Goal: Contribute content: Contribute content

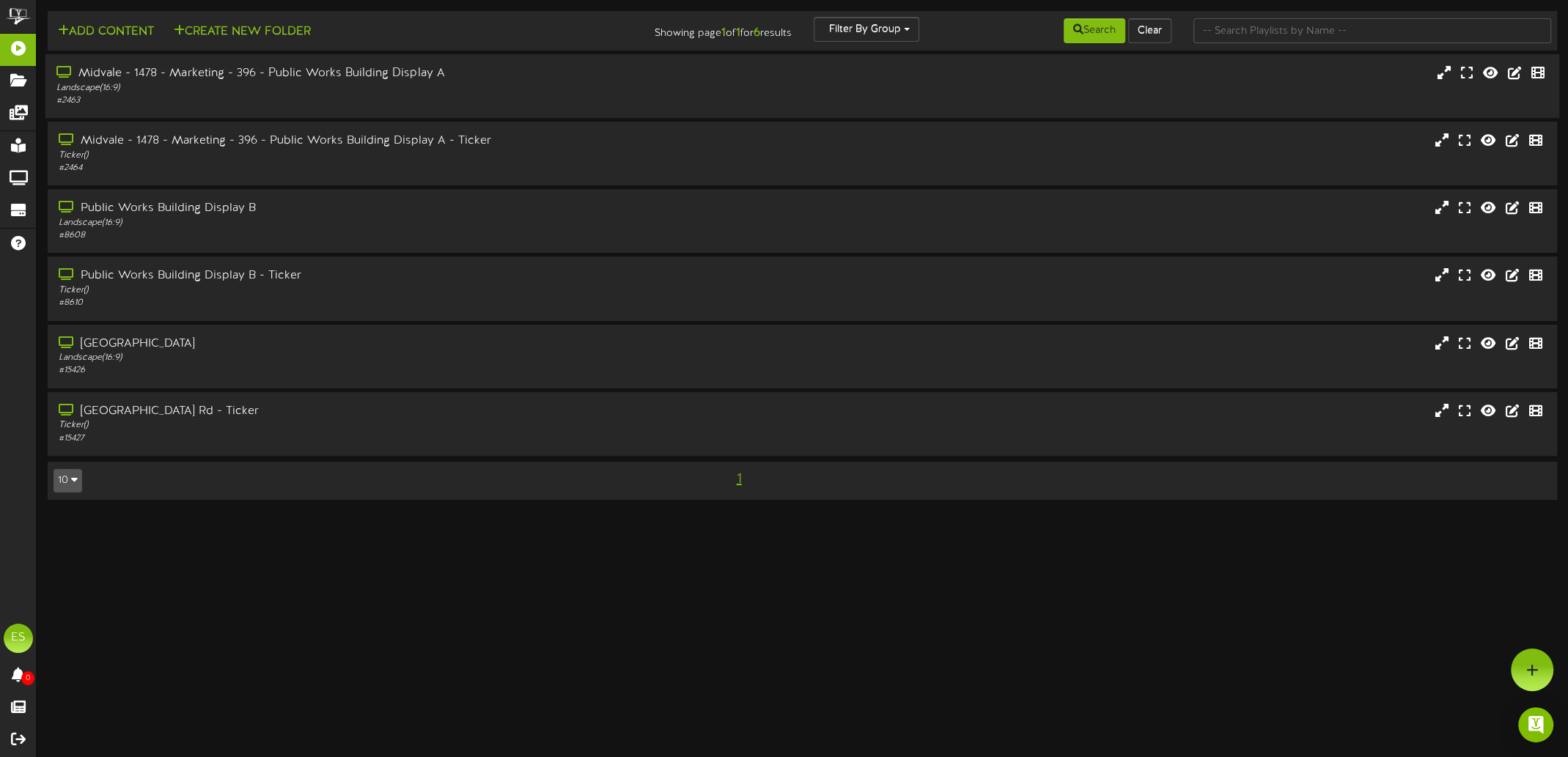
click at [282, 102] on div "# 2463" at bounding box center [361, 100] width 608 height 13
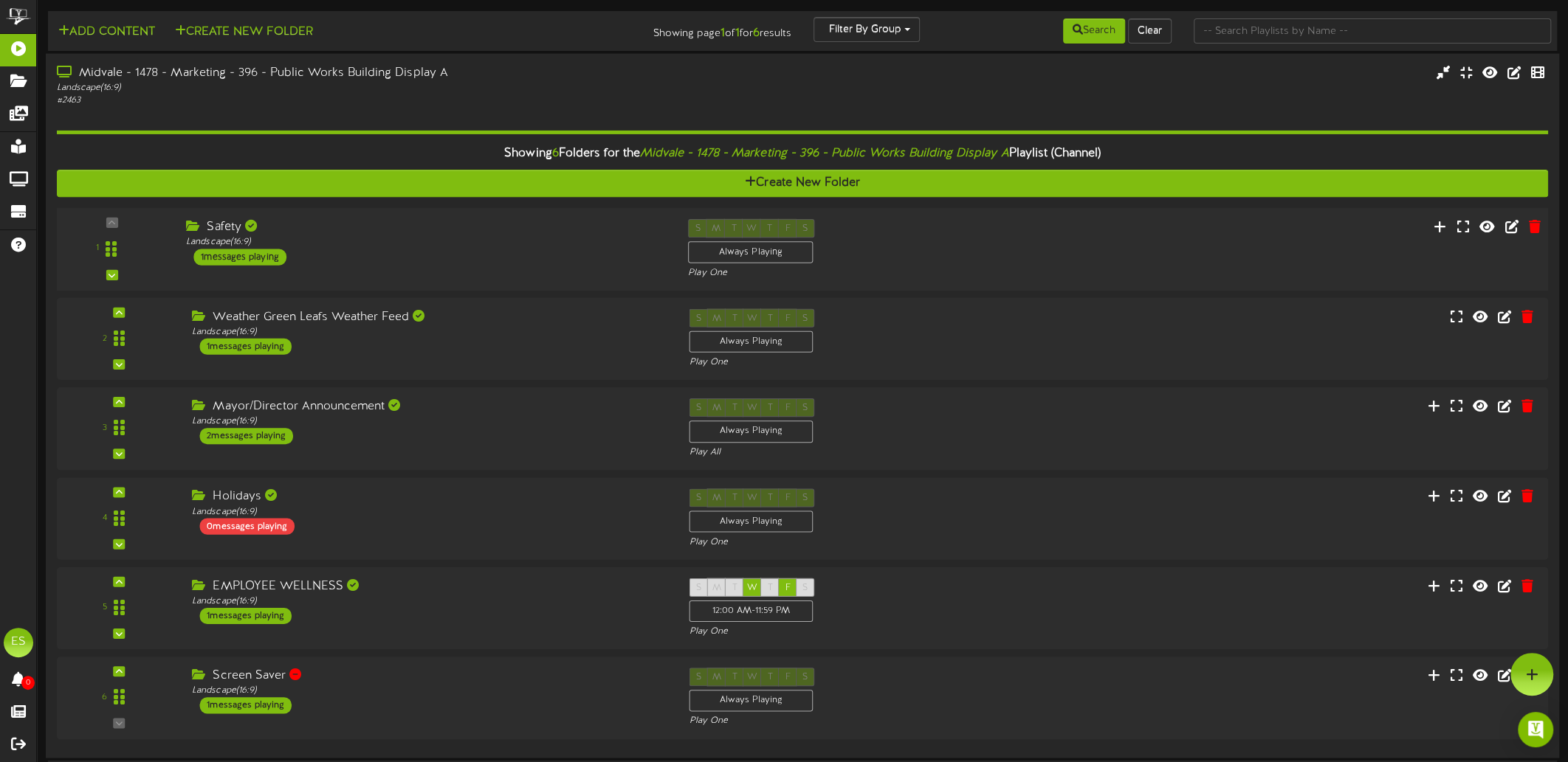
click at [571, 265] on div "1 Safety" at bounding box center [803, 249] width 1506 height 61
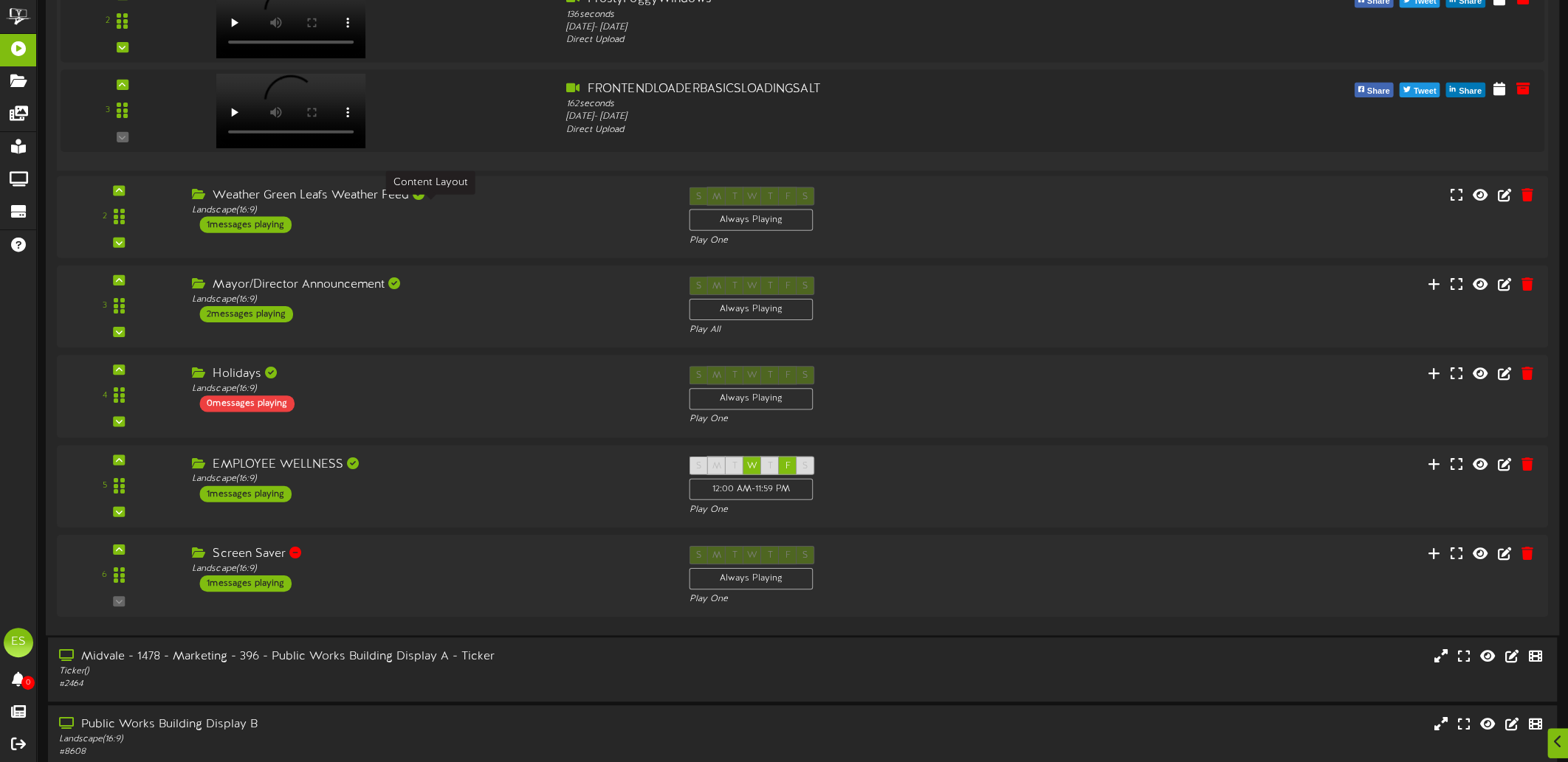
scroll to position [590, 0]
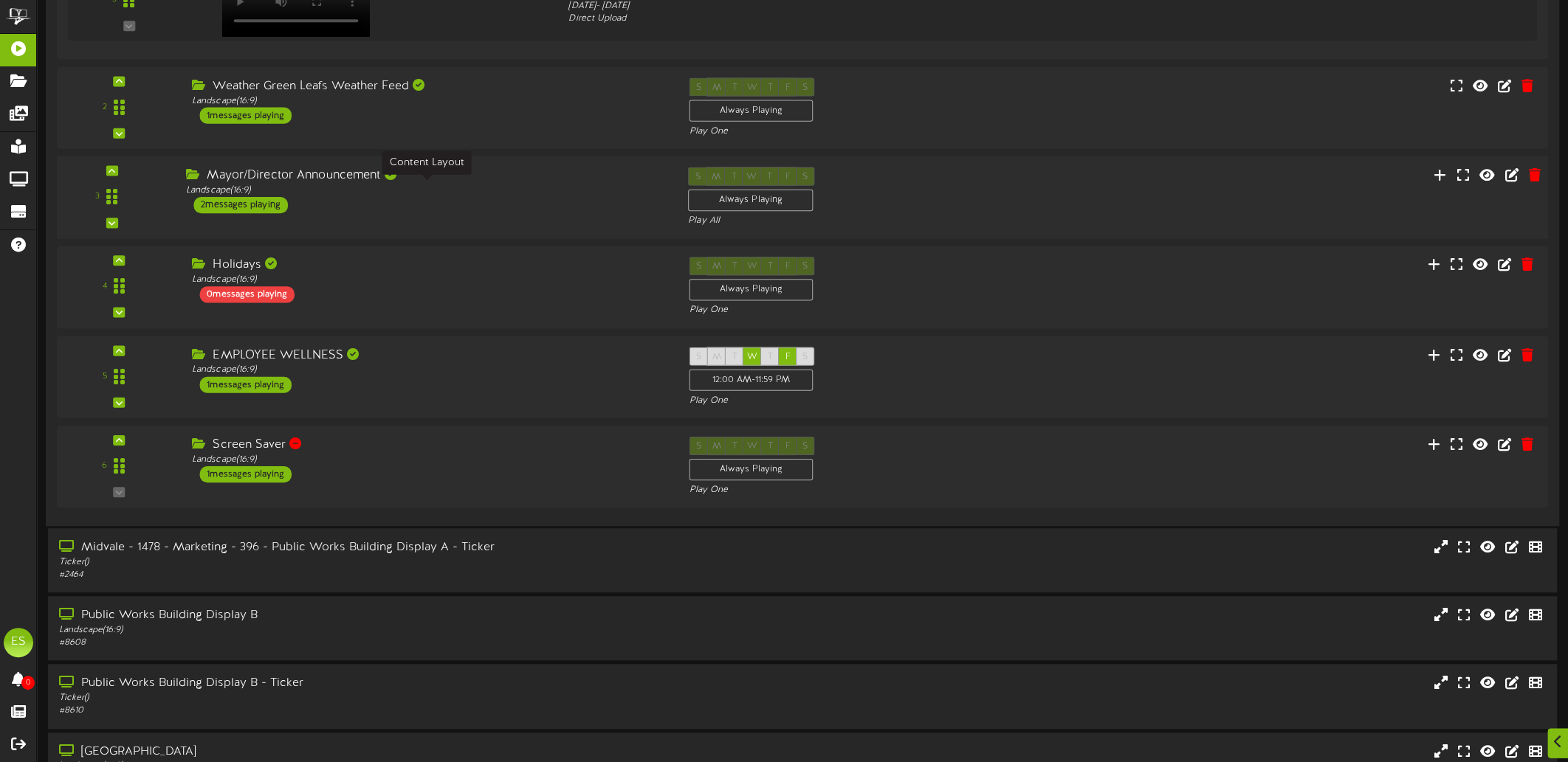
click at [548, 184] on div "Landscape ( 16:9 )" at bounding box center [426, 190] width 480 height 13
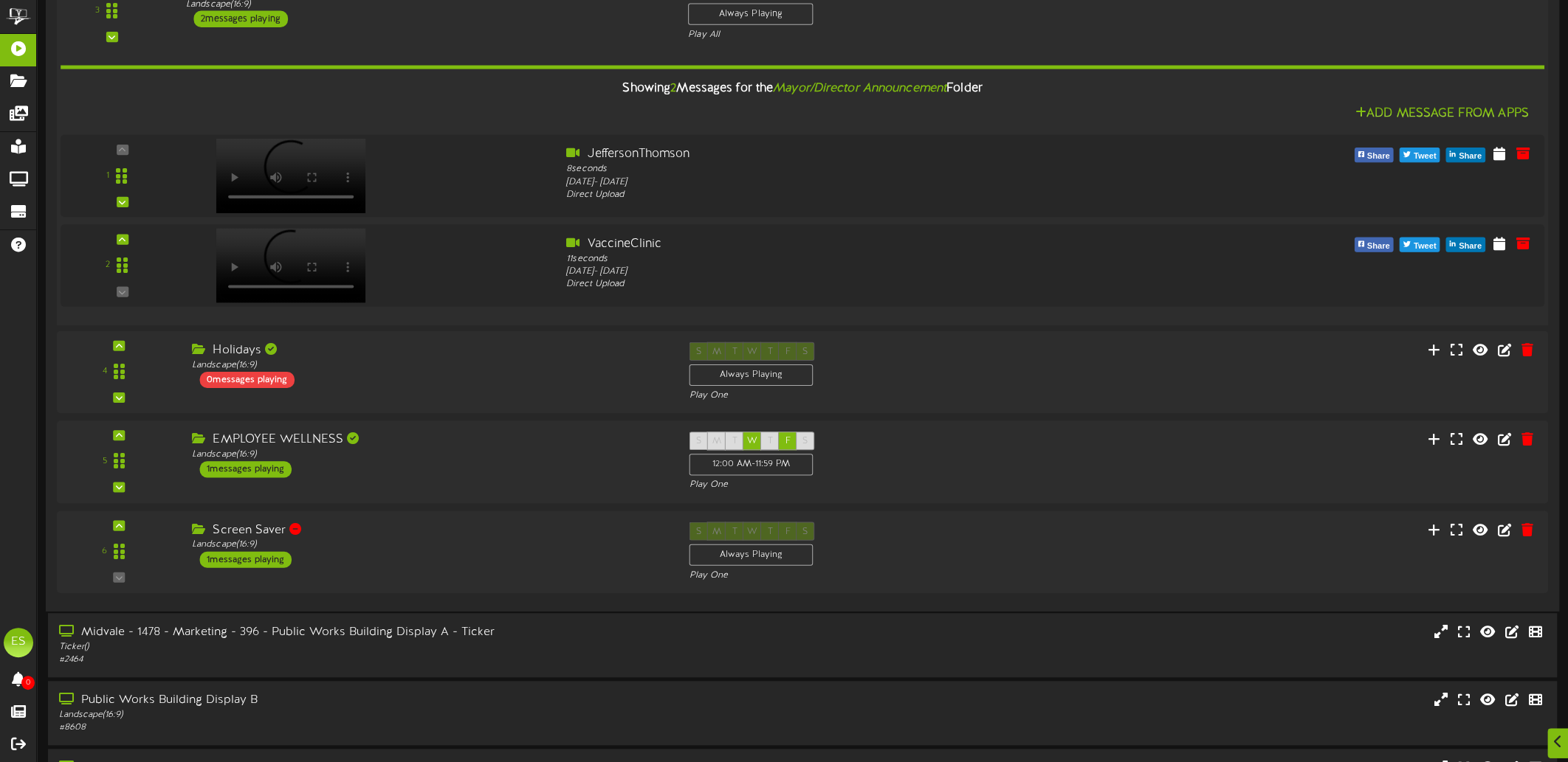
scroll to position [811, 0]
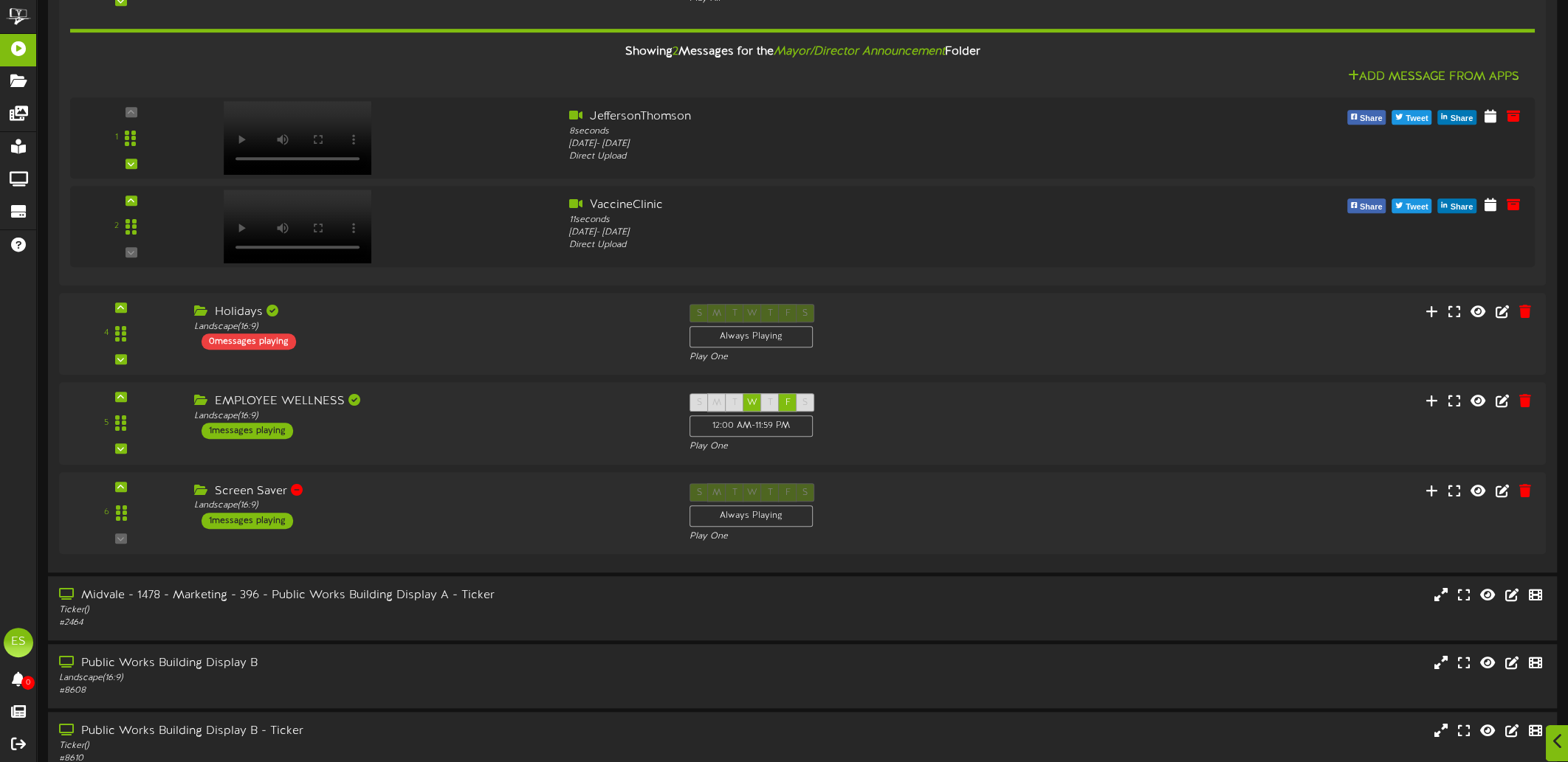
click at [1551, 743] on div at bounding box center [1557, 744] width 25 height 36
click at [1536, 678] on icon at bounding box center [1532, 674] width 13 height 13
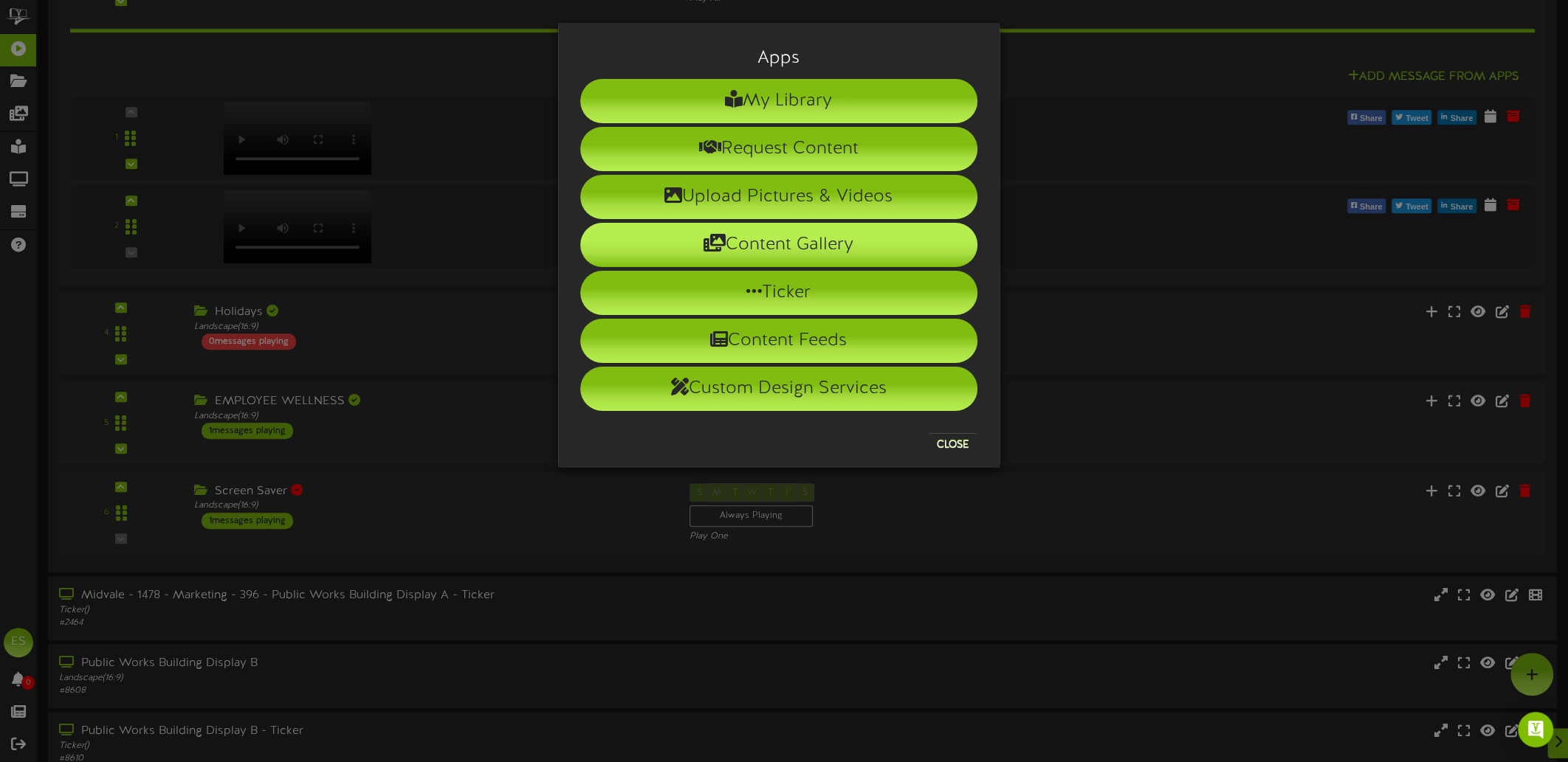
click at [809, 245] on li "Content Gallery" at bounding box center [778, 245] width 398 height 44
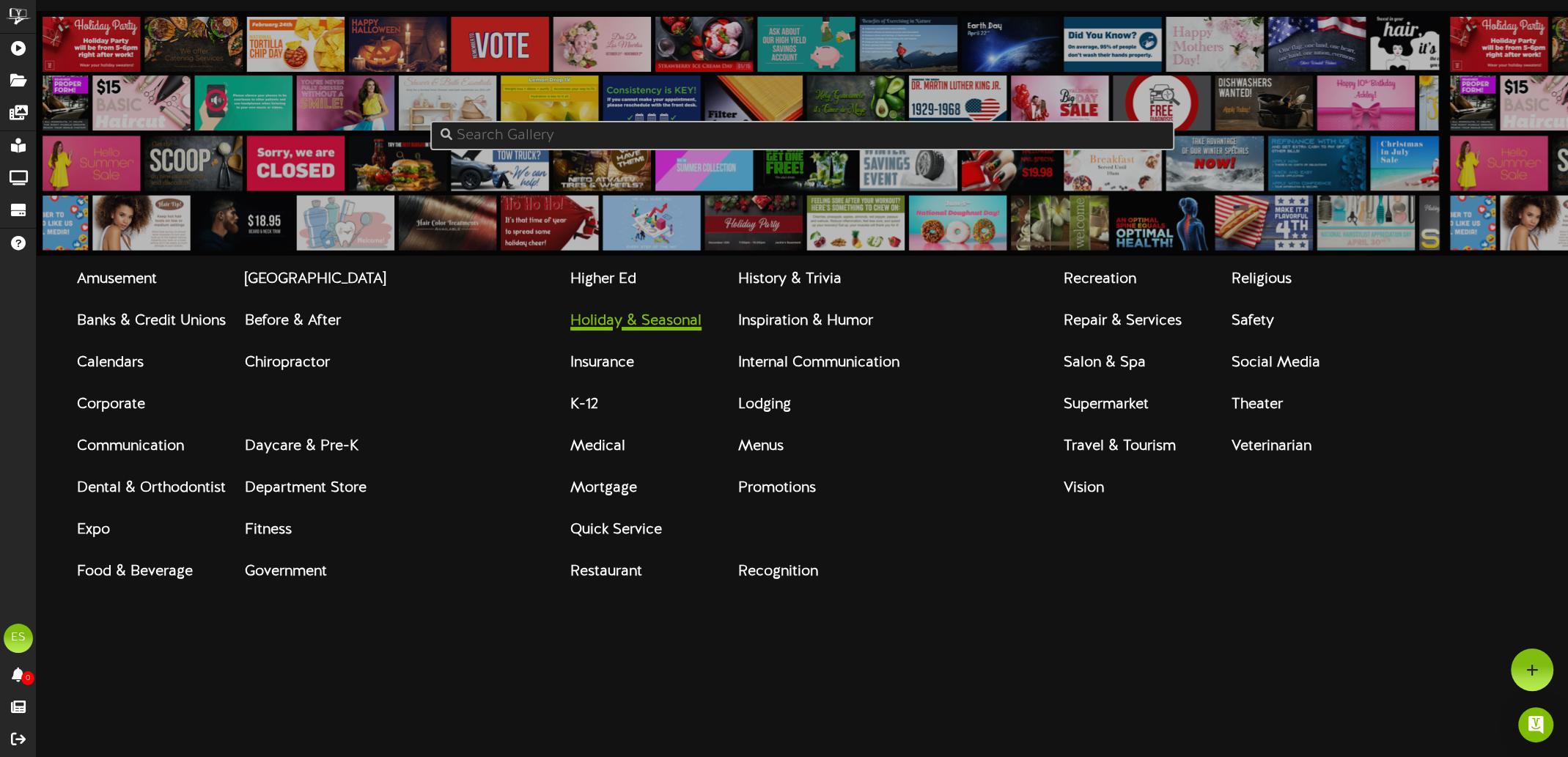
click at [592, 329] on strong "Holiday & Seasonal" at bounding box center [636, 321] width 131 height 16
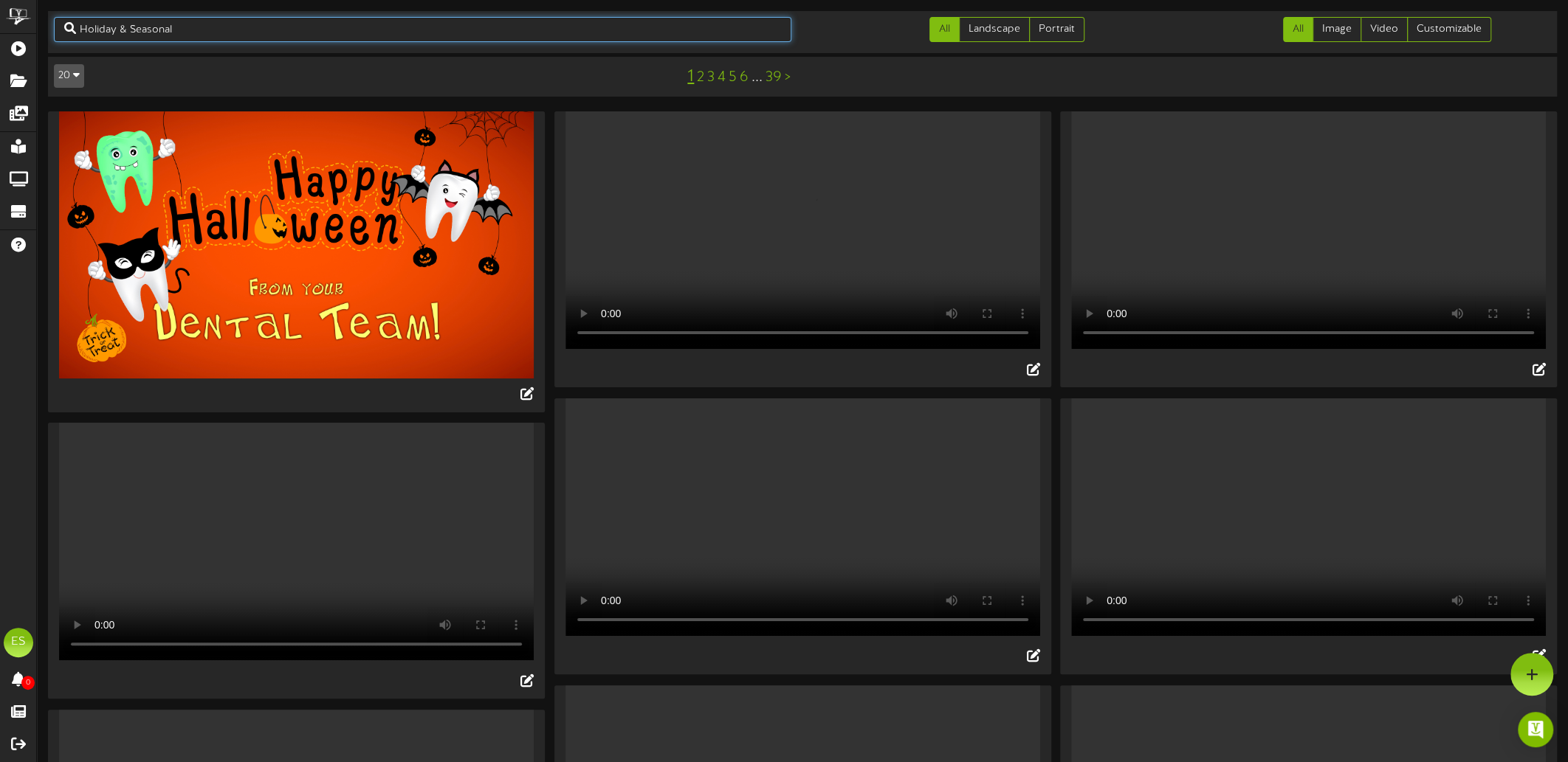
click at [200, 27] on input "Holiday & Seasonal" at bounding box center [423, 29] width 737 height 25
type input "columbus"
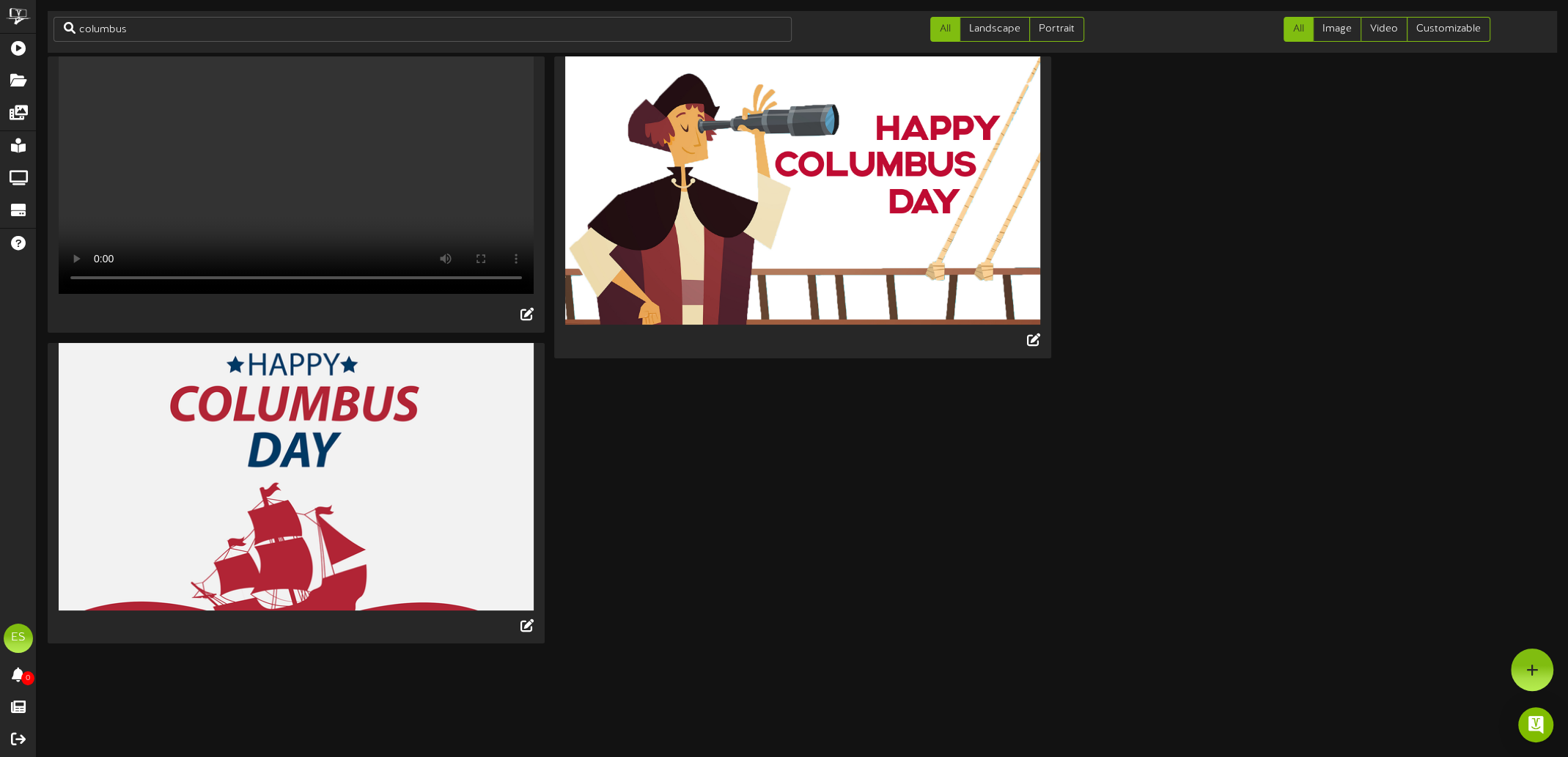
click at [254, 181] on video "Your browser does not support HTML5 video." at bounding box center [296, 175] width 475 height 238
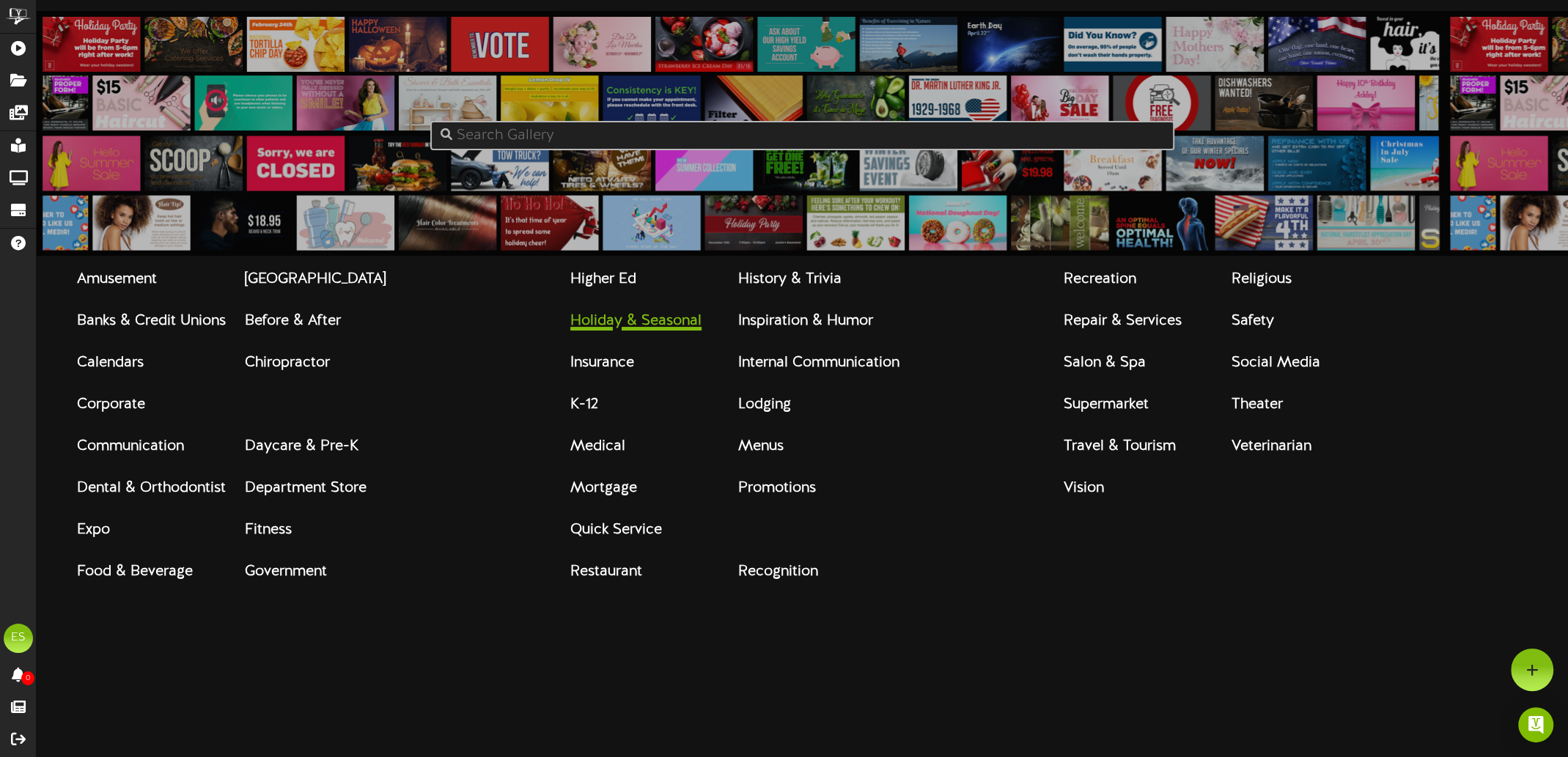
click at [692, 325] on strong "Holiday & Seasonal" at bounding box center [636, 321] width 131 height 16
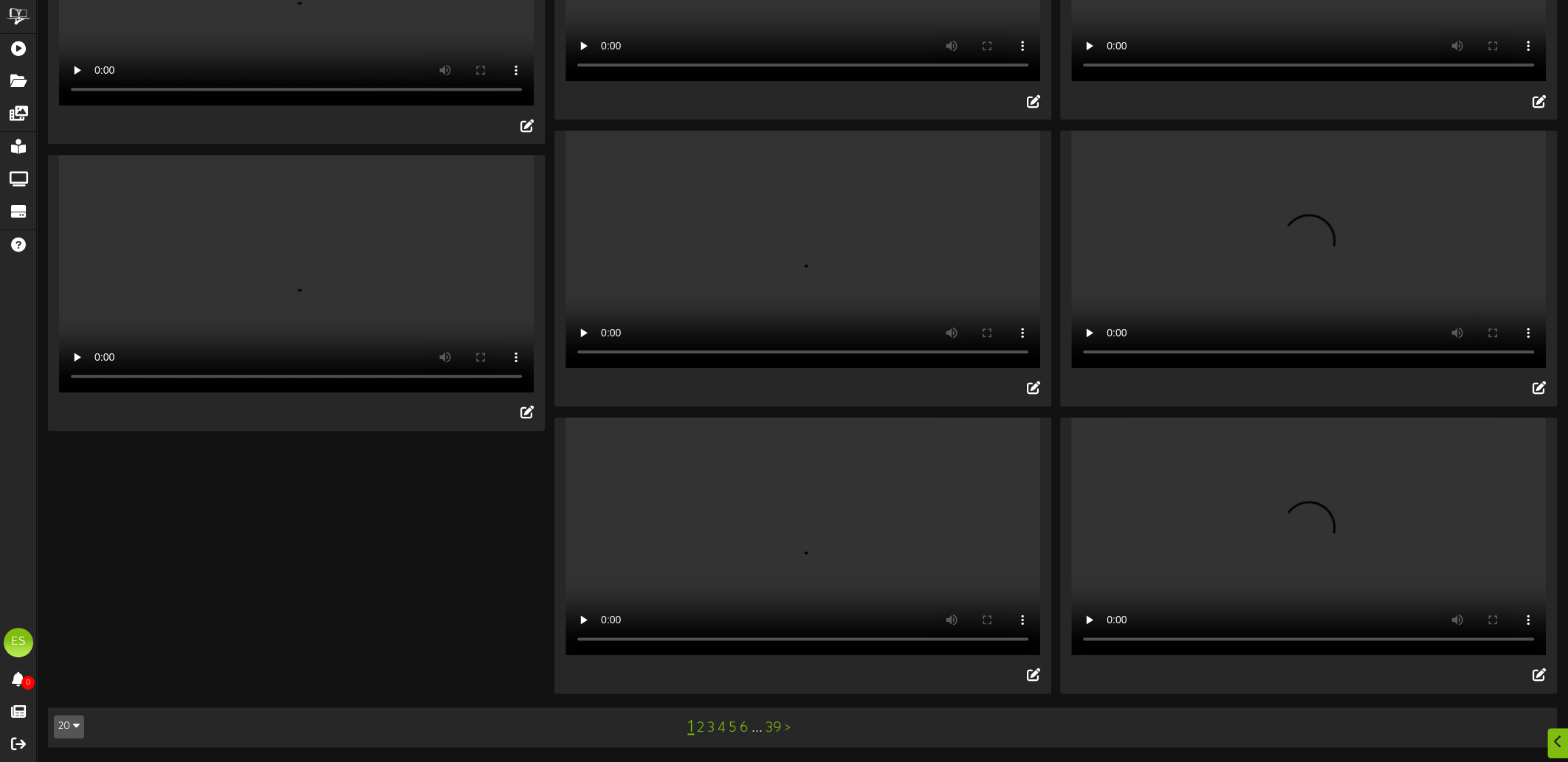
scroll to position [1609, 0]
click at [699, 726] on link "2" at bounding box center [701, 728] width 8 height 16
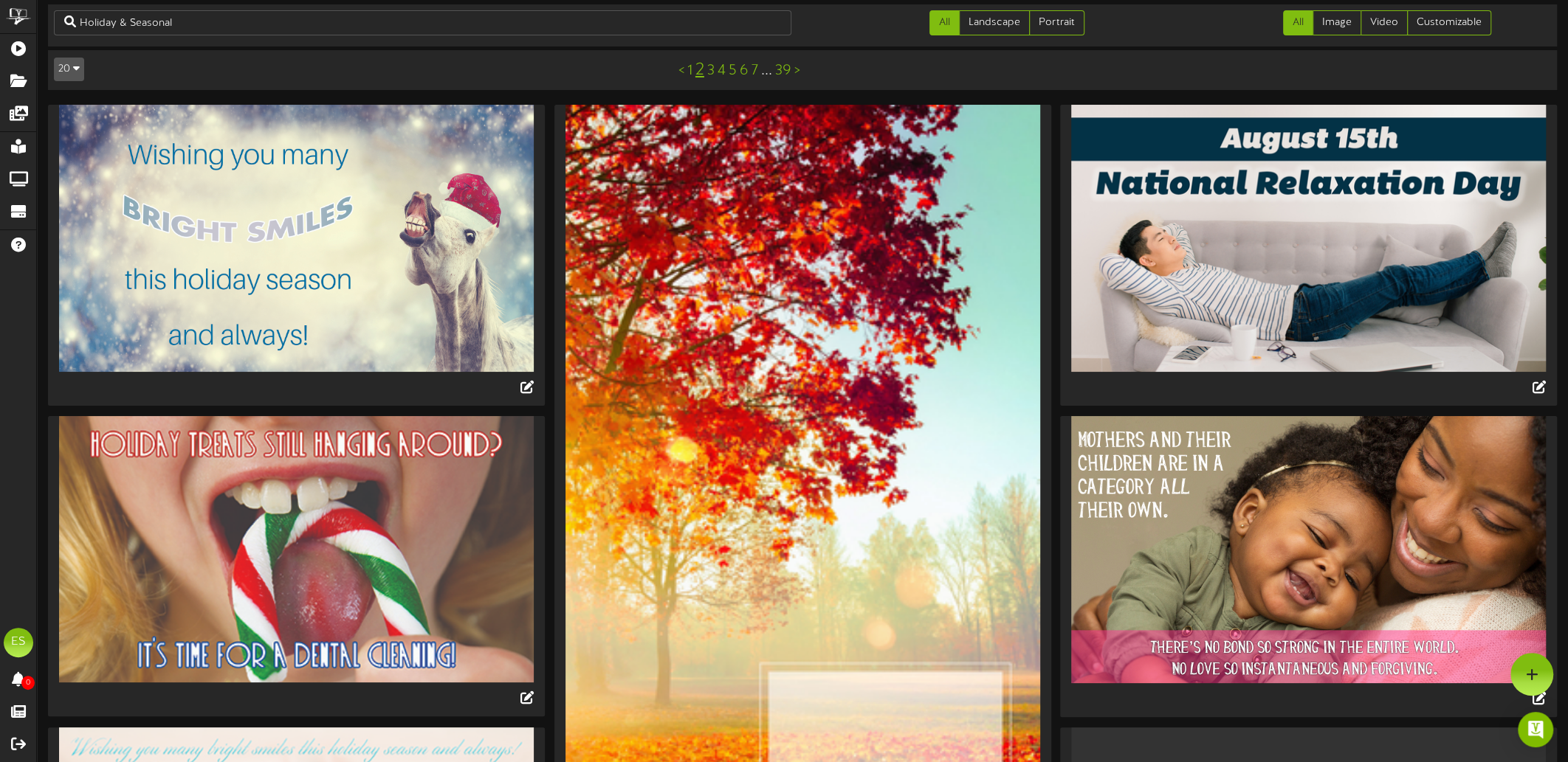
scroll to position [0, 0]
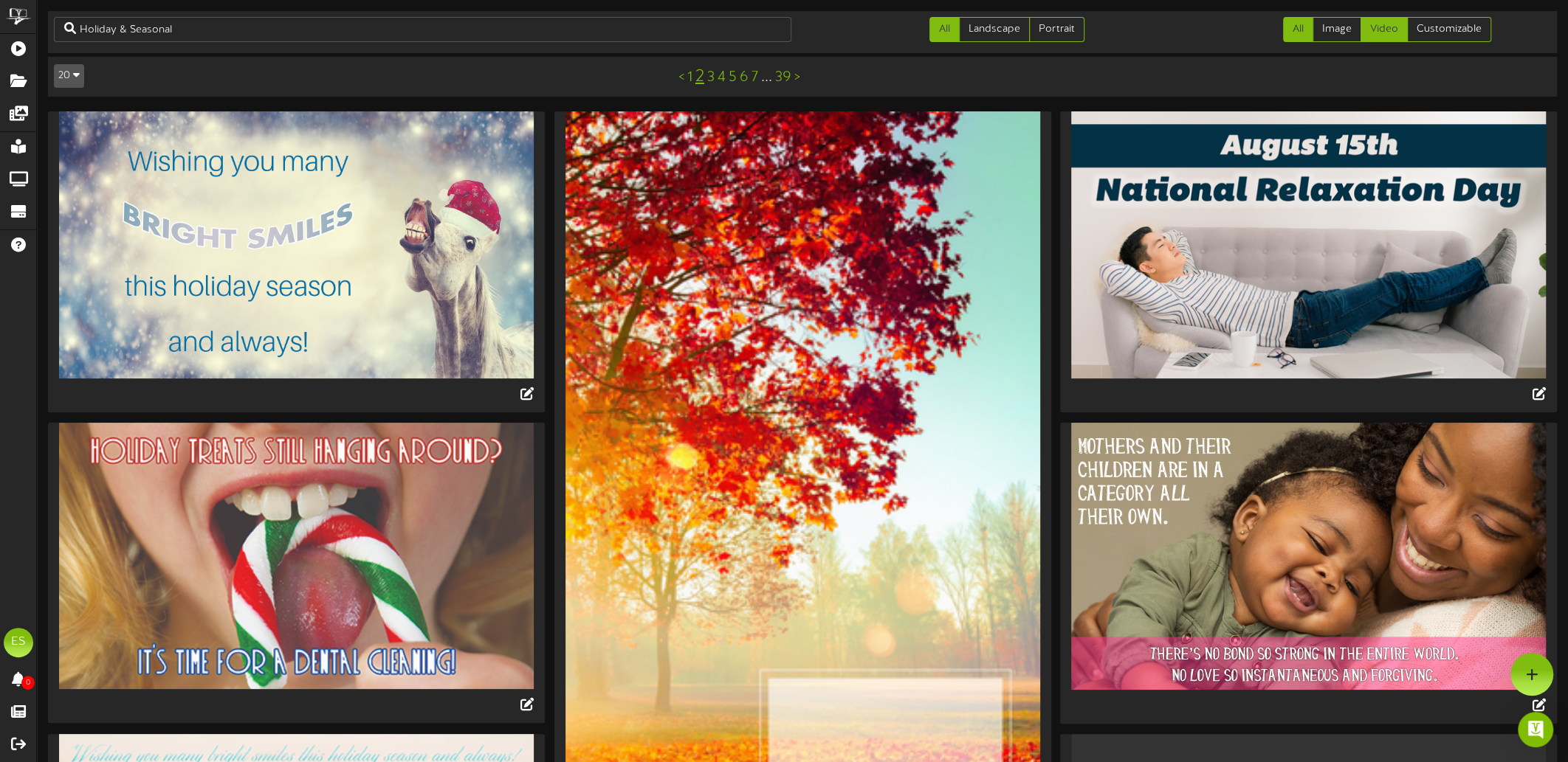
click at [1382, 30] on link "Video" at bounding box center [1384, 29] width 47 height 25
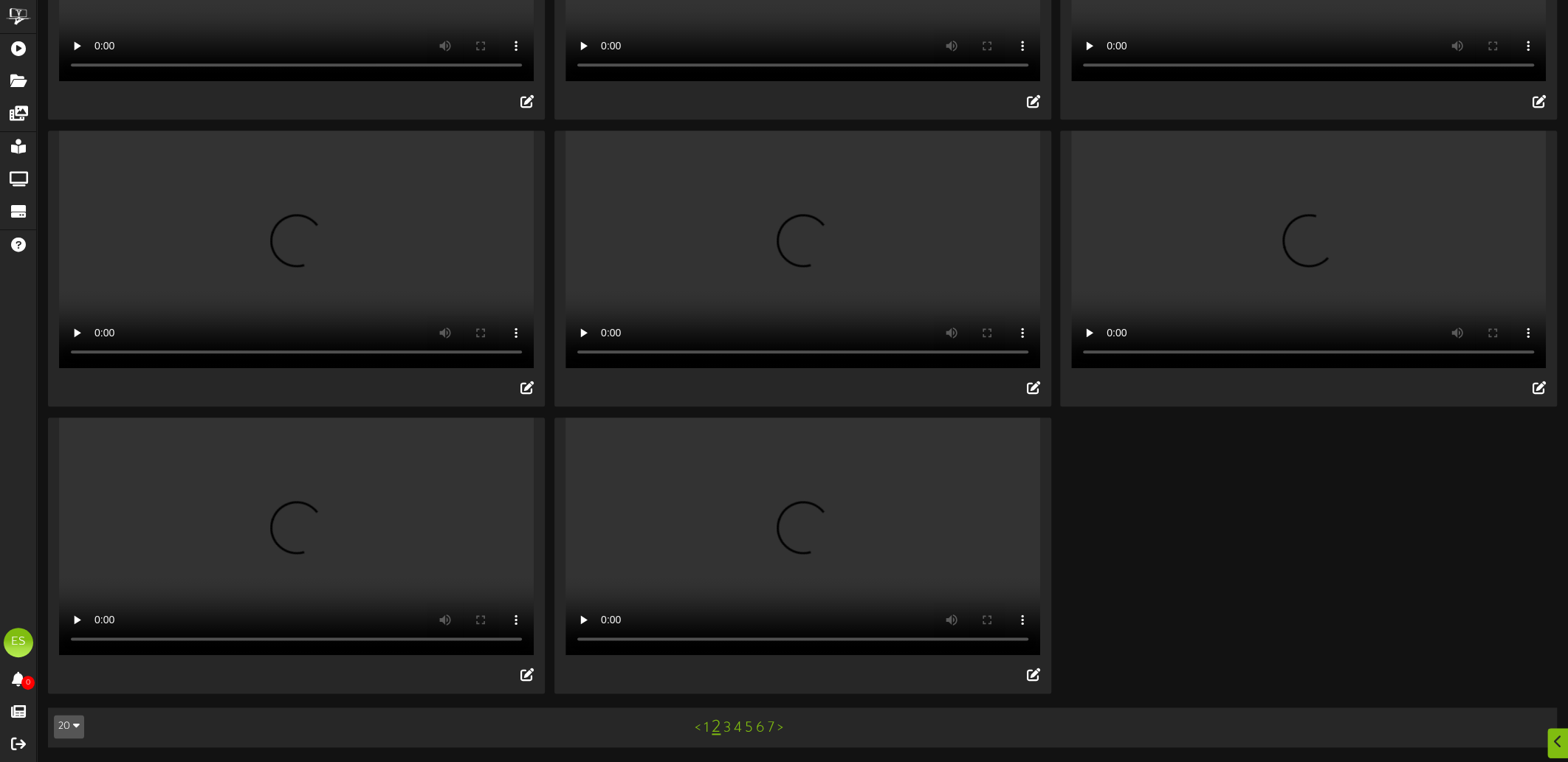
scroll to position [1609, 0]
click at [726, 735] on link "3" at bounding box center [727, 728] width 8 height 16
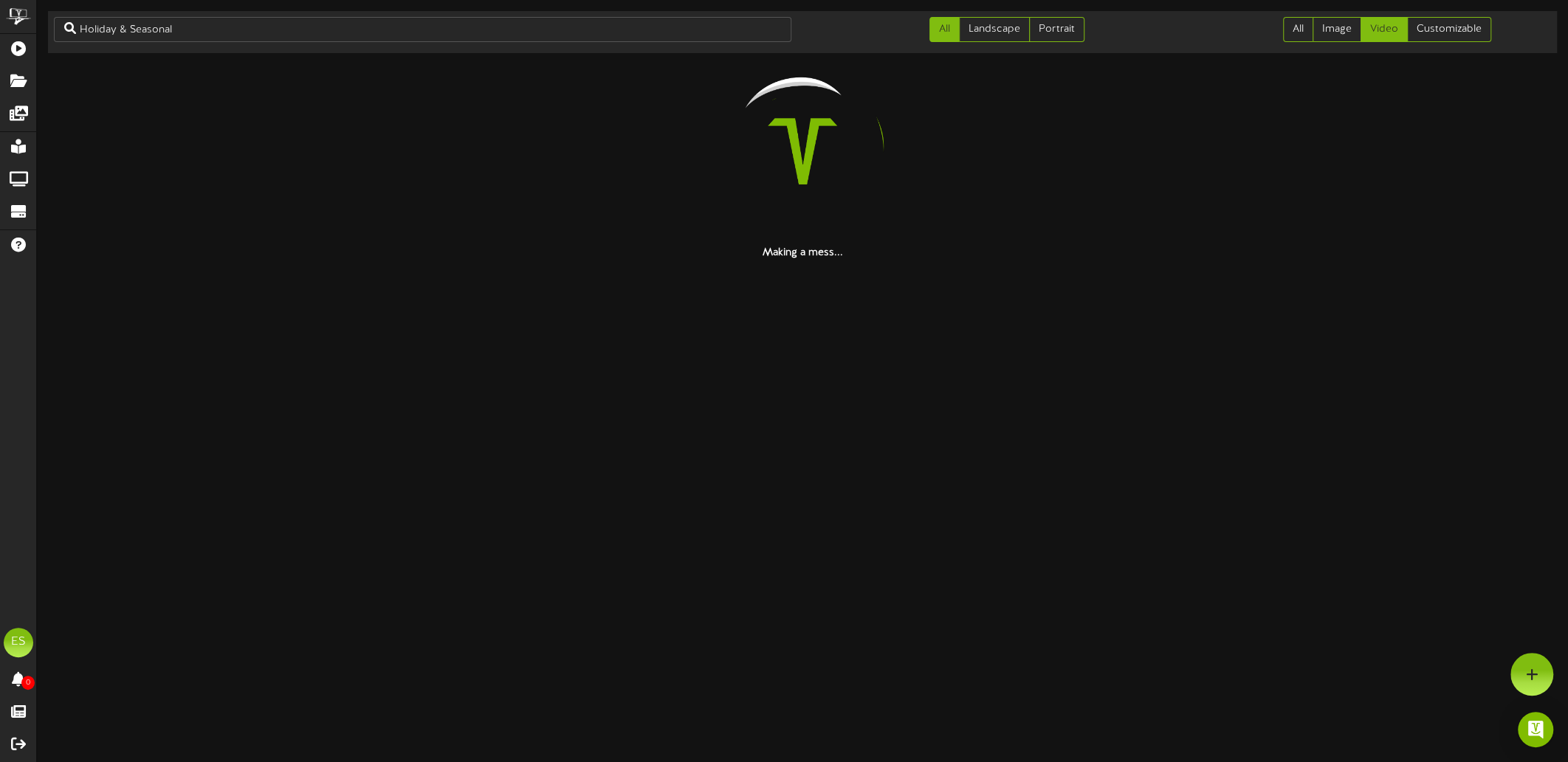
scroll to position [0, 0]
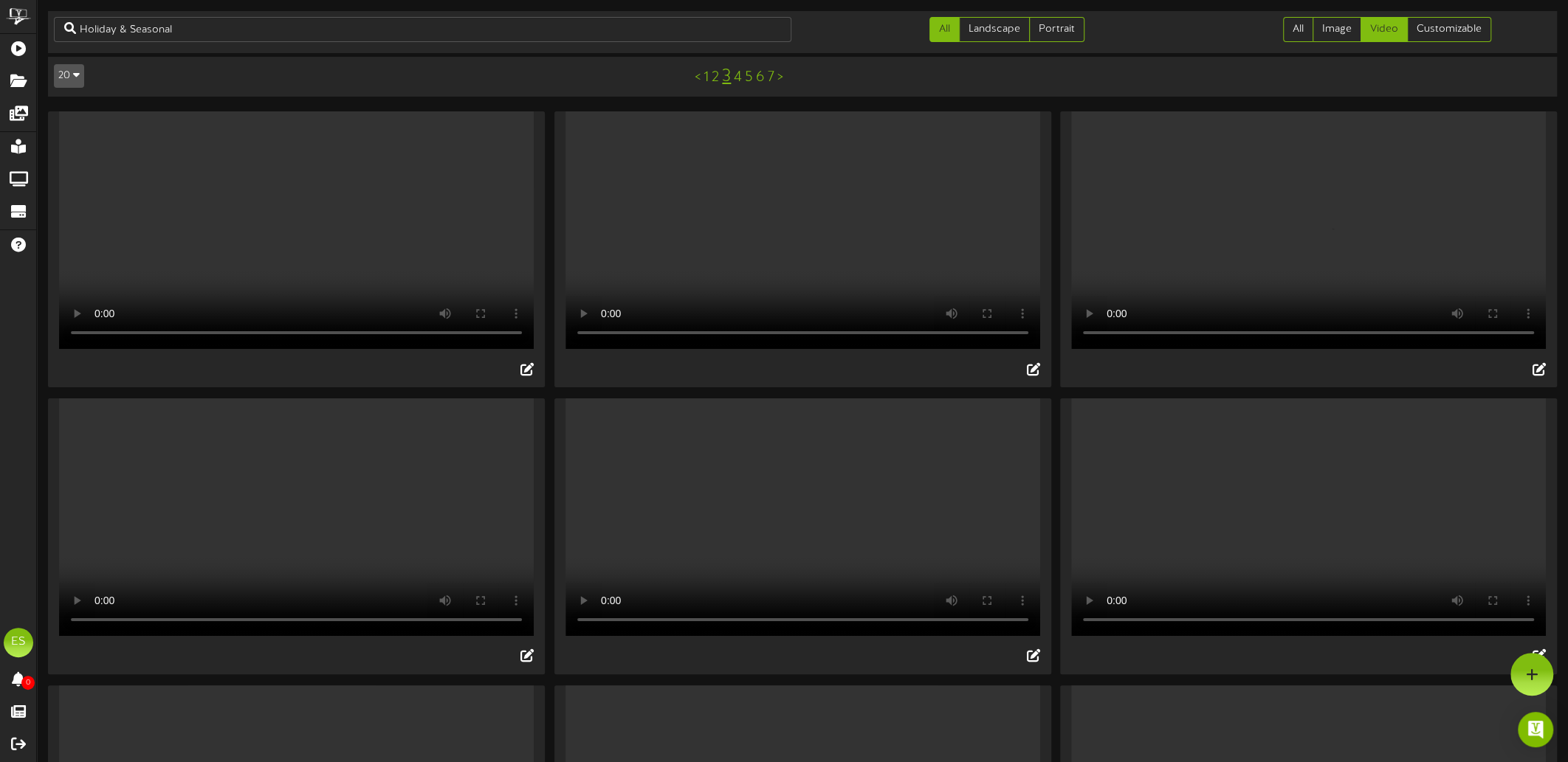
click at [306, 251] on video "Your browser does not support HTML5 video." at bounding box center [296, 230] width 475 height 238
click at [745, 258] on video "Your browser does not support HTML5 video." at bounding box center [803, 230] width 475 height 238
click at [775, 489] on video "Your browser does not support HTML5 video." at bounding box center [803, 517] width 475 height 238
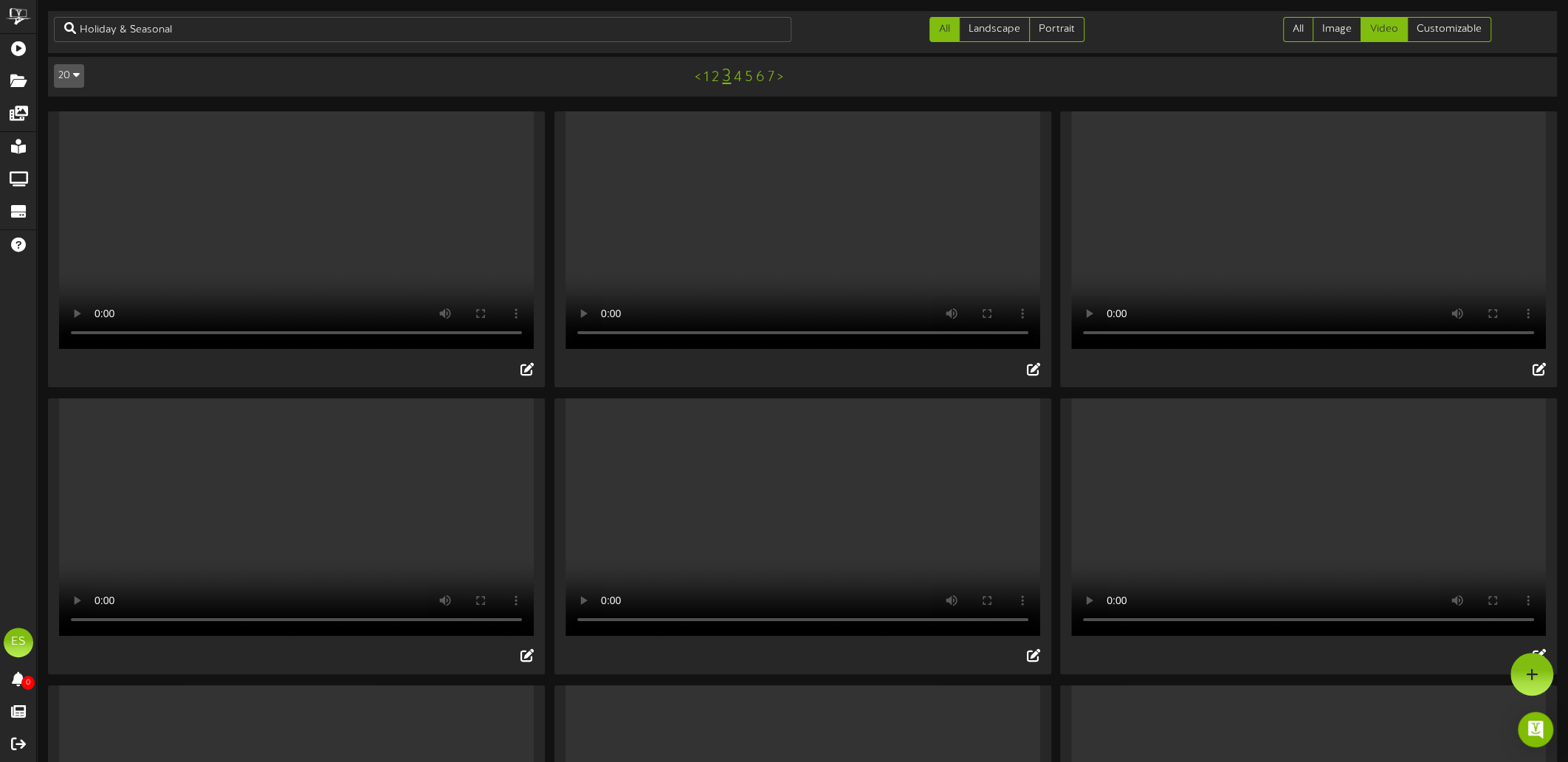
click at [771, 245] on video "Your browser does not support HTML5 video." at bounding box center [803, 230] width 475 height 238
click at [796, 235] on video "Your browser does not support HTML5 video." at bounding box center [803, 230] width 475 height 238
click at [802, 533] on video "Your browser does not support HTML5 video." at bounding box center [803, 517] width 475 height 238
click at [1387, 526] on video "Your browser does not support HTML5 video." at bounding box center [1308, 517] width 475 height 238
click at [1237, 552] on video "Your browser does not support HTML5 video." at bounding box center [1308, 517] width 475 height 238
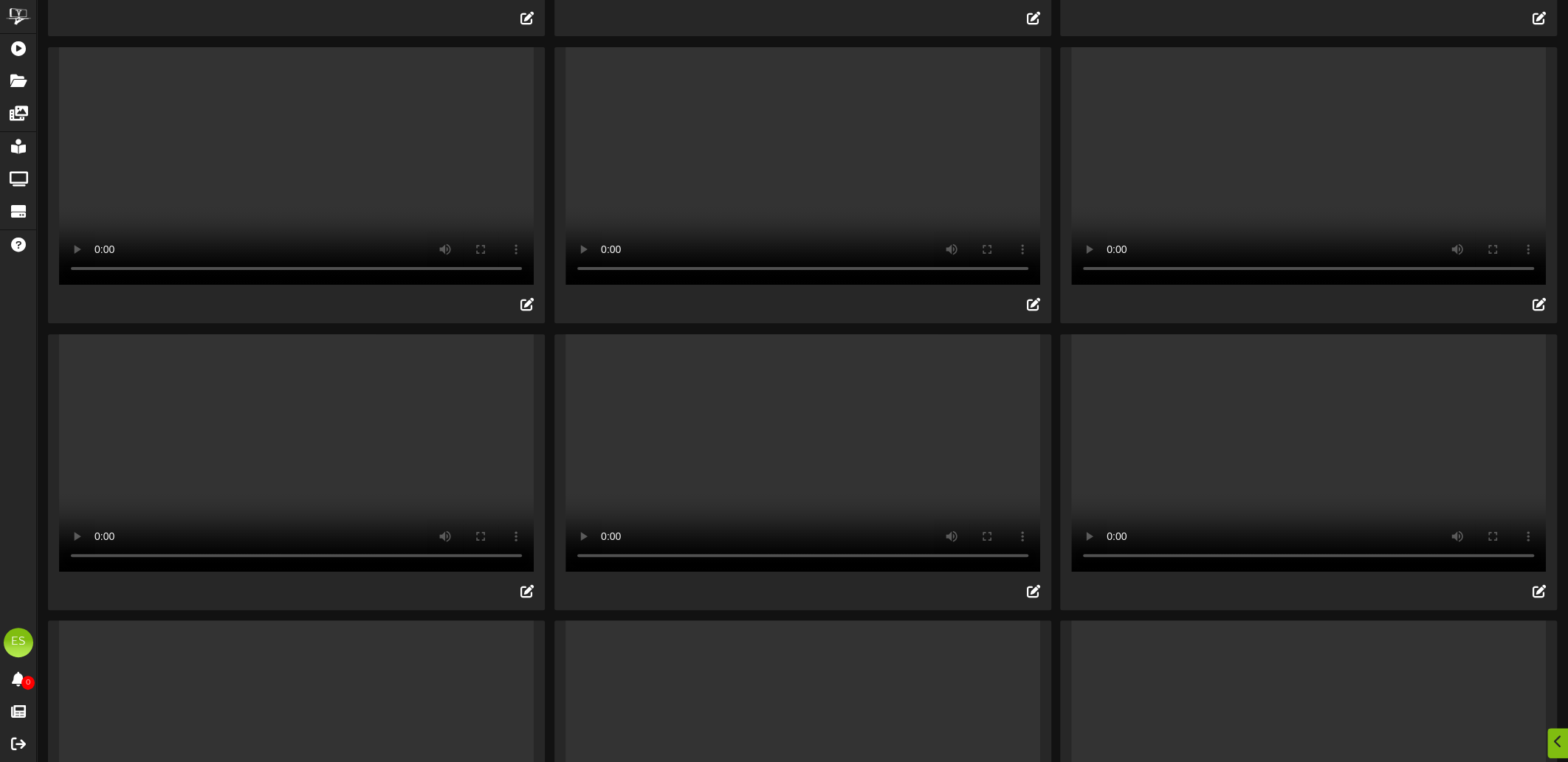
scroll to position [369, 0]
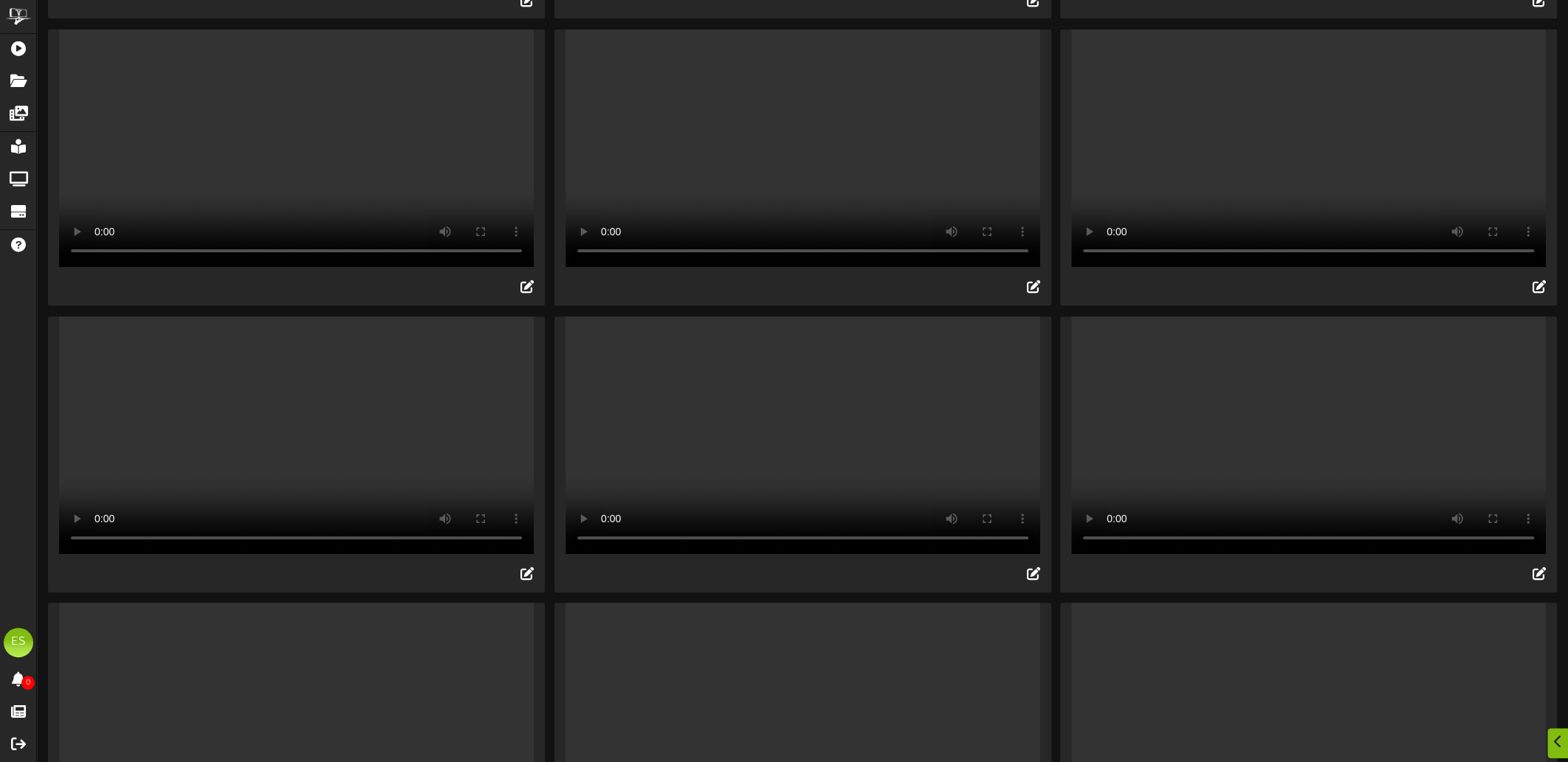
click at [387, 245] on video "Your browser does not support HTML5 video." at bounding box center [296, 148] width 475 height 238
click at [299, 485] on video "Your browser does not support HTML5 video." at bounding box center [296, 435] width 475 height 238
click at [866, 491] on video "Your browser does not support HTML5 video." at bounding box center [803, 435] width 475 height 238
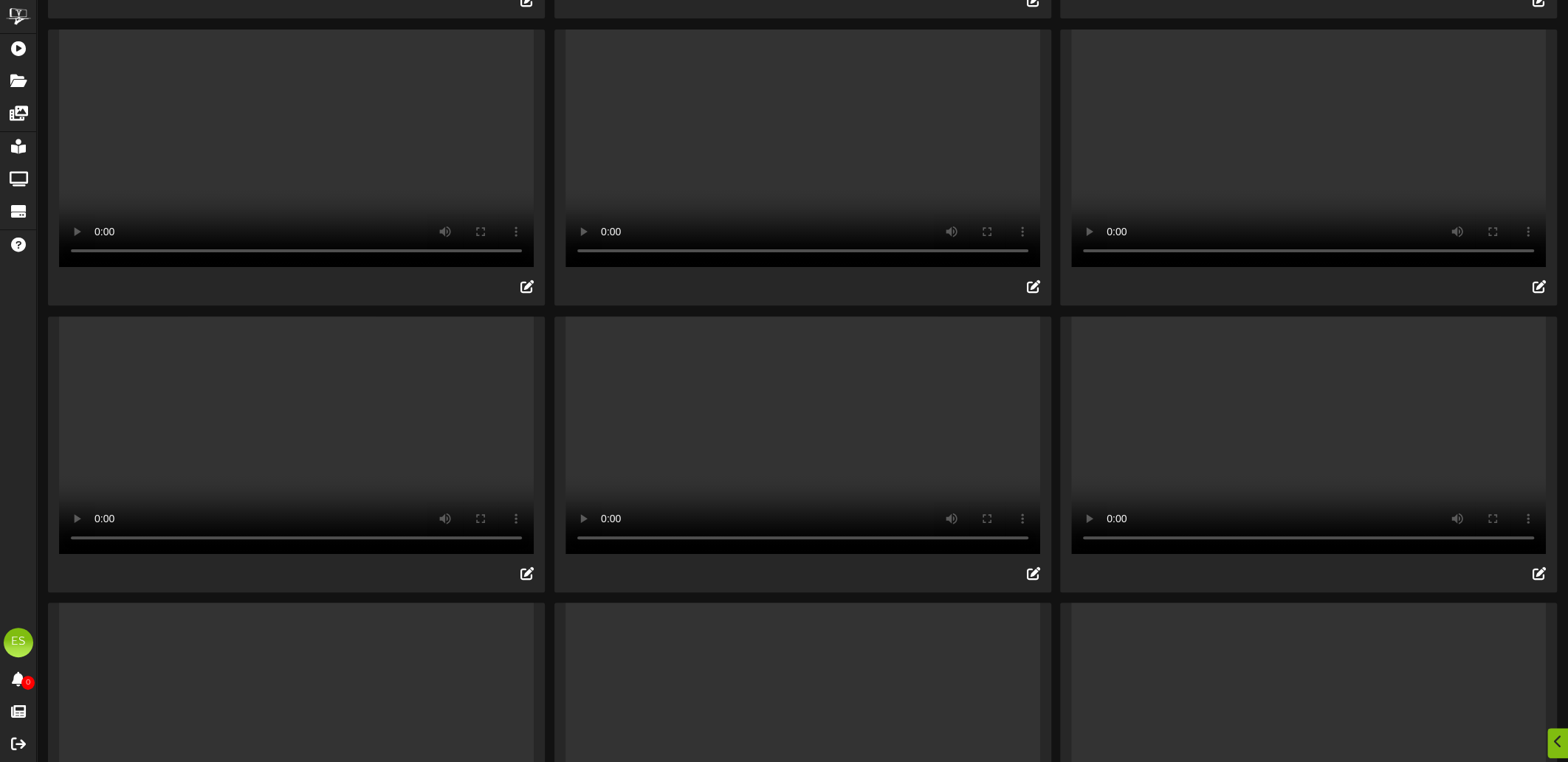
click at [866, 491] on video "Your browser does not support HTML5 video." at bounding box center [803, 435] width 475 height 238
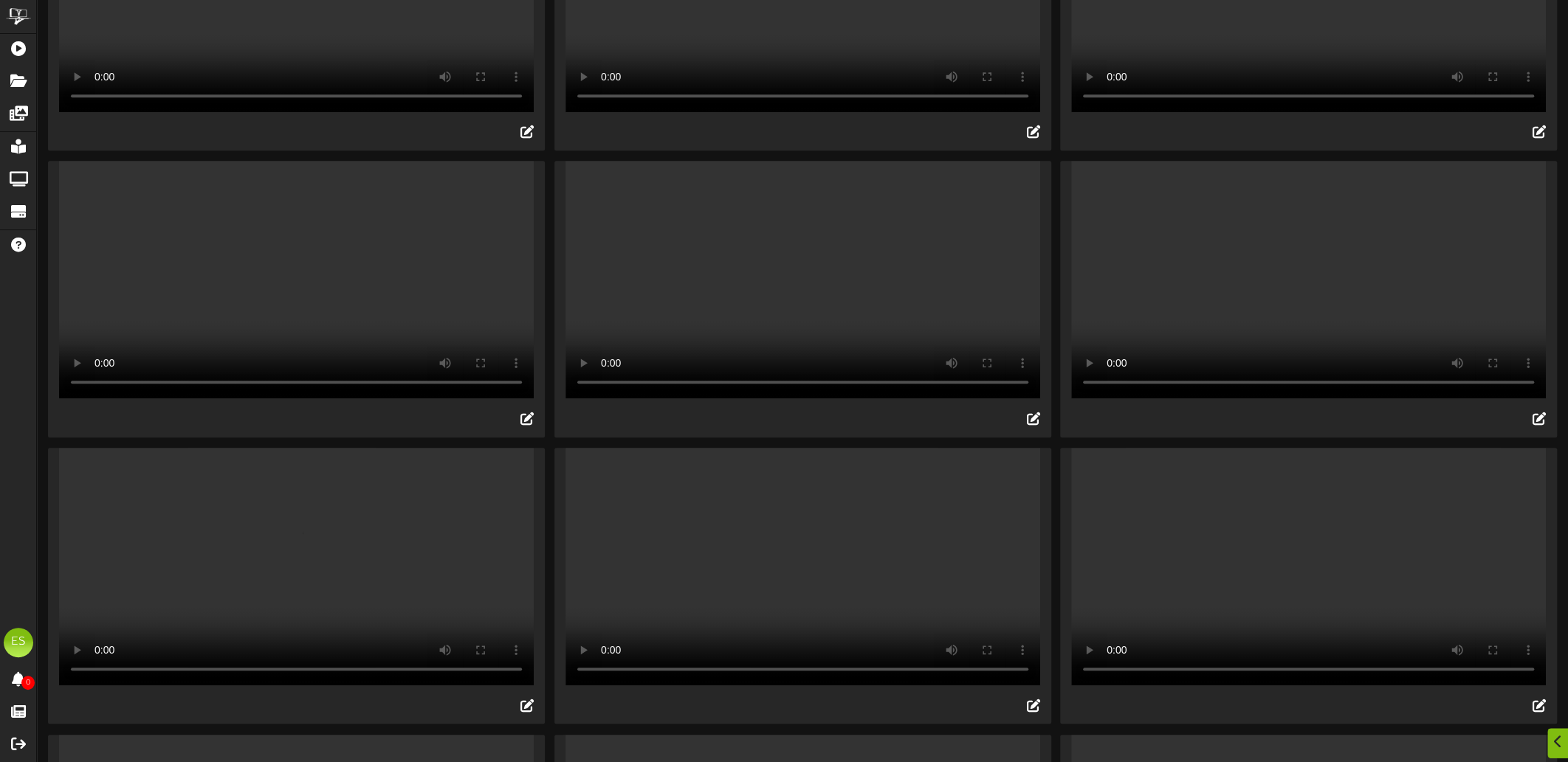
scroll to position [812, 0]
click at [1276, 398] on video "Your browser does not support HTML5 video." at bounding box center [1308, 279] width 475 height 238
click at [717, 377] on video "Your browser does not support HTML5 video." at bounding box center [803, 279] width 475 height 238
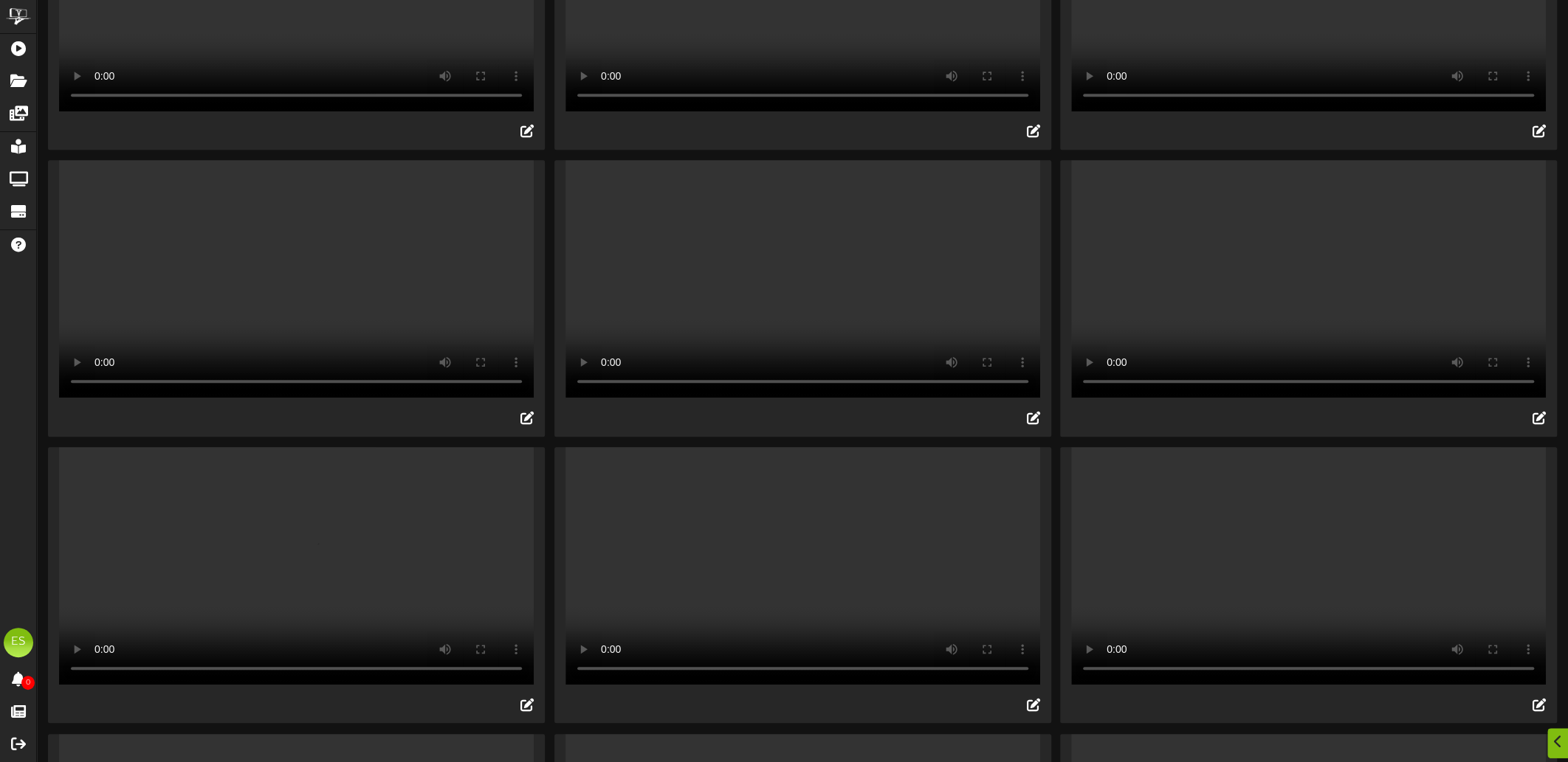
click at [717, 377] on video "Your browser does not support HTML5 video." at bounding box center [803, 279] width 475 height 238
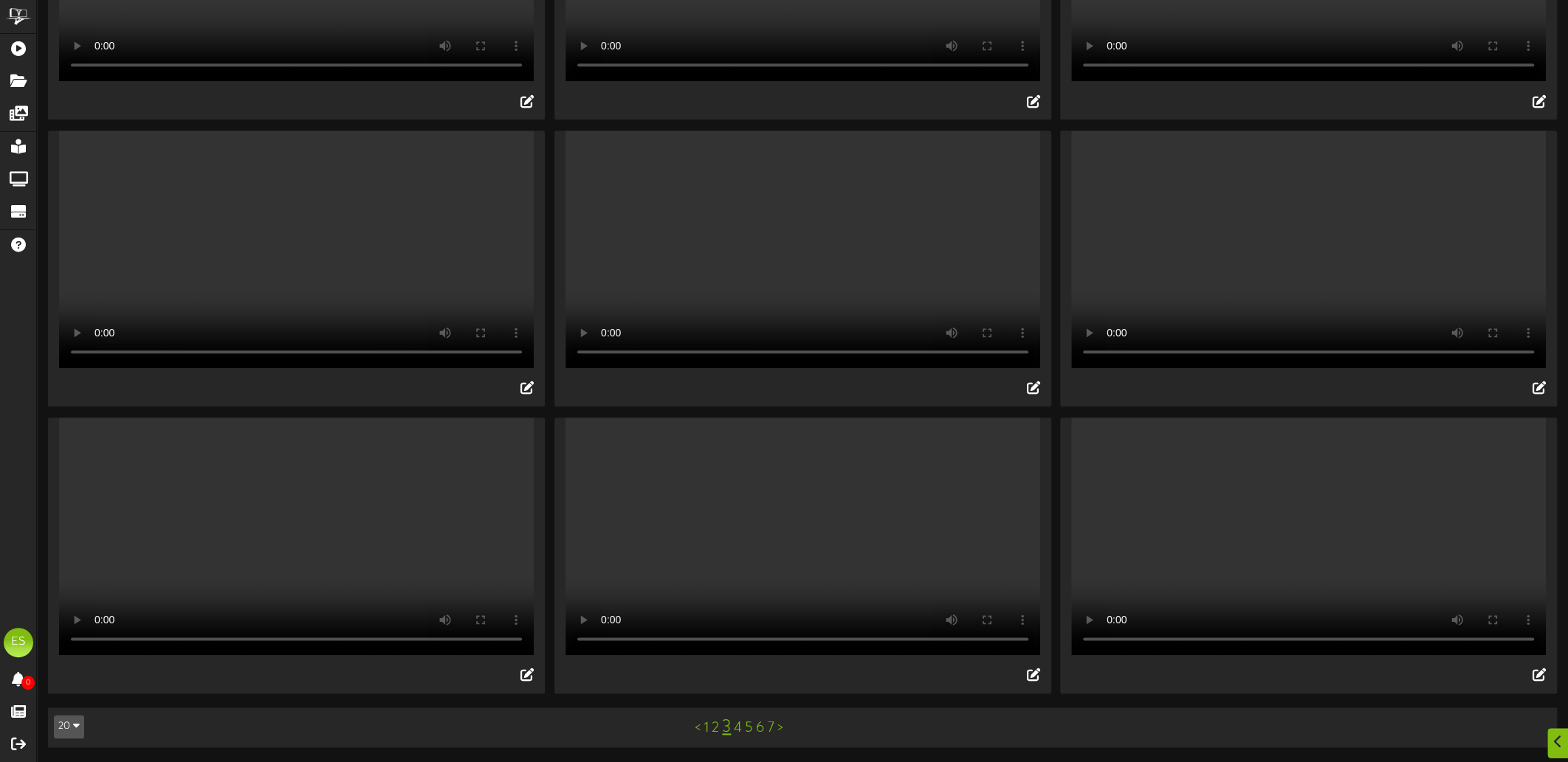
scroll to position [1550, 0]
click at [273, 599] on video "Your browser does not support HTML5 video." at bounding box center [296, 536] width 475 height 238
click at [1287, 168] on video "Your browser does not support HTML5 video." at bounding box center [1308, 249] width 475 height 238
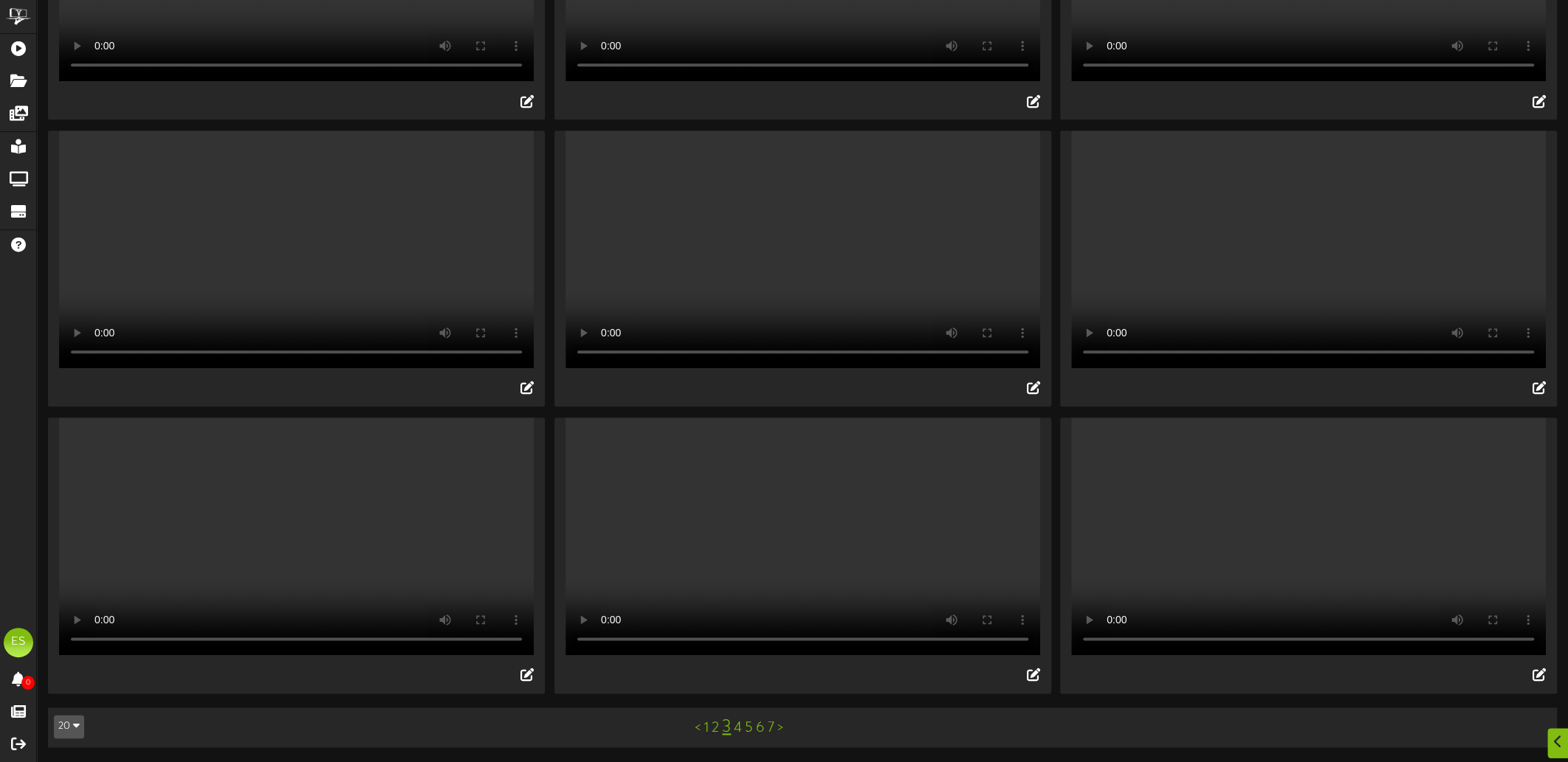
click at [1287, 168] on video "Your browser does not support HTML5 video." at bounding box center [1308, 249] width 475 height 238
click at [736, 732] on link "4" at bounding box center [738, 728] width 8 height 16
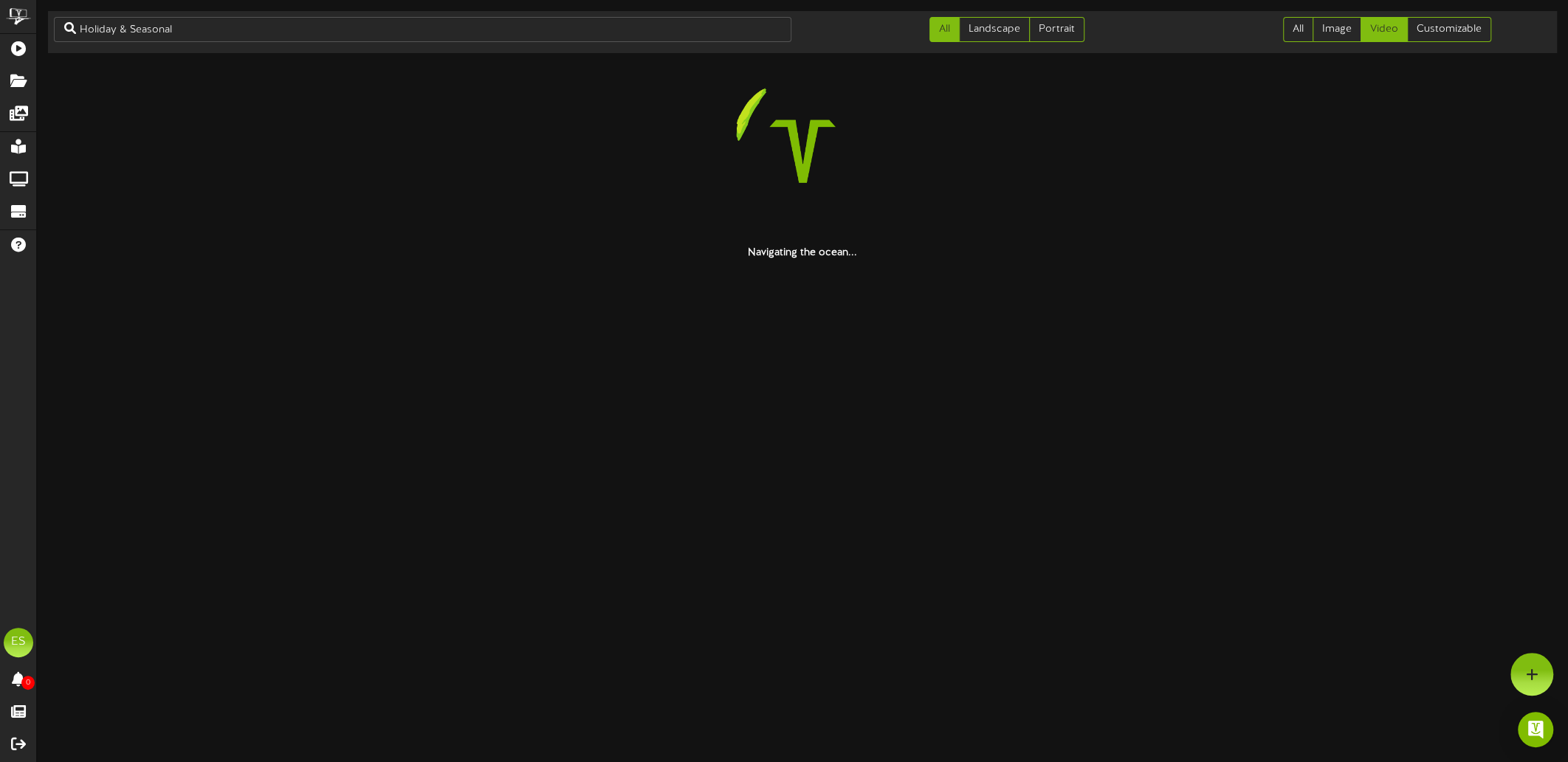
scroll to position [0, 0]
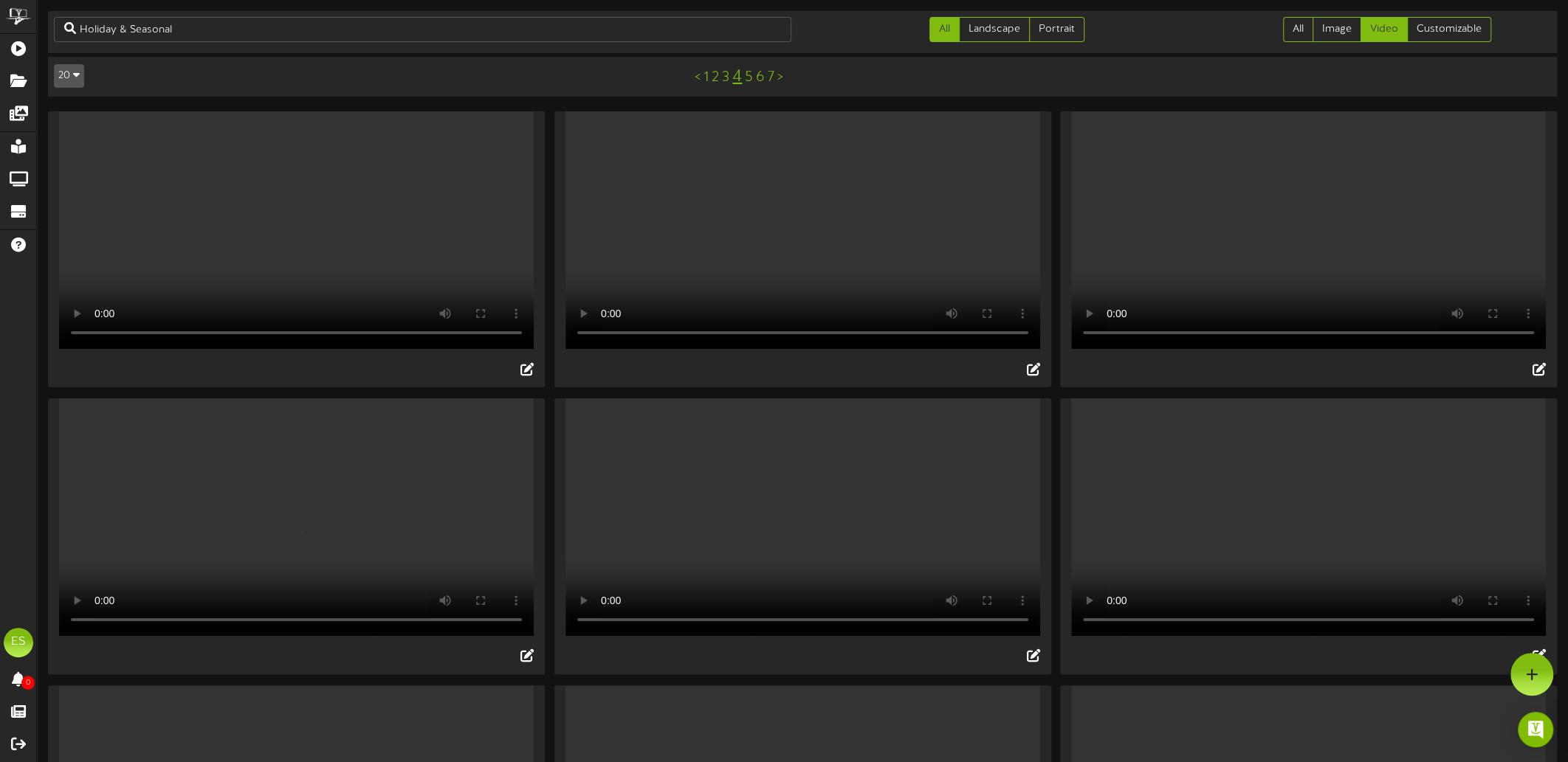
click at [770, 226] on video "Your browser does not support HTML5 video." at bounding box center [803, 230] width 475 height 238
click at [1334, 209] on video "Your browser does not support HTML5 video." at bounding box center [1308, 230] width 475 height 238
click at [1265, 549] on video "Your browser does not support HTML5 video." at bounding box center [1308, 517] width 475 height 238
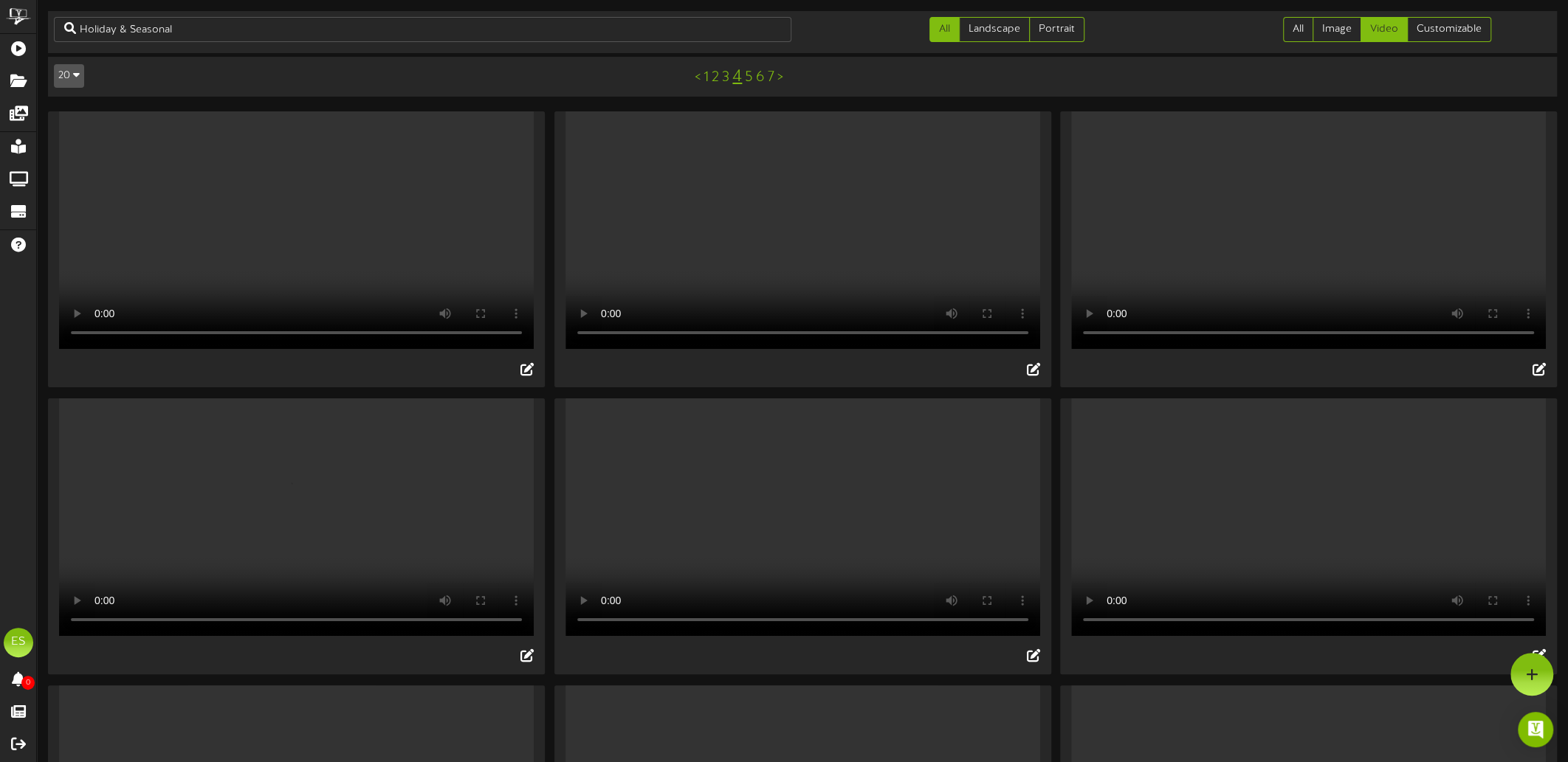
click at [1265, 549] on video "Your browser does not support HTML5 video." at bounding box center [1308, 517] width 475 height 238
click at [752, 561] on video "Your browser does not support HTML5 video." at bounding box center [803, 517] width 475 height 238
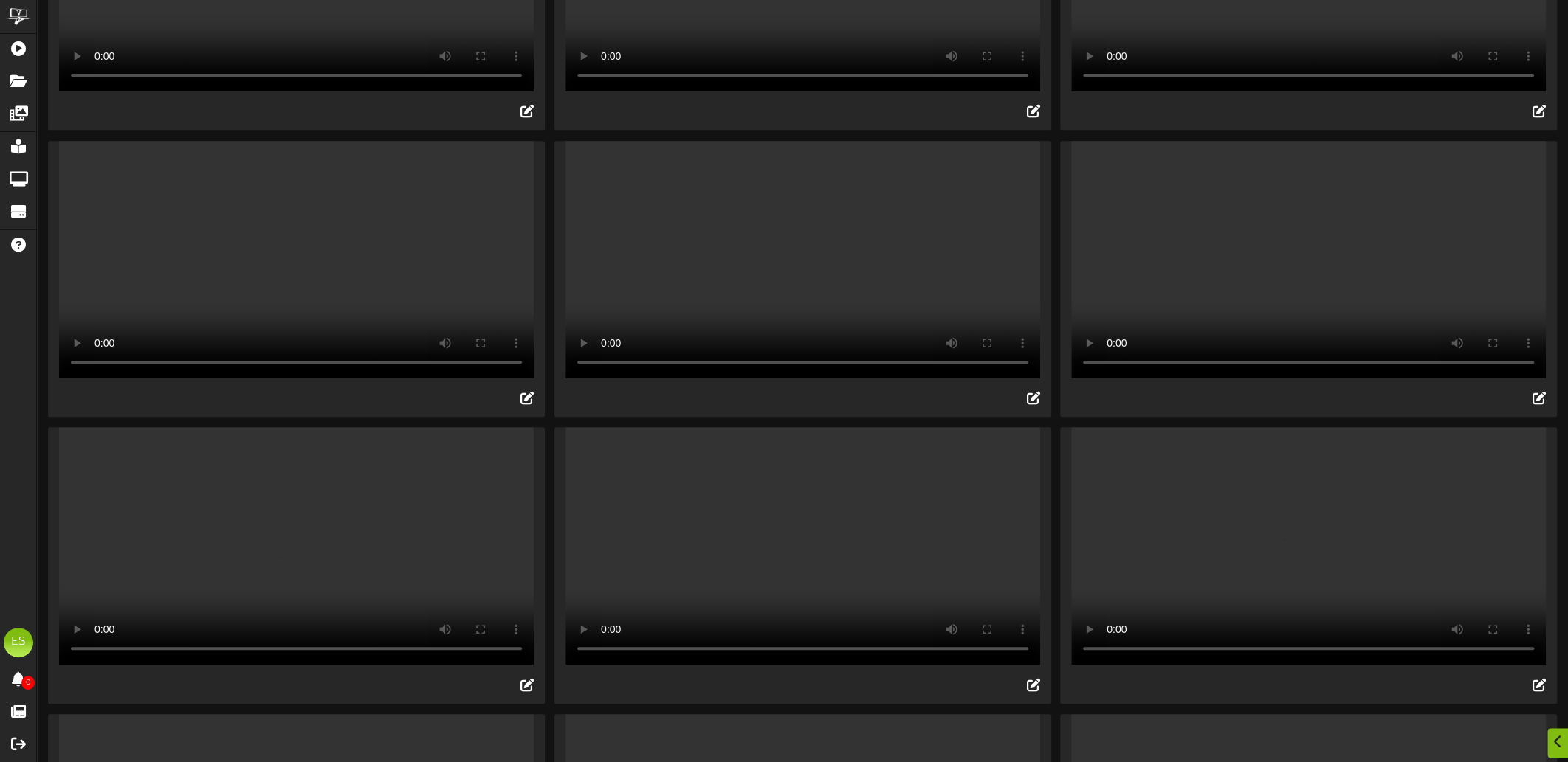
scroll to position [590, 0]
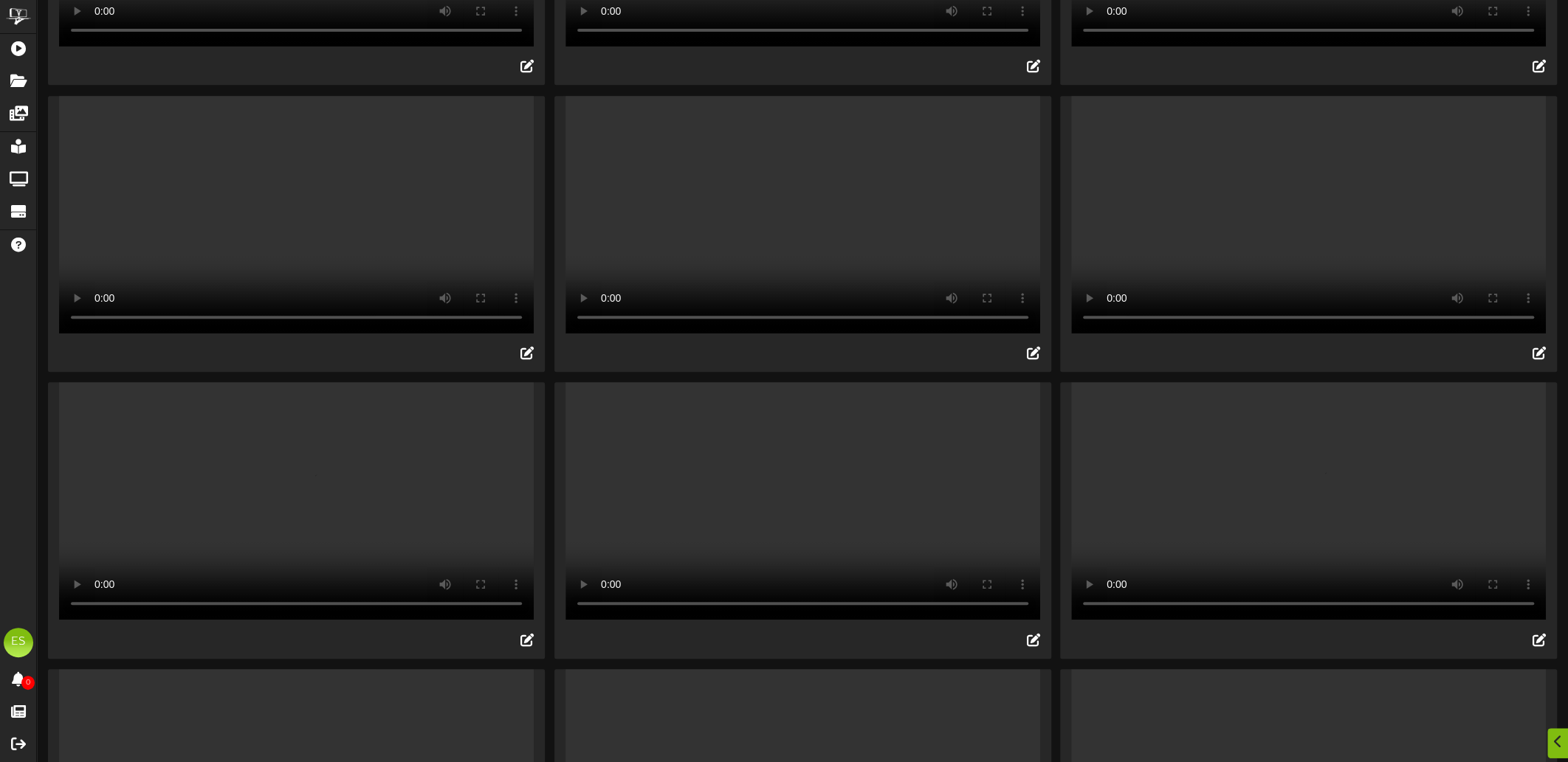
click at [817, 273] on video "Your browser does not support HTML5 video." at bounding box center [803, 214] width 475 height 238
click at [1289, 248] on video "Your browser does not support HTML5 video." at bounding box center [1308, 214] width 475 height 238
click at [1250, 612] on video "Your browser does not support HTML5 video." at bounding box center [1308, 501] width 475 height 238
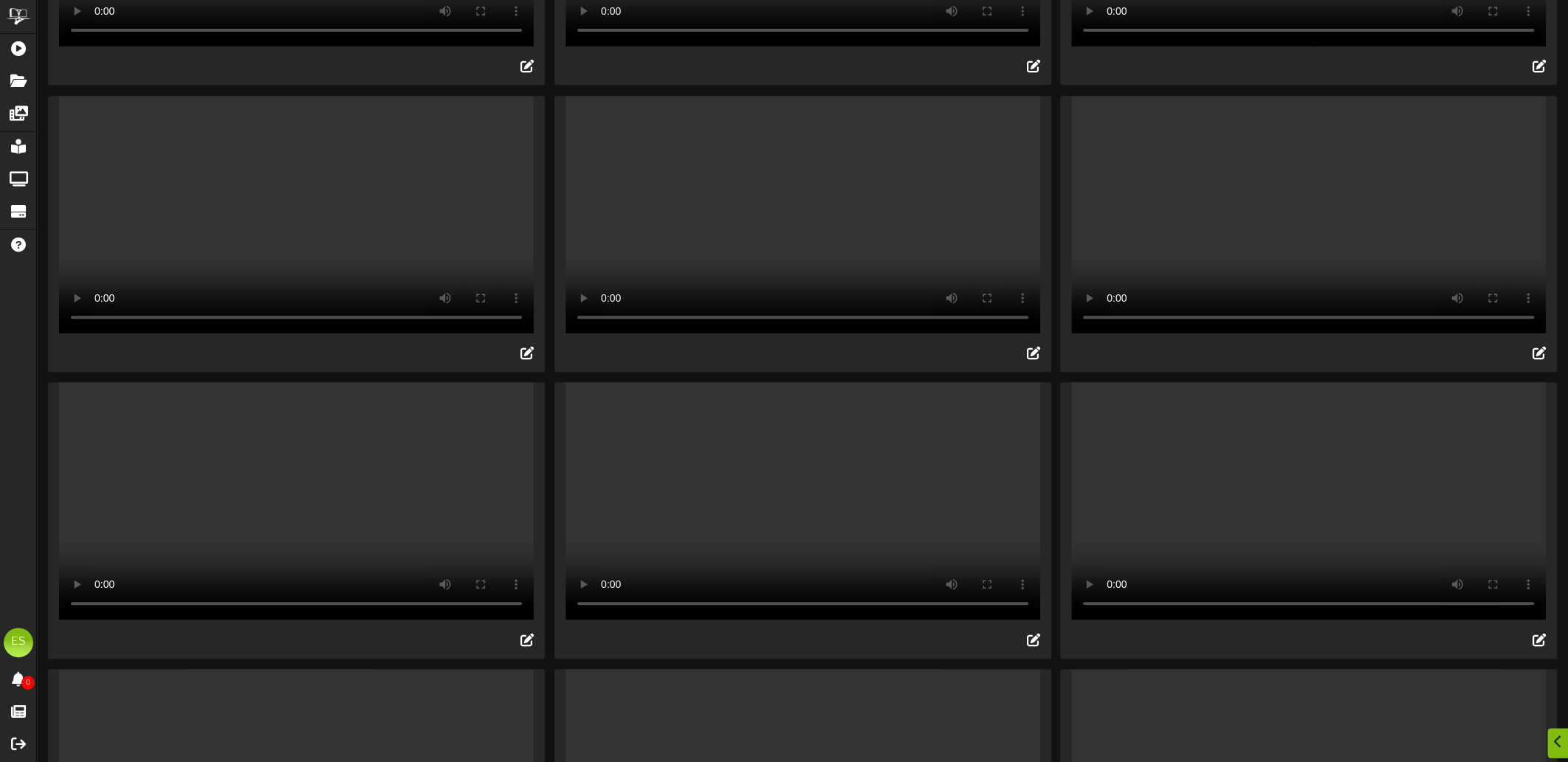
click at [1250, 612] on video "Your browser does not support HTML5 video." at bounding box center [1308, 501] width 475 height 238
click at [747, 605] on video "Your browser does not support HTML5 video." at bounding box center [803, 501] width 475 height 238
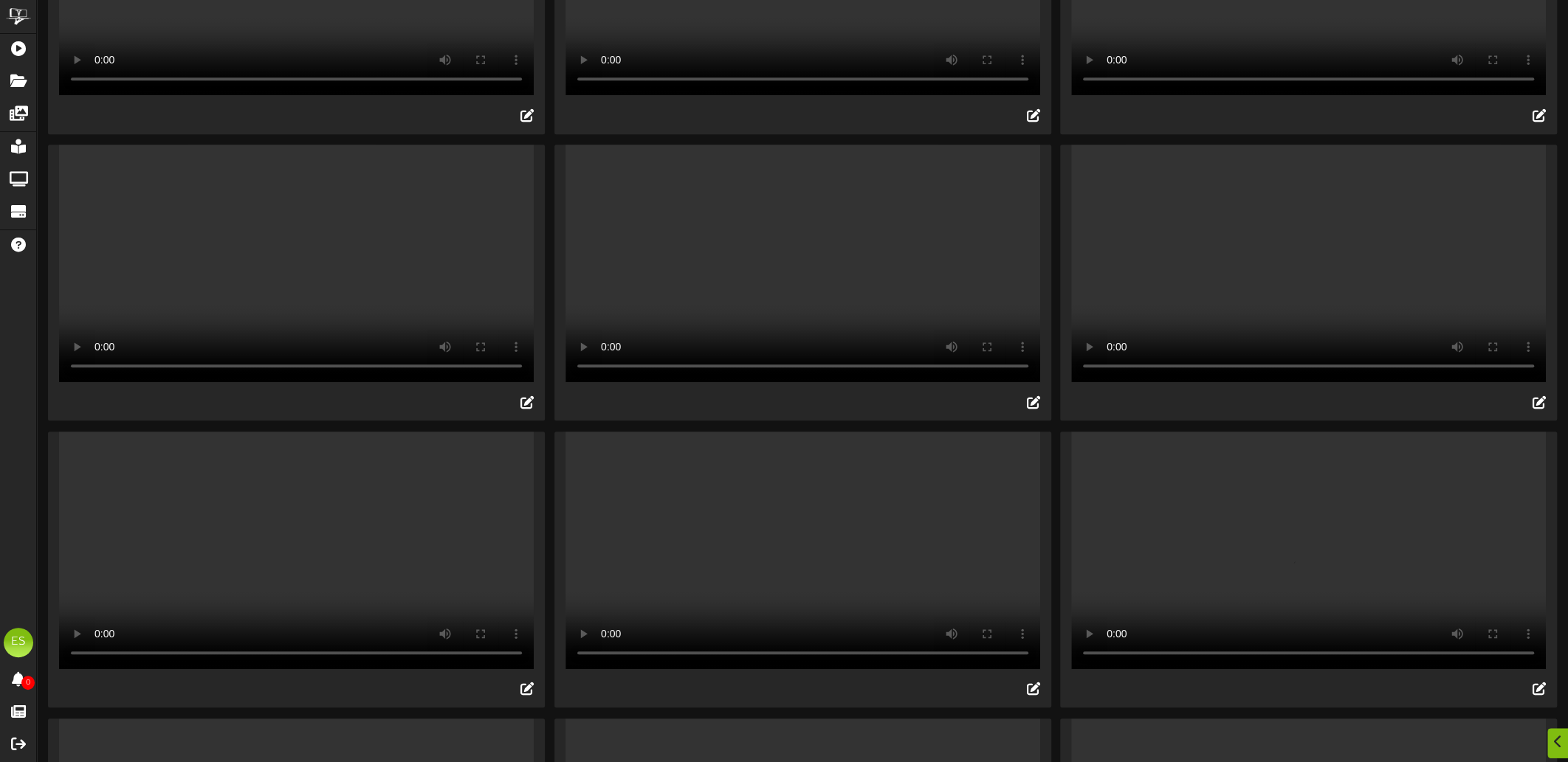
scroll to position [1254, 0]
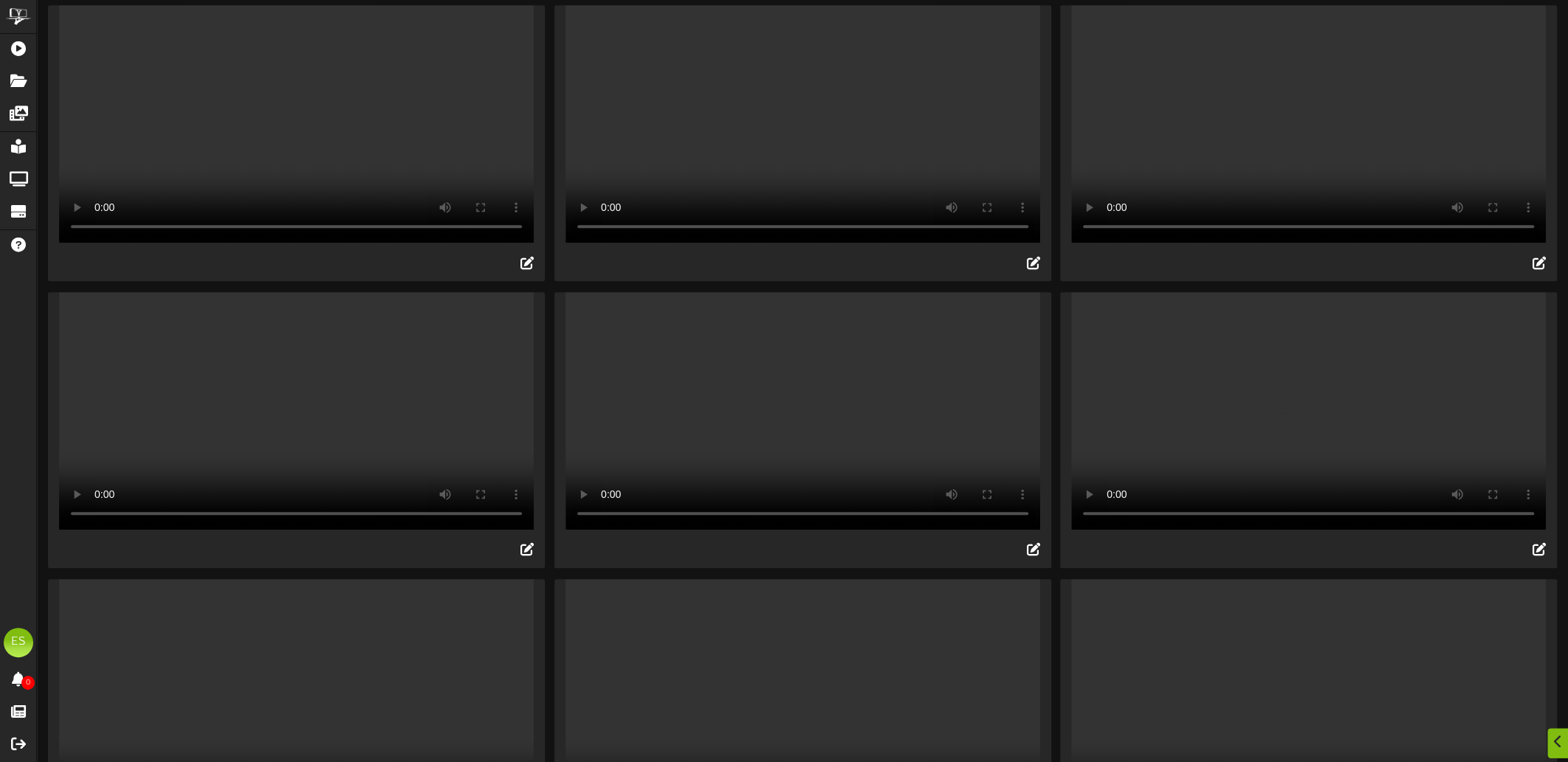
click at [351, 243] on video "Your browser does not support HTML5 video." at bounding box center [296, 124] width 475 height 238
click at [819, 242] on video "Your browser does not support HTML5 video." at bounding box center [803, 124] width 475 height 238
click at [1187, 239] on video "Your browser does not support HTML5 video." at bounding box center [1308, 124] width 475 height 238
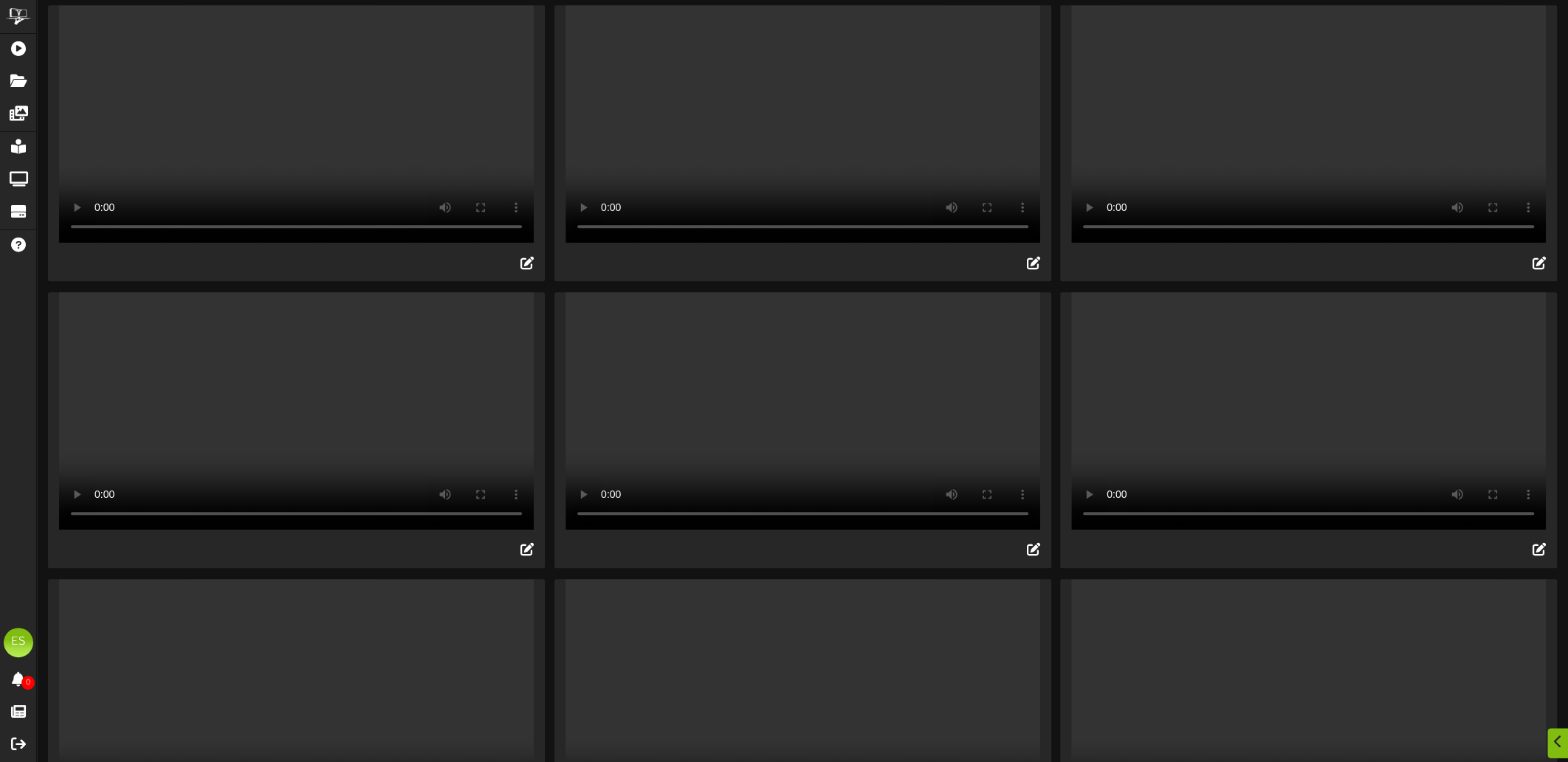
click at [1187, 239] on video "Your browser does not support HTML5 video." at bounding box center [1308, 124] width 475 height 238
click at [809, 530] on video "Your browser does not support HTML5 video." at bounding box center [803, 411] width 475 height 238
click at [1212, 530] on video "Your browser does not support HTML5 video." at bounding box center [1308, 411] width 475 height 238
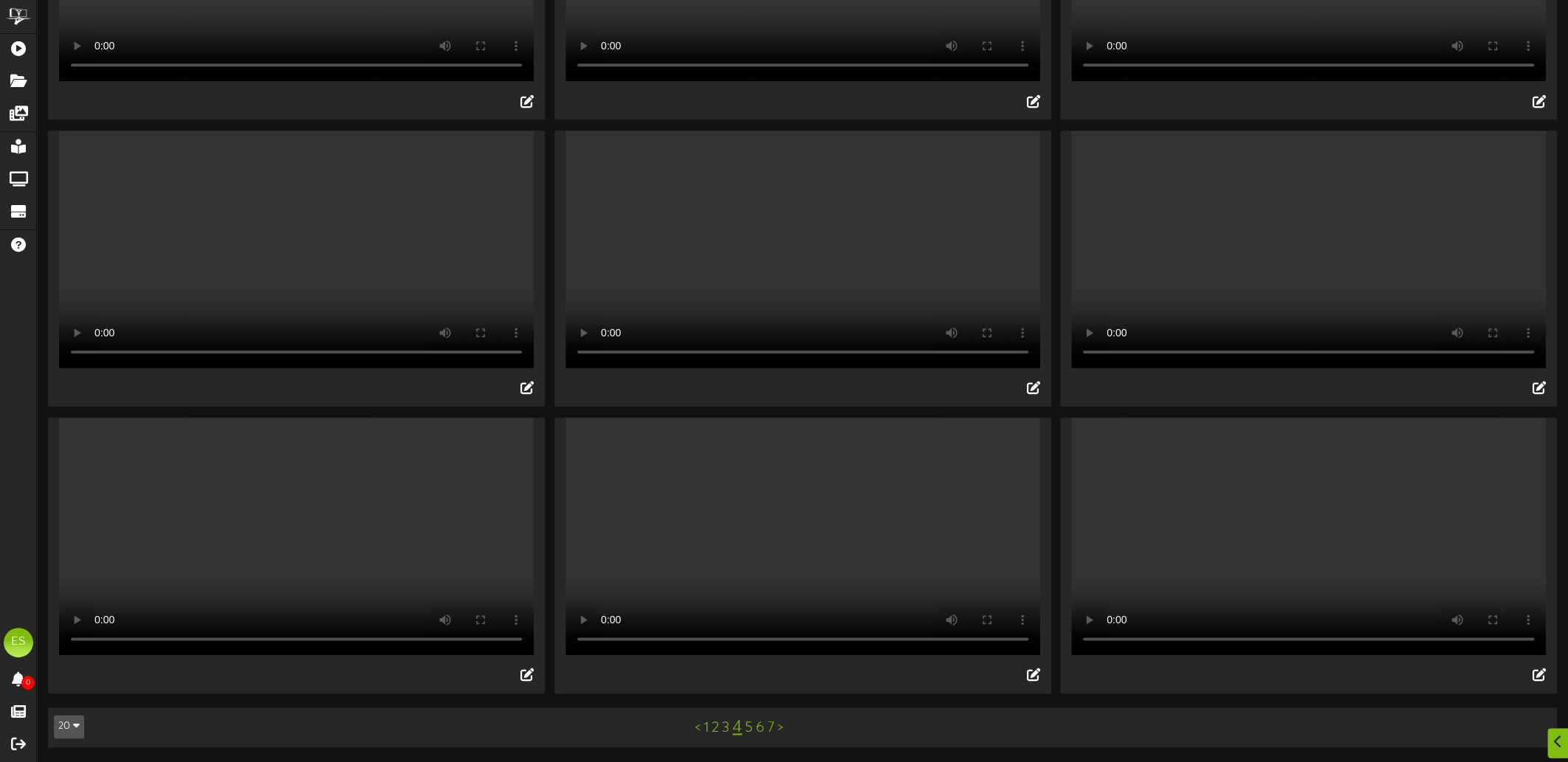
scroll to position [1609, 0]
click at [1208, 495] on video "Your browser does not support HTML5 video." at bounding box center [1308, 536] width 475 height 238
click at [773, 476] on video "Your browser does not support HTML5 video." at bounding box center [803, 536] width 475 height 238
click at [749, 732] on link "5" at bounding box center [749, 728] width 8 height 16
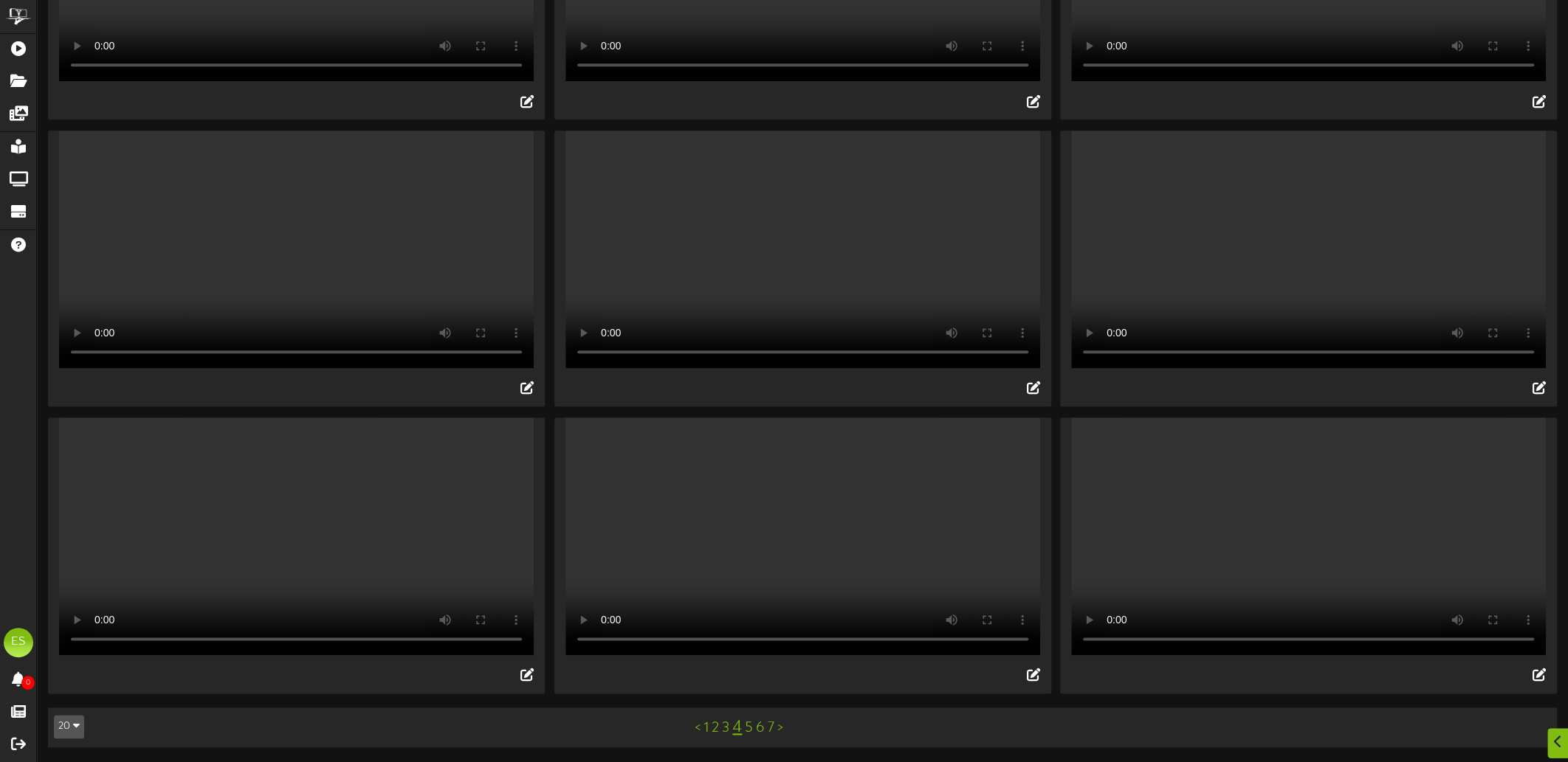
scroll to position [0, 0]
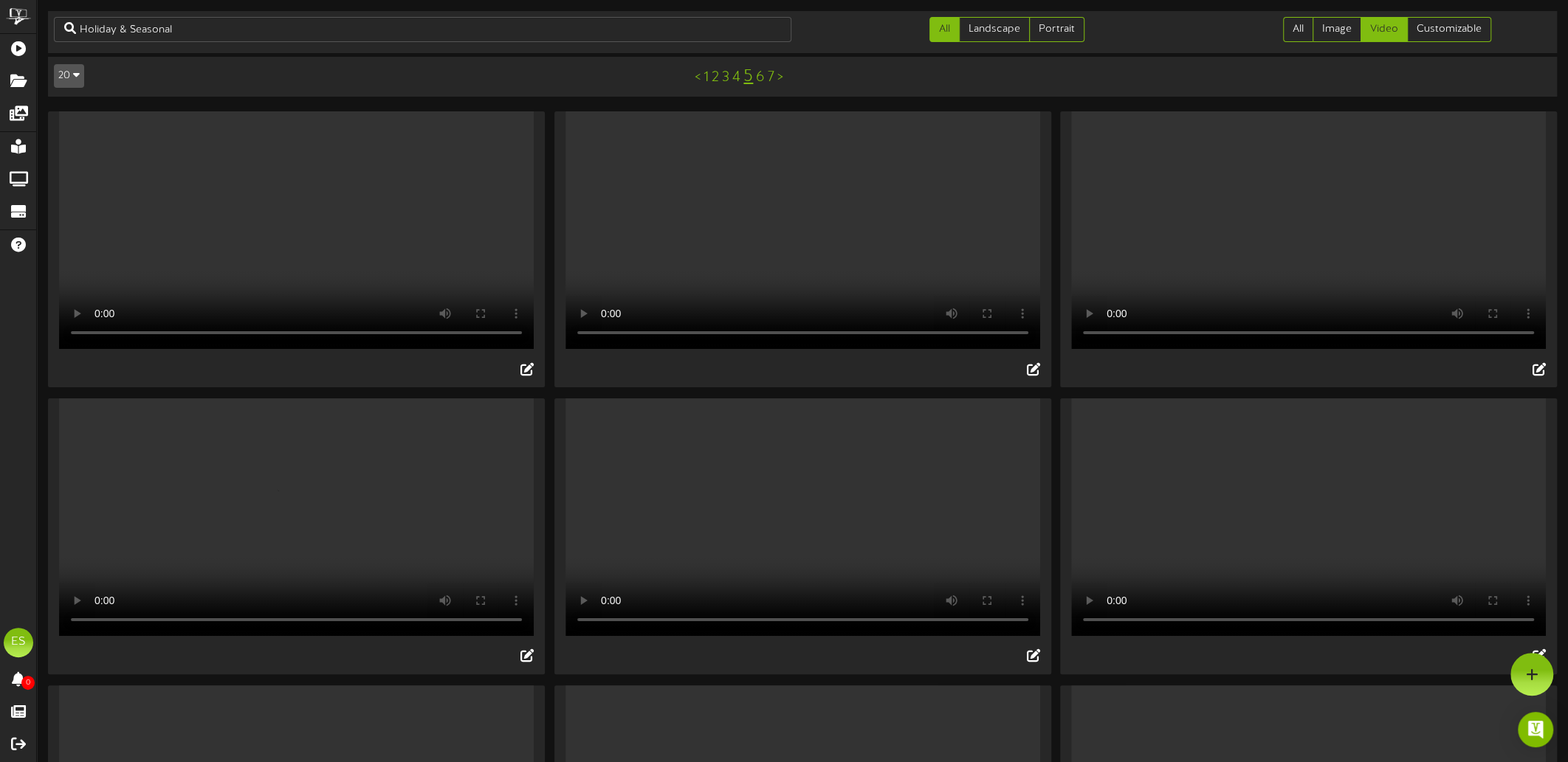
click at [298, 213] on video "Your browser does not support HTML5 video." at bounding box center [296, 230] width 475 height 238
click at [835, 215] on video "Your browser does not support HTML5 video." at bounding box center [803, 230] width 475 height 238
click at [870, 210] on video "Your browser does not support HTML5 video." at bounding box center [803, 230] width 475 height 238
click at [1270, 503] on video "Your browser does not support HTML5 video." at bounding box center [1308, 517] width 475 height 238
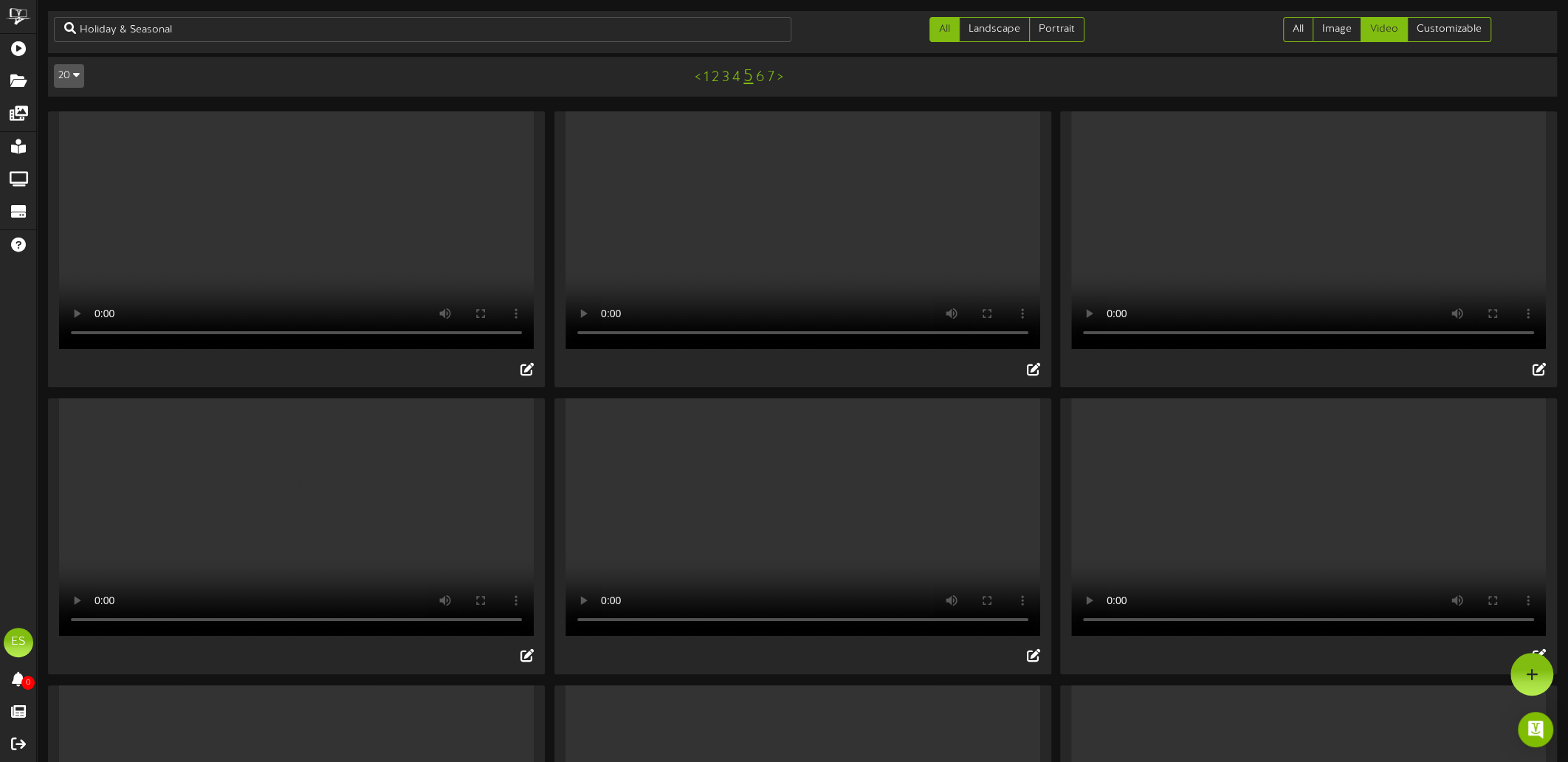
click at [1300, 555] on video "Your browser does not support HTML5 video." at bounding box center [1308, 517] width 475 height 238
click at [759, 570] on video "Your browser does not support HTML5 video." at bounding box center [803, 517] width 475 height 238
click at [295, 585] on video "Your browser does not support HTML5 video." at bounding box center [296, 517] width 475 height 238
click at [898, 583] on video "Your browser does not support HTML5 video." at bounding box center [803, 517] width 475 height 238
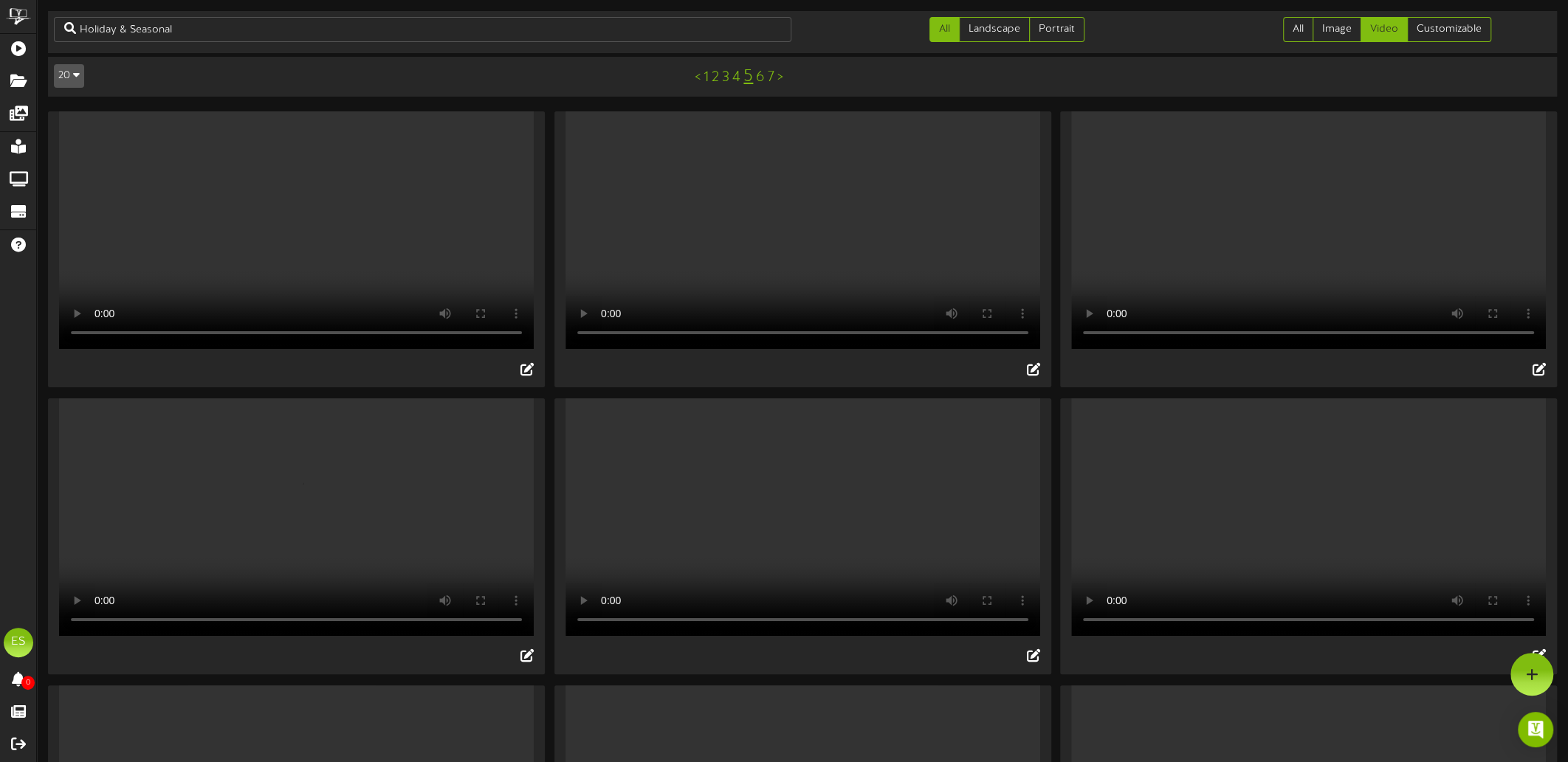
click at [781, 584] on video "Your browser does not support HTML5 video." at bounding box center [803, 517] width 475 height 238
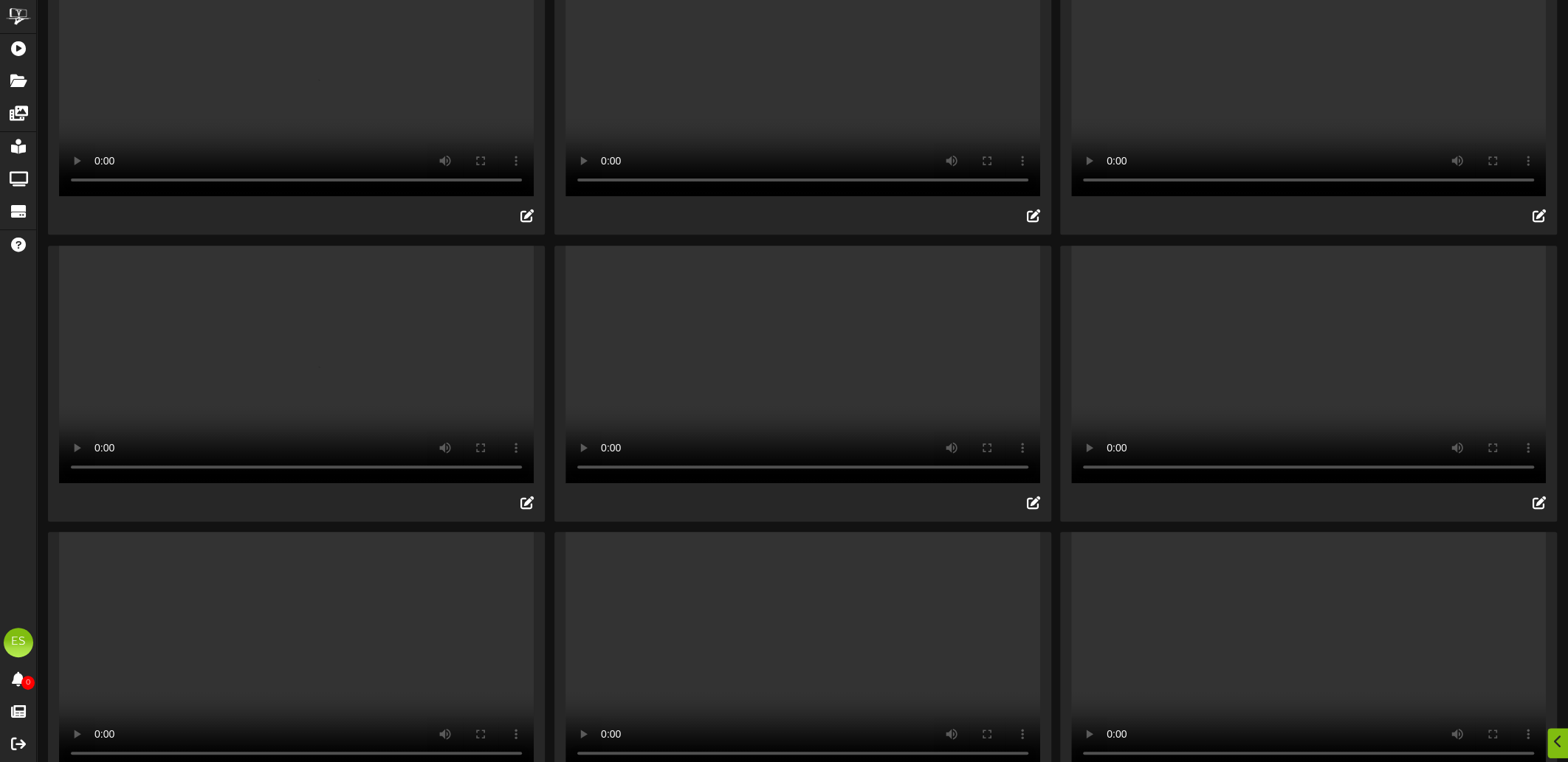
scroll to position [517, 0]
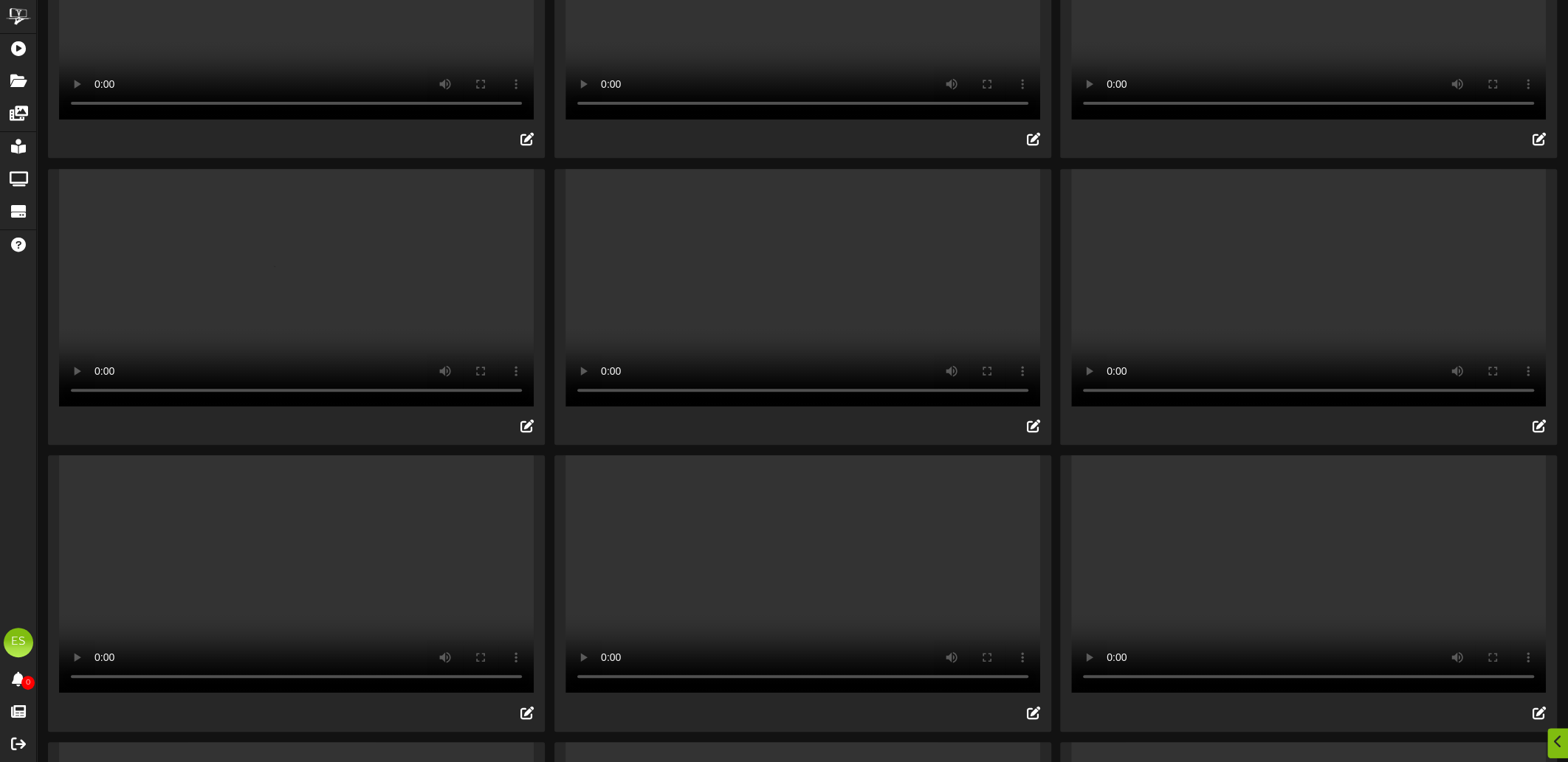
click at [369, 335] on video "Your browser does not support HTML5 video." at bounding box center [296, 287] width 475 height 238
click at [353, 406] on video "Your browser does not support HTML5 video." at bounding box center [296, 287] width 475 height 238
click at [525, 434] on icon at bounding box center [527, 425] width 16 height 16
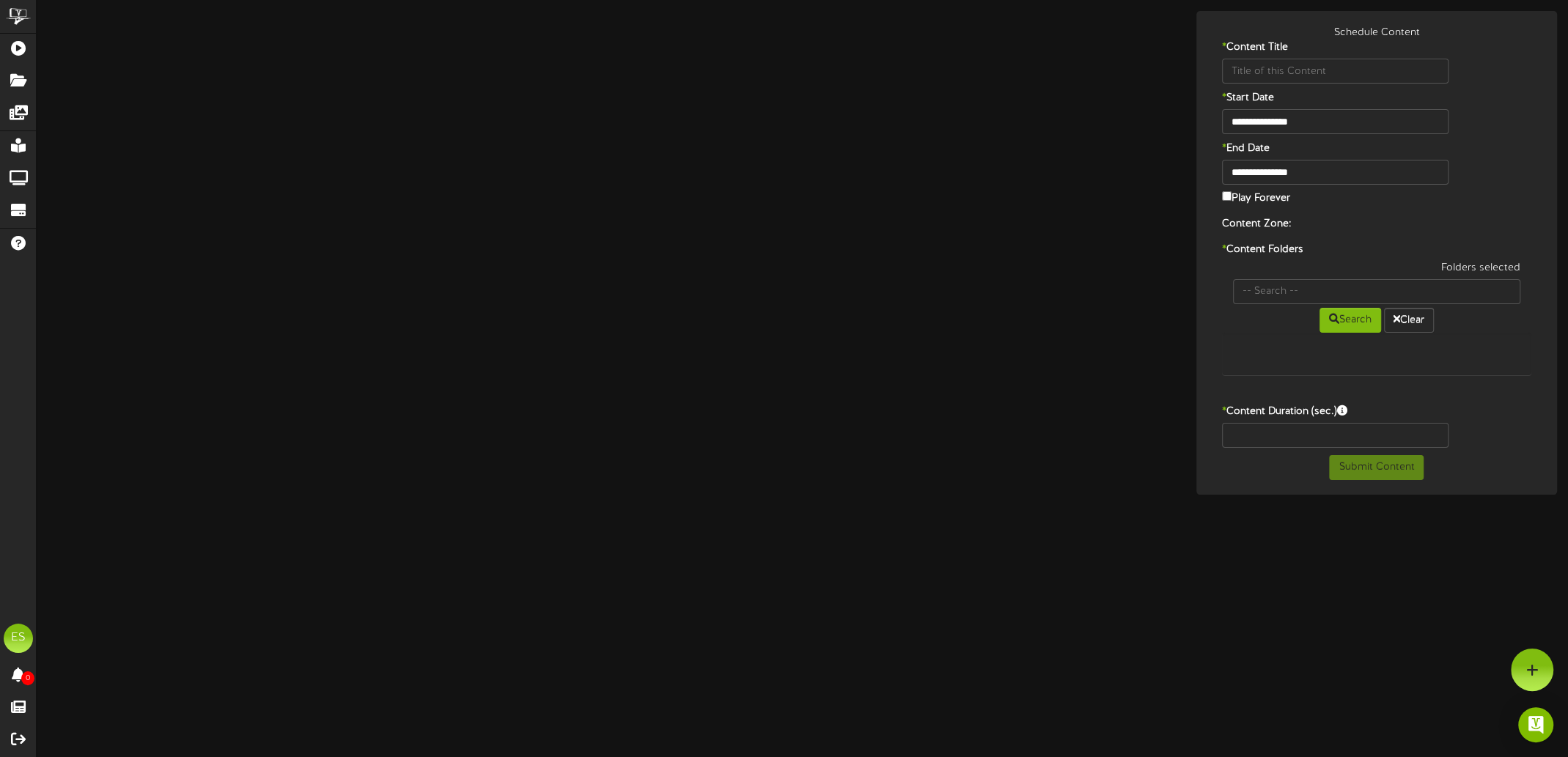
type input "1000 Fall Daylight Savings"
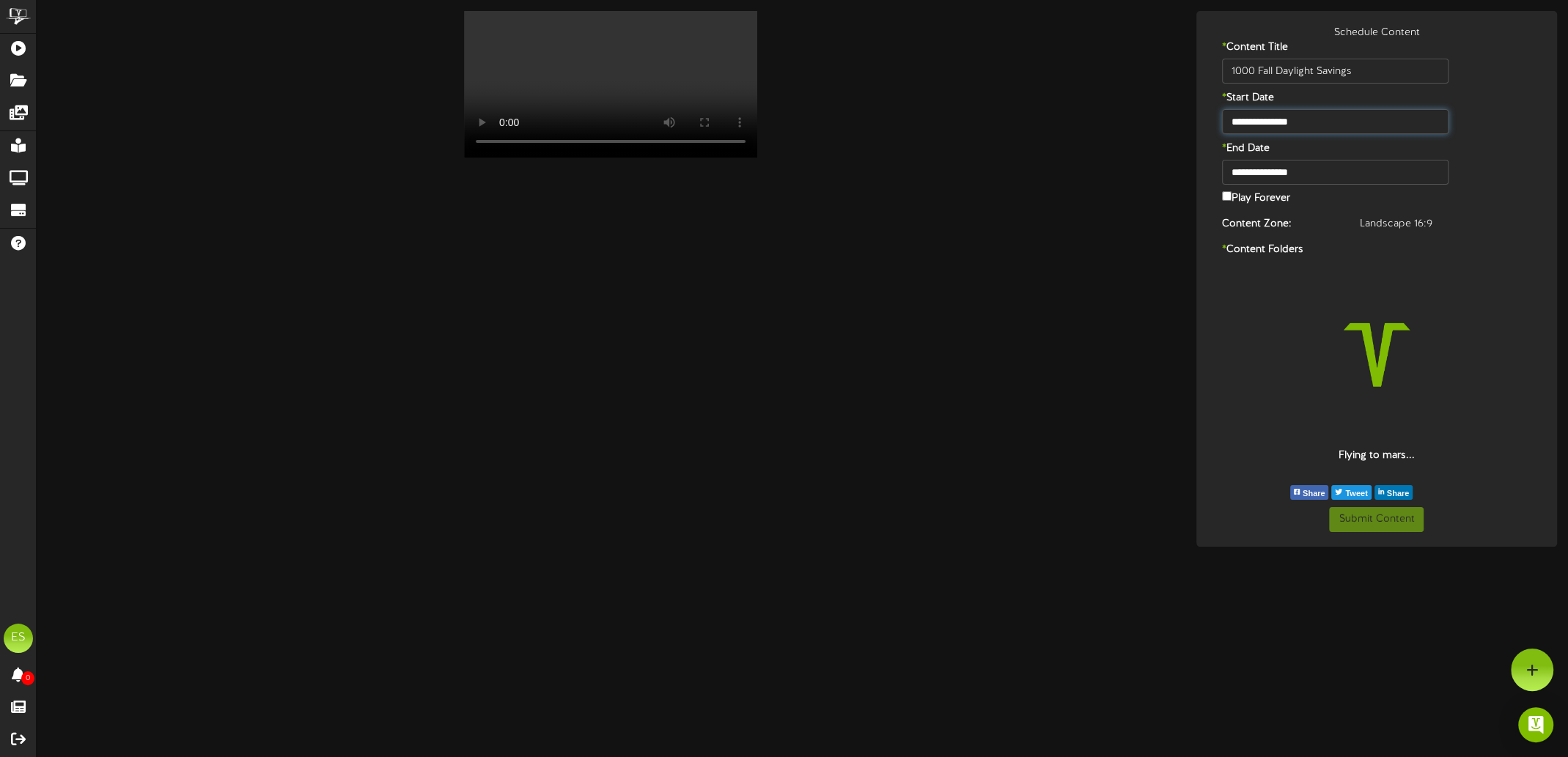
click at [1313, 121] on input "**********" at bounding box center [1335, 122] width 226 height 25
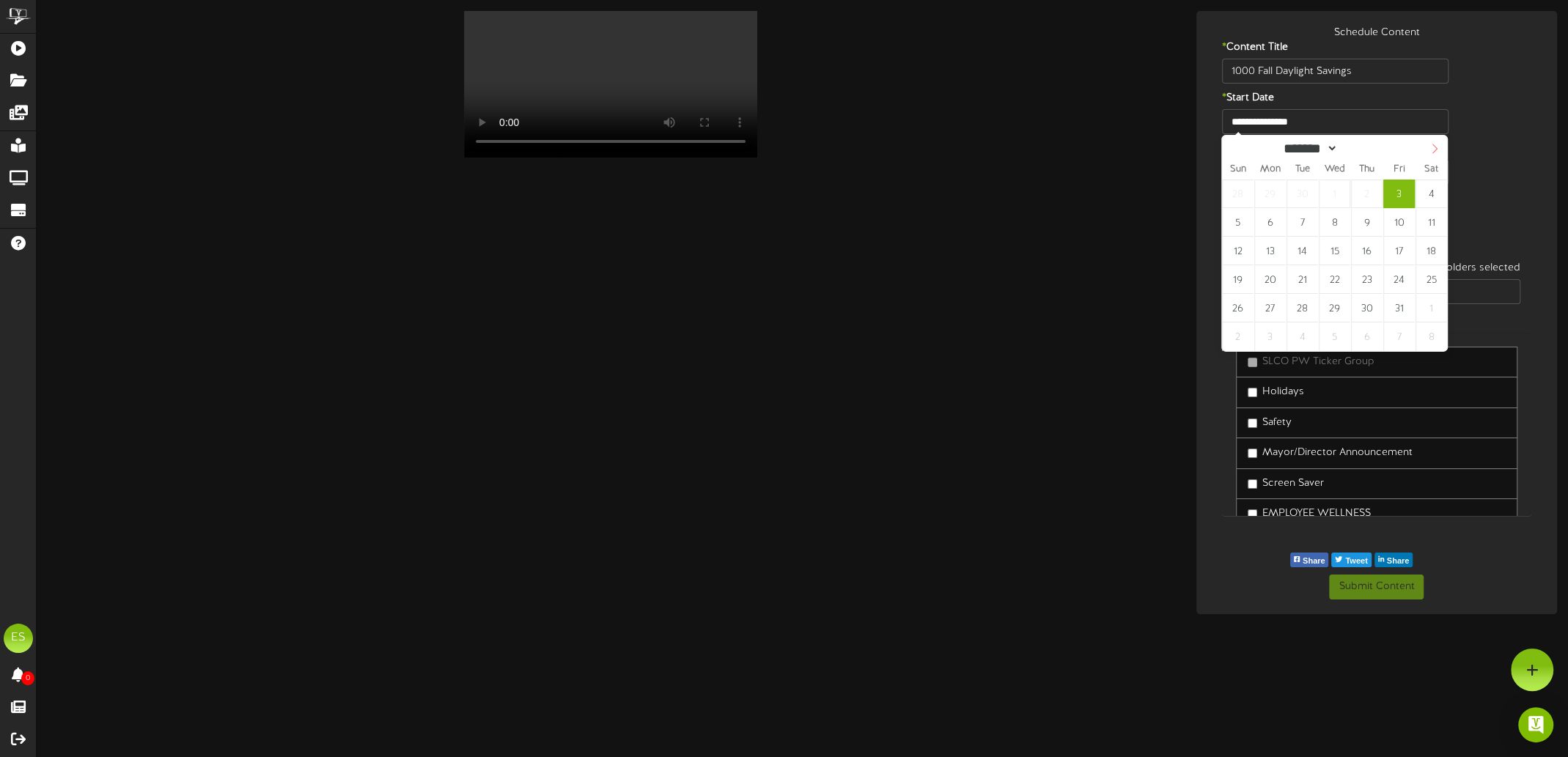
select select "**"
click at [1440, 154] on span at bounding box center [1434, 148] width 25 height 25
type input "**********"
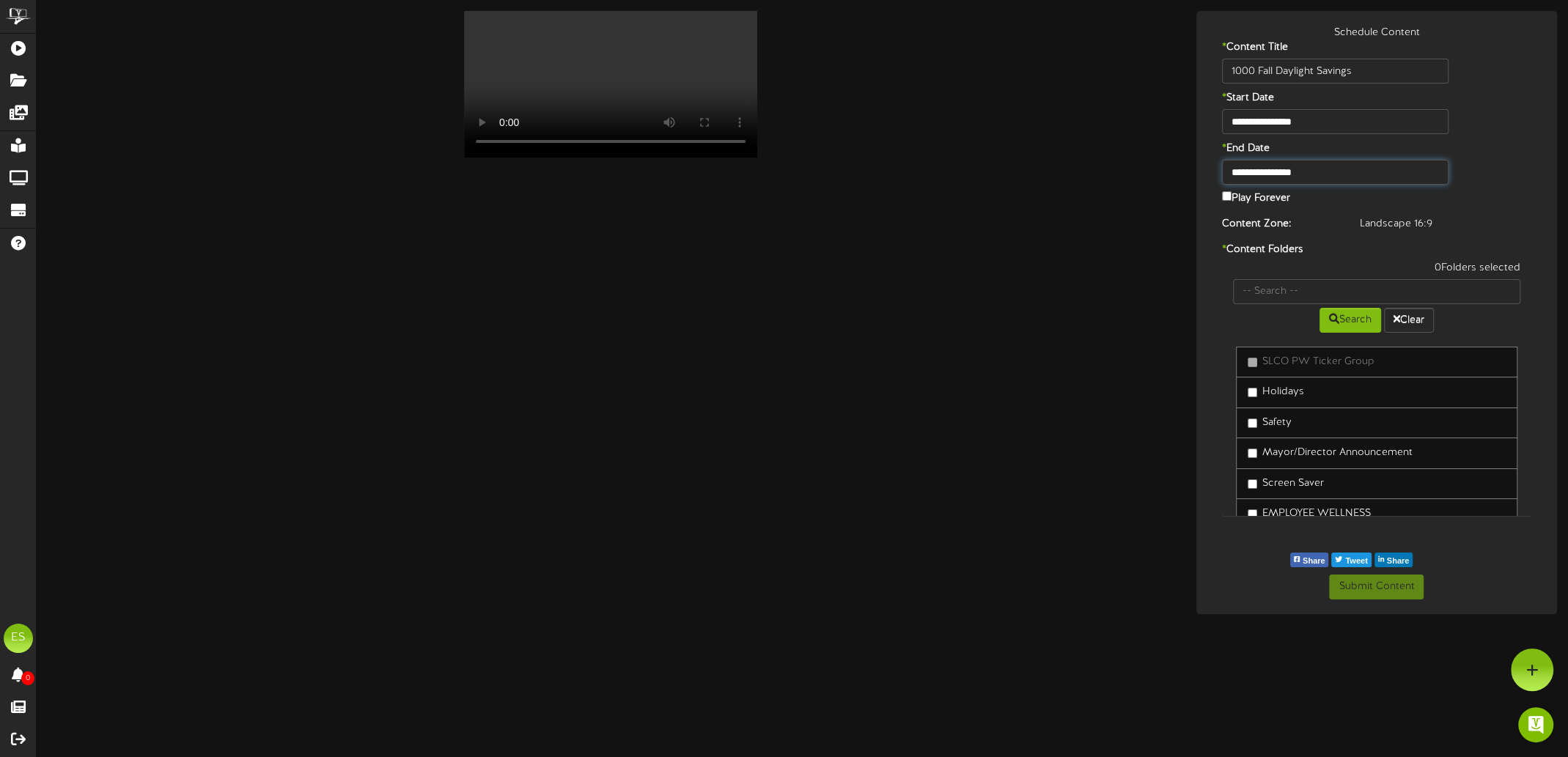
click at [1316, 168] on input "**********" at bounding box center [1335, 172] width 226 height 25
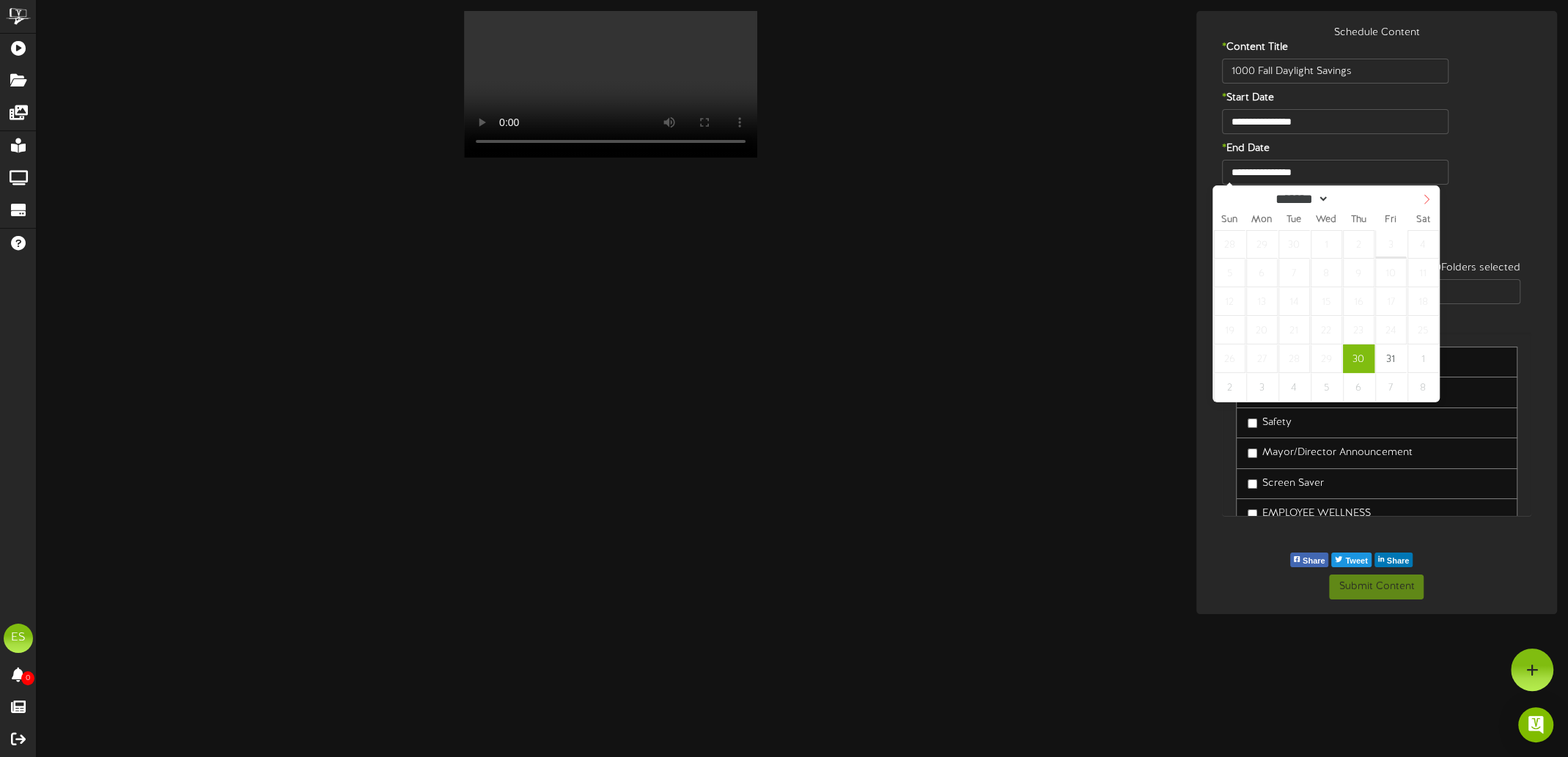
select select "**"
click at [1429, 201] on icon at bounding box center [1426, 199] width 11 height 11
type input "**********"
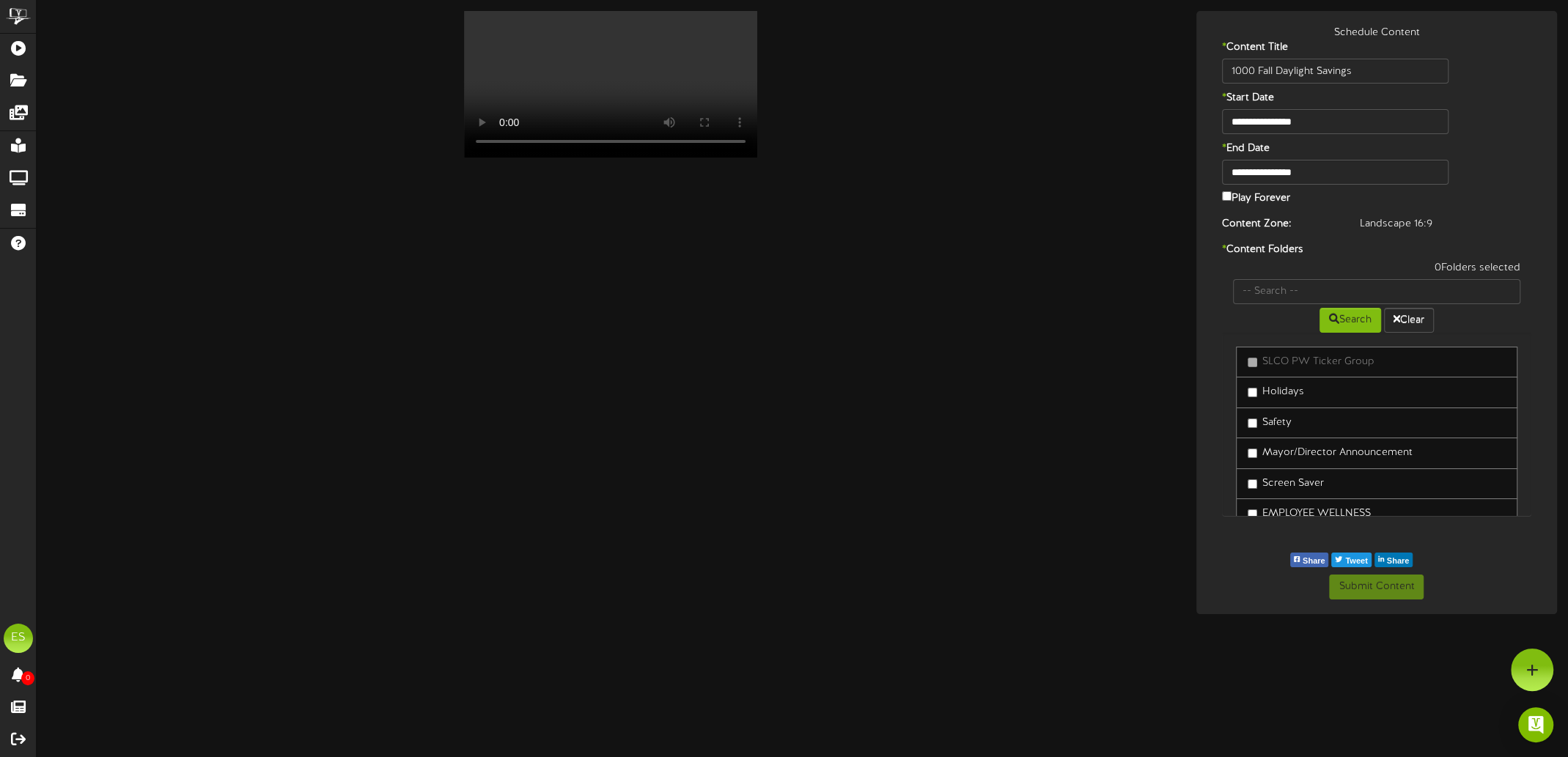
click at [558, 99] on video "Your browser does not support HTML5 video." at bounding box center [610, 85] width 294 height 146
click at [1381, 586] on button "Submit Content" at bounding box center [1376, 587] width 94 height 25
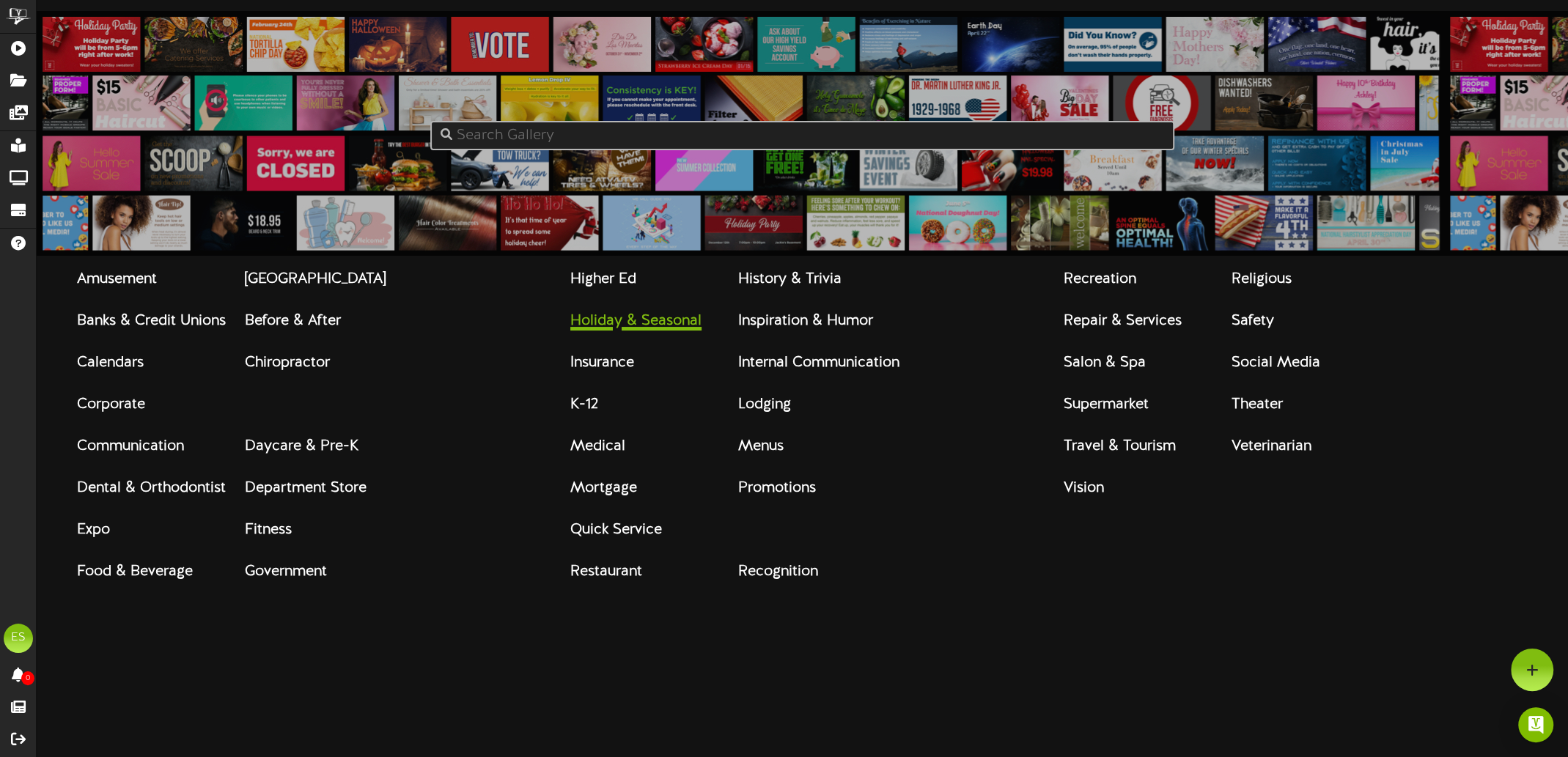
click at [615, 315] on strong "Holiday & Seasonal" at bounding box center [636, 321] width 131 height 16
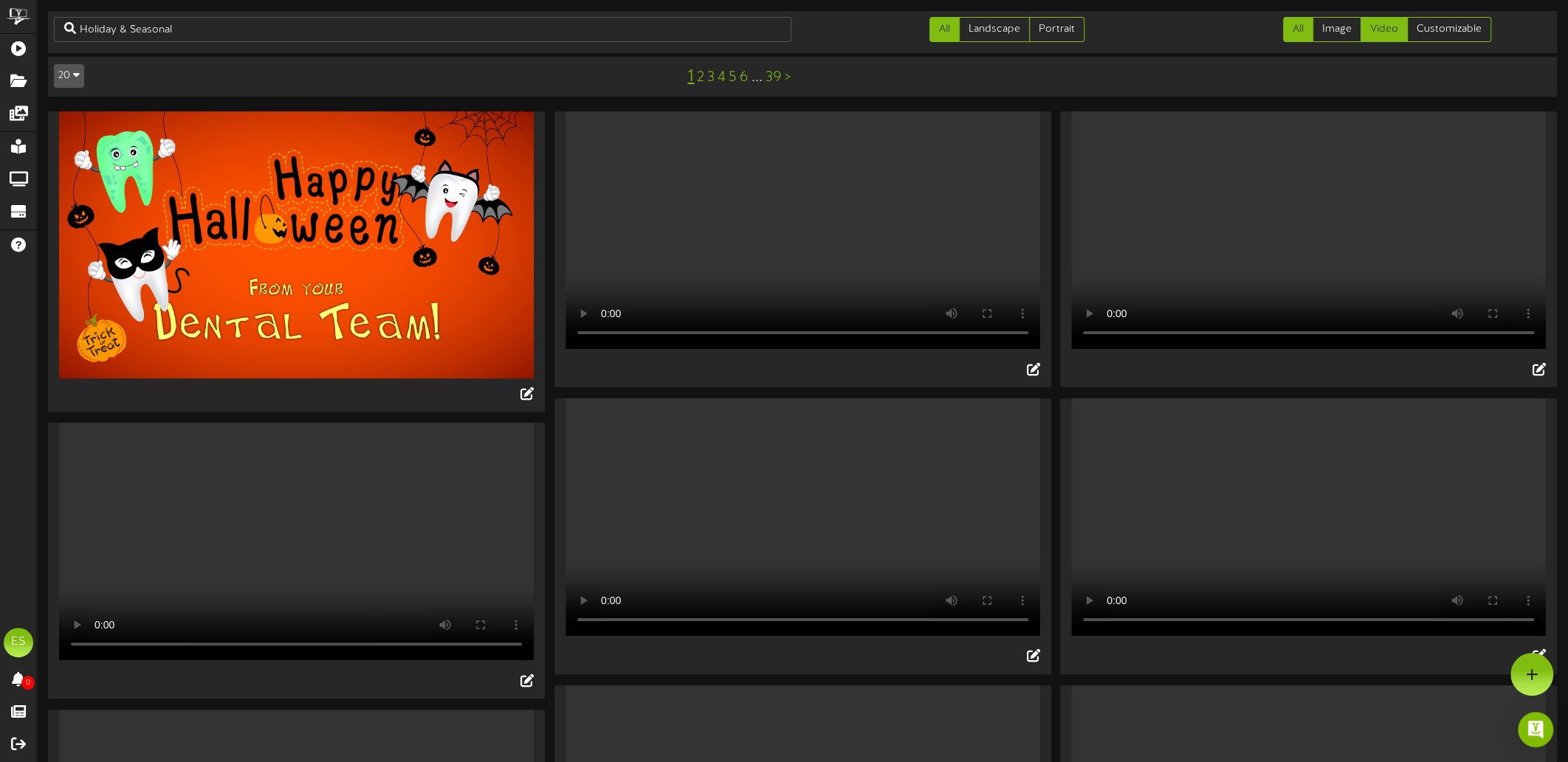
click at [1374, 32] on link "Video" at bounding box center [1384, 29] width 47 height 25
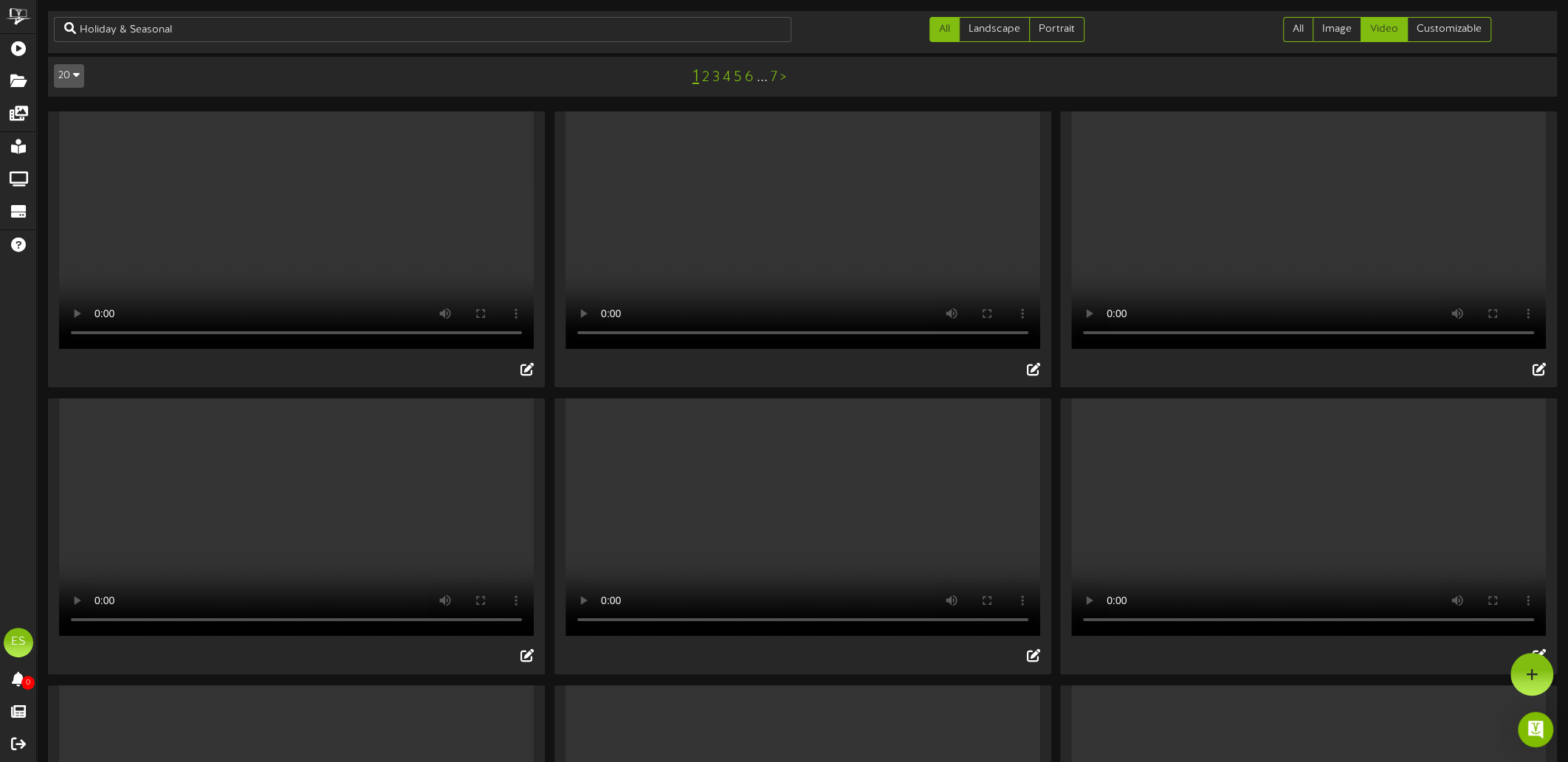
click at [736, 80] on link "5" at bounding box center [738, 77] width 8 height 16
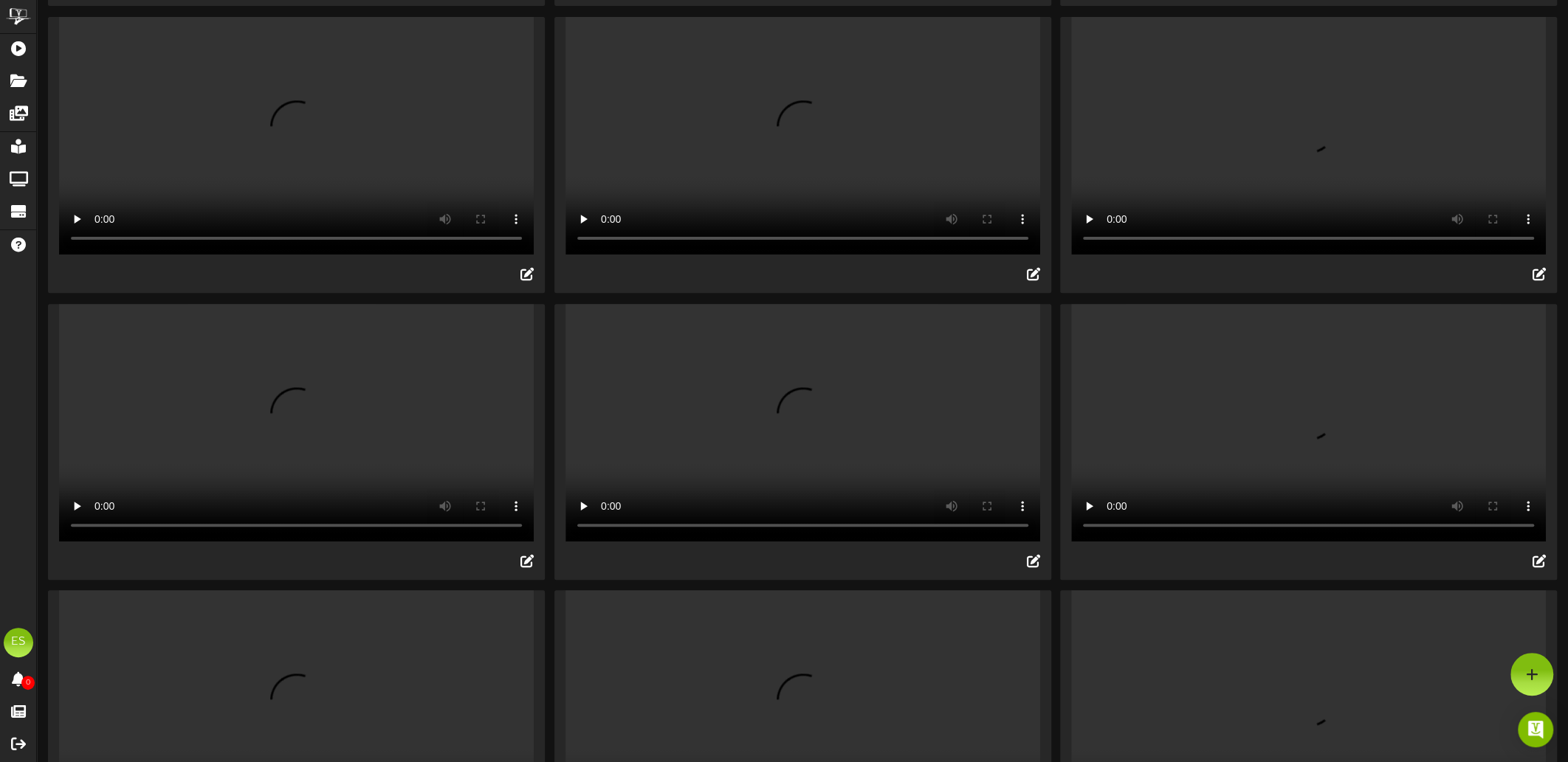
scroll to position [369, 0]
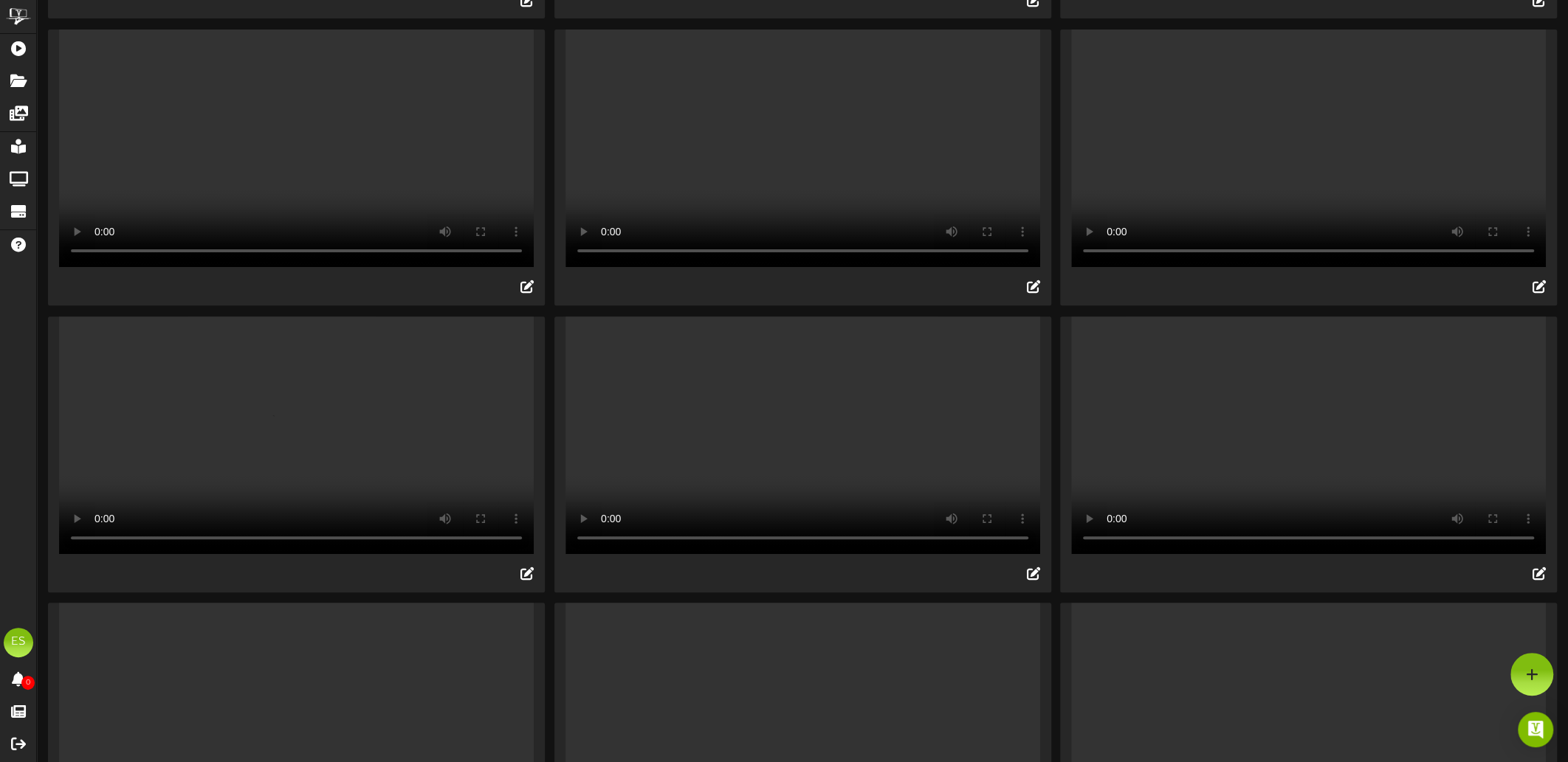
click at [785, 205] on video "Your browser does not support HTML5 video." at bounding box center [803, 148] width 475 height 238
click at [726, 451] on video "Your browser does not support HTML5 video." at bounding box center [803, 435] width 475 height 238
click at [724, 451] on video "Your browser does not support HTML5 video." at bounding box center [803, 435] width 475 height 238
click at [1313, 477] on video "Your browser does not support HTML5 video." at bounding box center [1308, 435] width 475 height 238
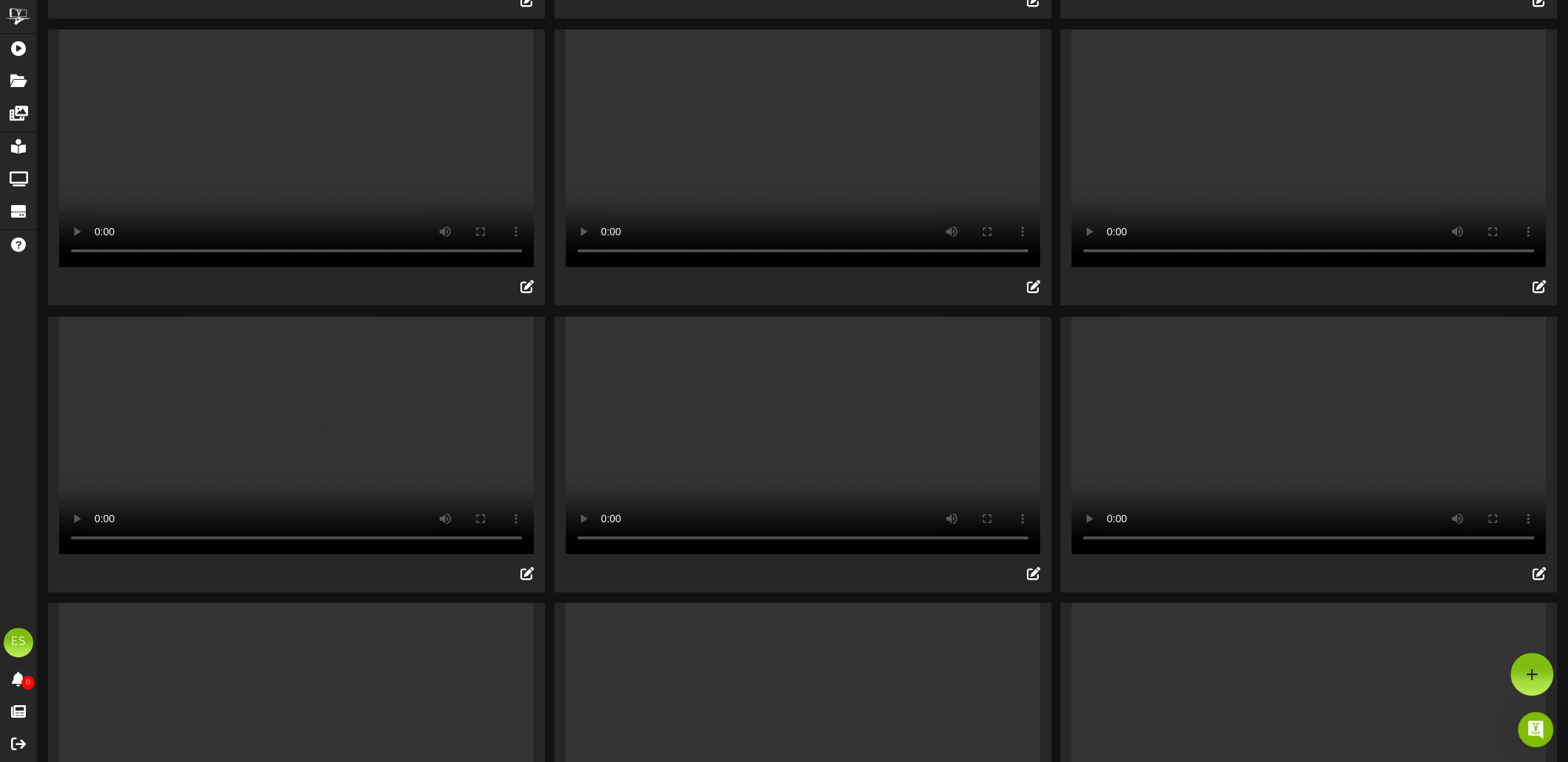
click at [1313, 477] on video "Your browser does not support HTML5 video." at bounding box center [1308, 435] width 475 height 238
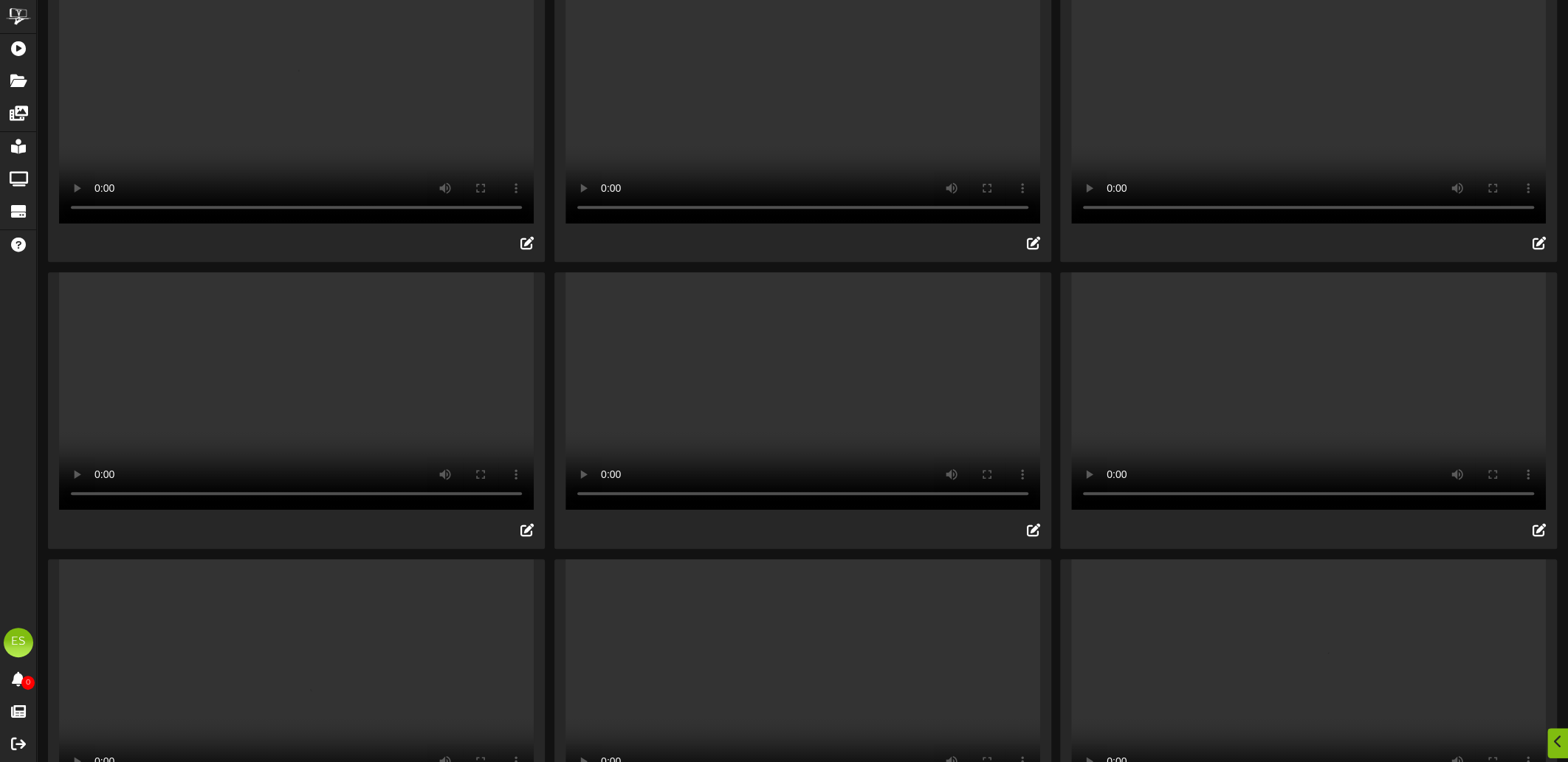
scroll to position [738, 0]
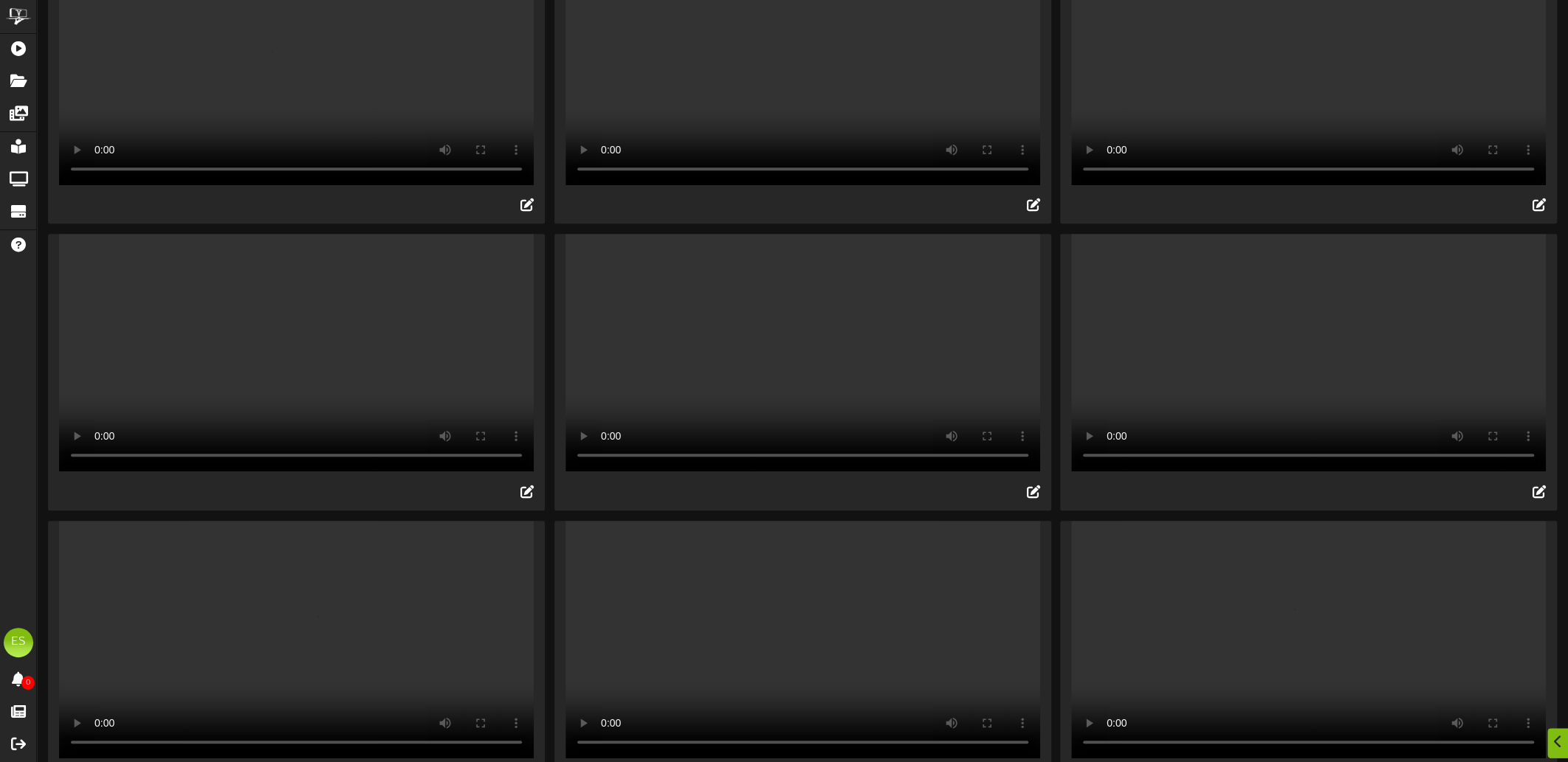
click at [319, 472] on video "Your browser does not support HTML5 video." at bounding box center [296, 353] width 475 height 238
click at [724, 425] on video "Your browser does not support HTML5 video." at bounding box center [803, 353] width 475 height 238
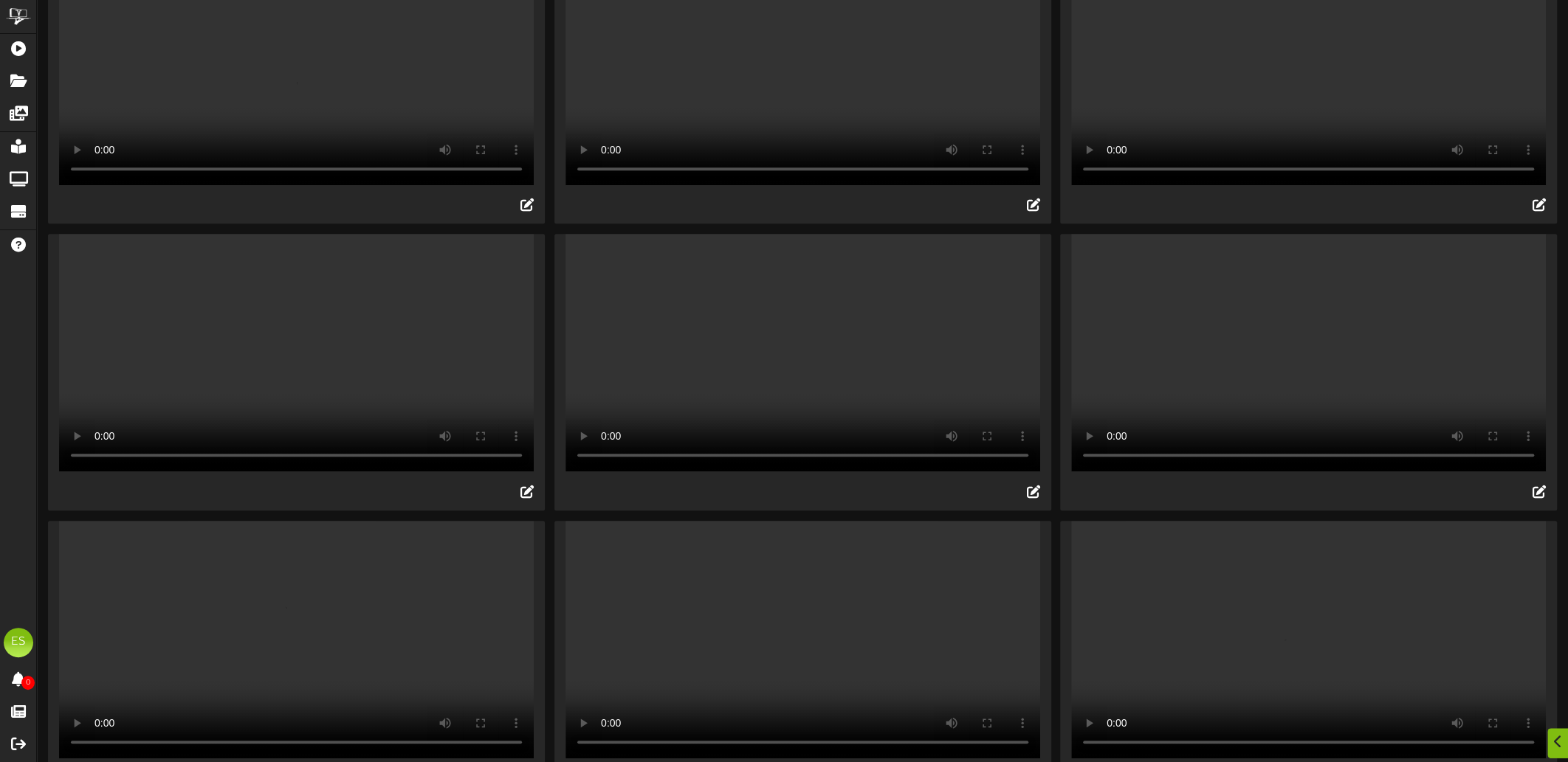
click at [1328, 472] on video "Your browser does not support HTML5 video." at bounding box center [1308, 353] width 475 height 238
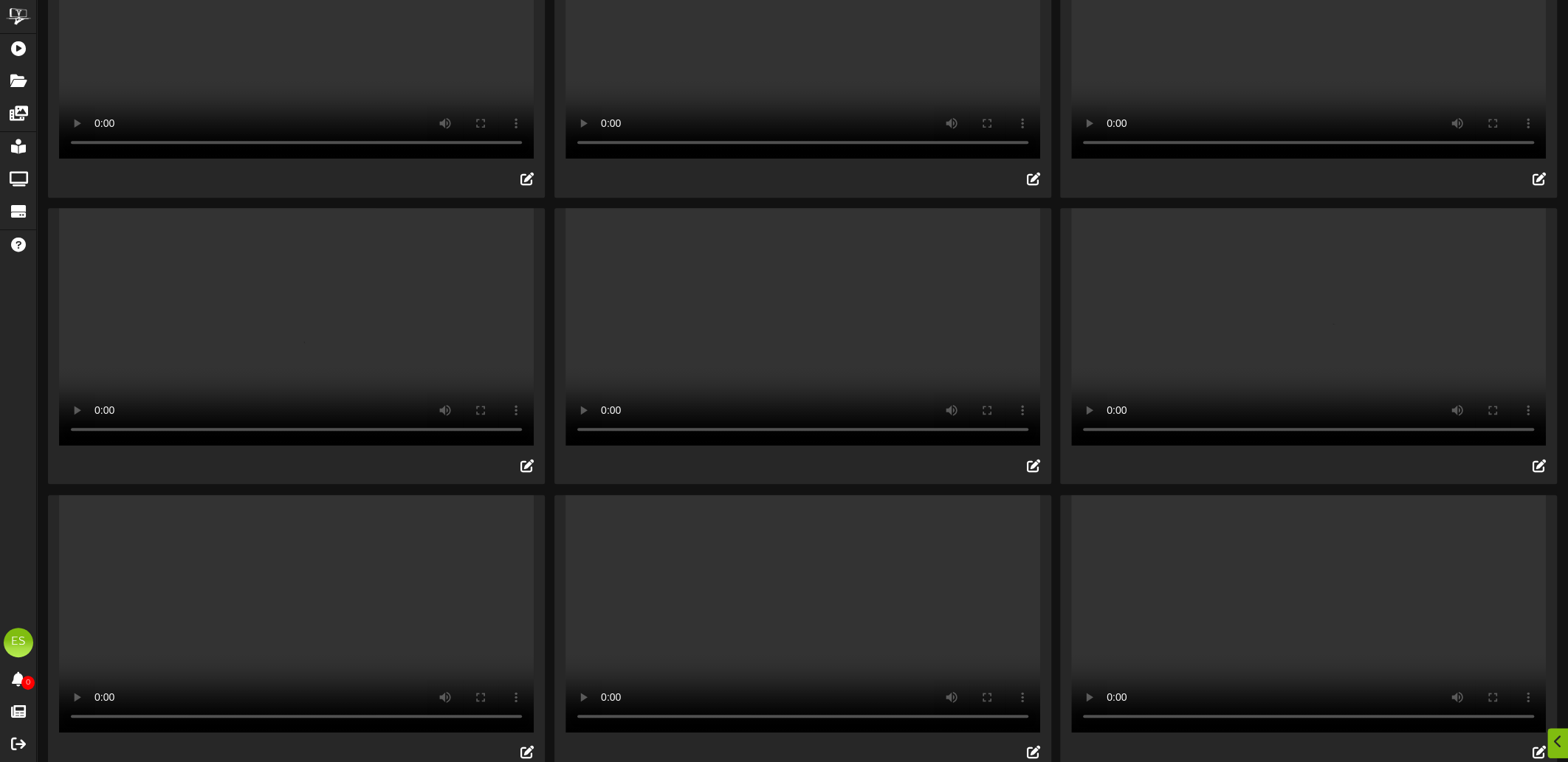
scroll to position [1107, 0]
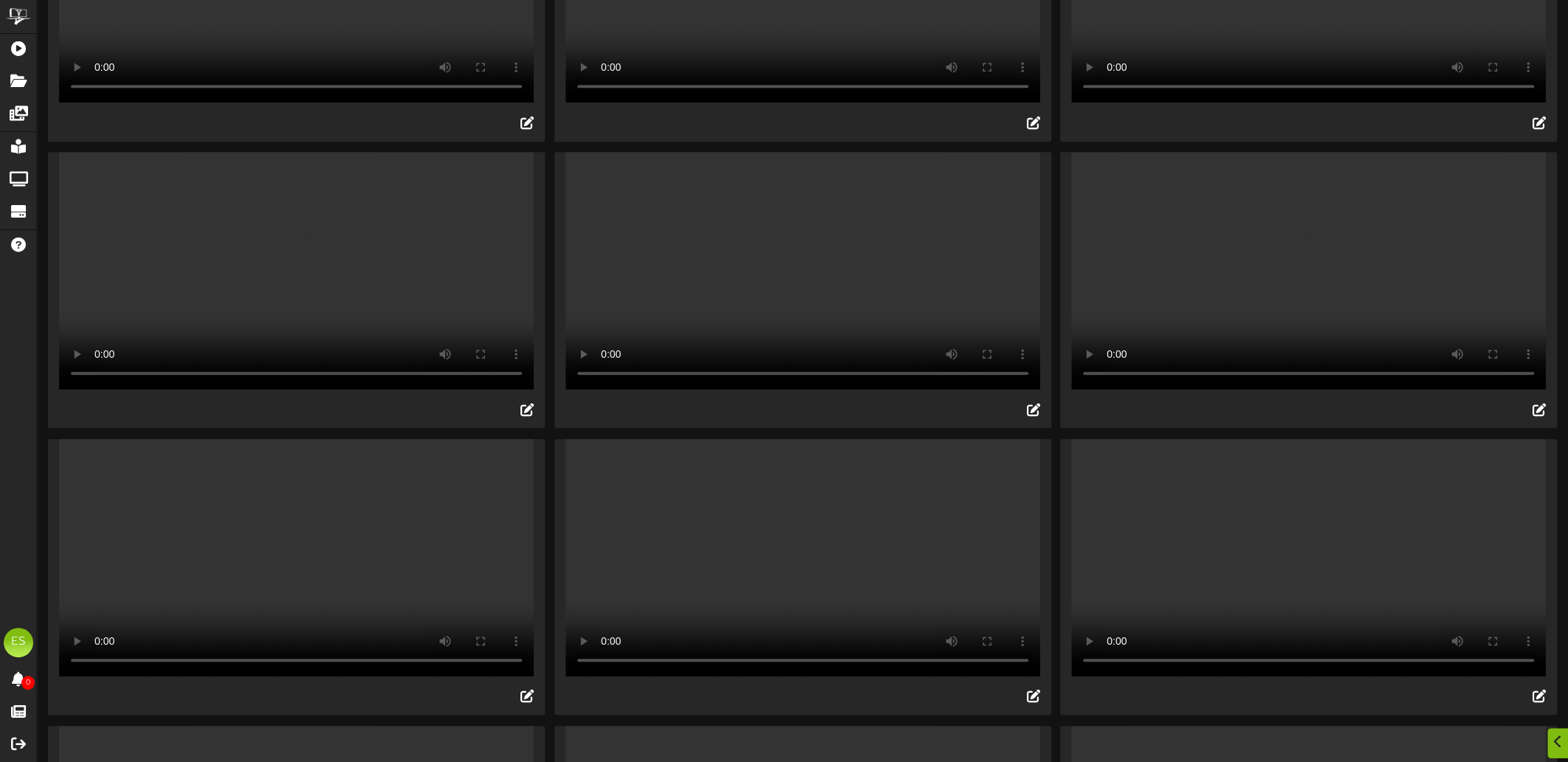
click at [1287, 390] on video "Your browser does not support HTML5 video." at bounding box center [1308, 270] width 475 height 238
click at [658, 378] on video "Your browser does not support HTML5 video." at bounding box center [803, 270] width 475 height 238
click at [195, 380] on video "Your browser does not support HTML5 video." at bounding box center [296, 270] width 475 height 238
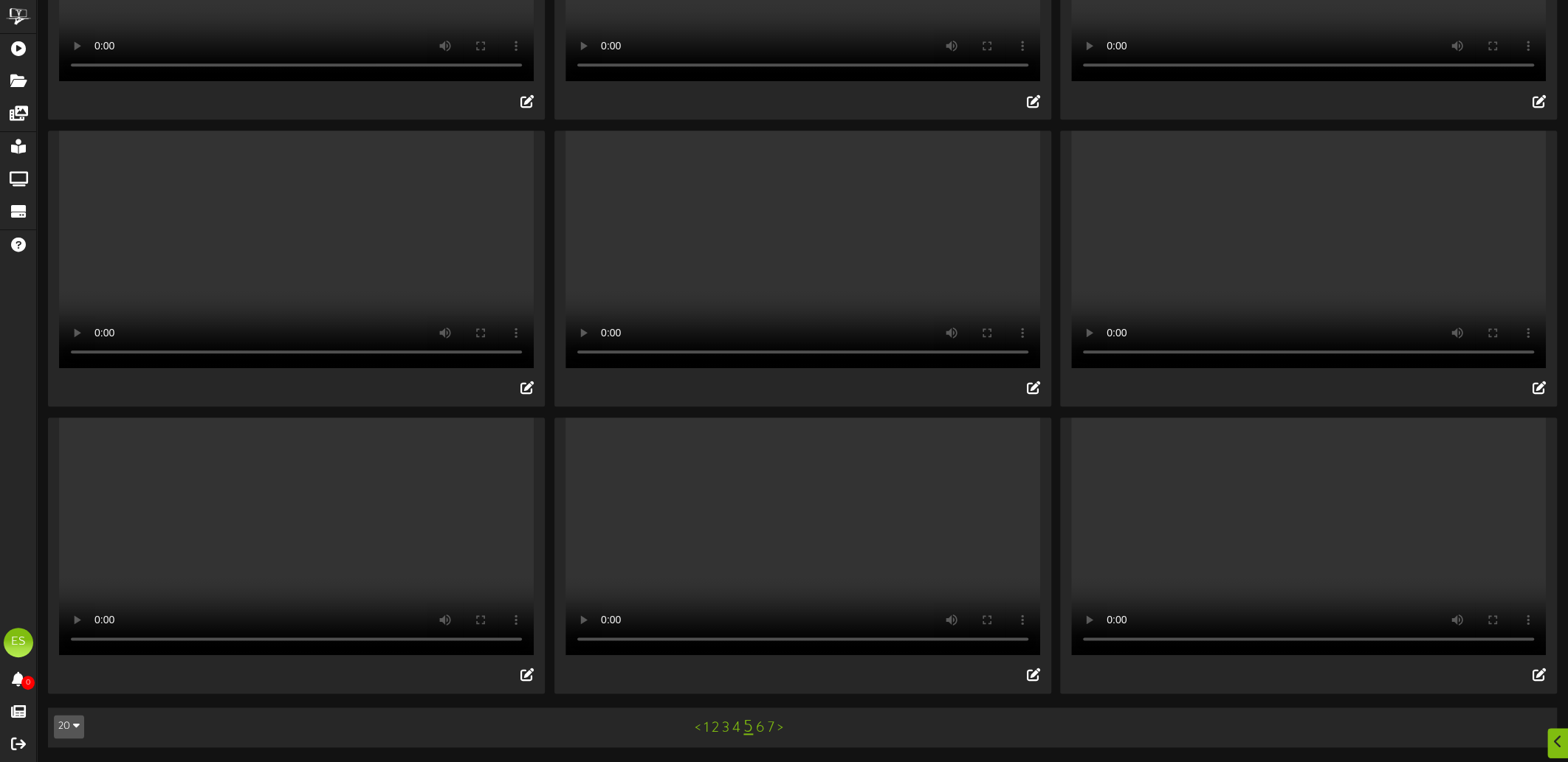
scroll to position [1476, 0]
click at [933, 334] on video "Your browser does not support HTML5 video." at bounding box center [803, 249] width 475 height 238
click at [1275, 342] on video "Your browser does not support HTML5 video." at bounding box center [1308, 249] width 475 height 238
click at [302, 327] on video "Your browser does not support HTML5 video." at bounding box center [296, 249] width 475 height 238
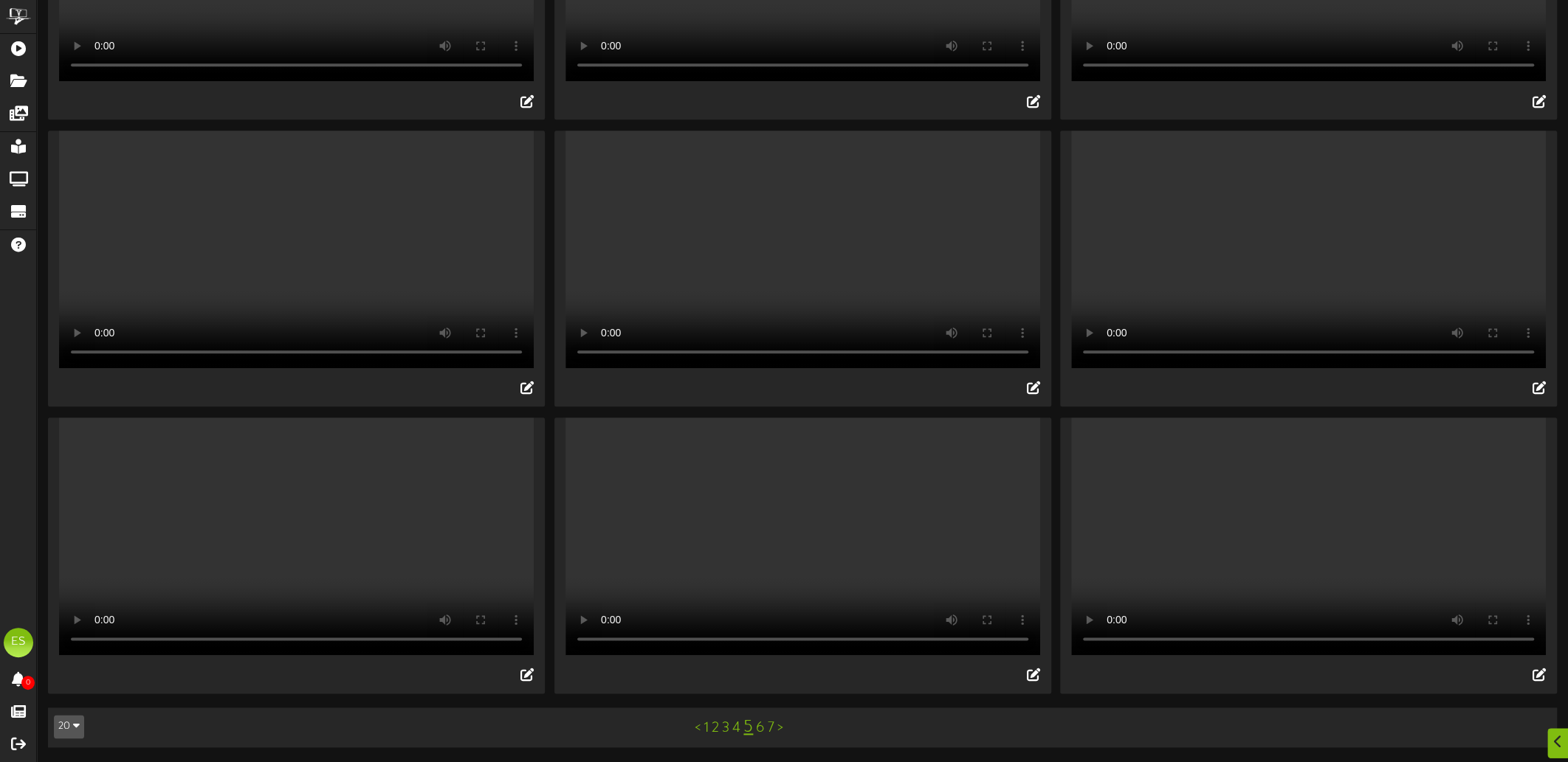
click at [318, 625] on video "Your browser does not support HTML5 video." at bounding box center [296, 536] width 475 height 238
click at [354, 481] on video "Your browser does not support HTML5 video." at bounding box center [296, 536] width 475 height 238
click at [812, 330] on video "Your browser does not support HTML5 video." at bounding box center [803, 249] width 475 height 238
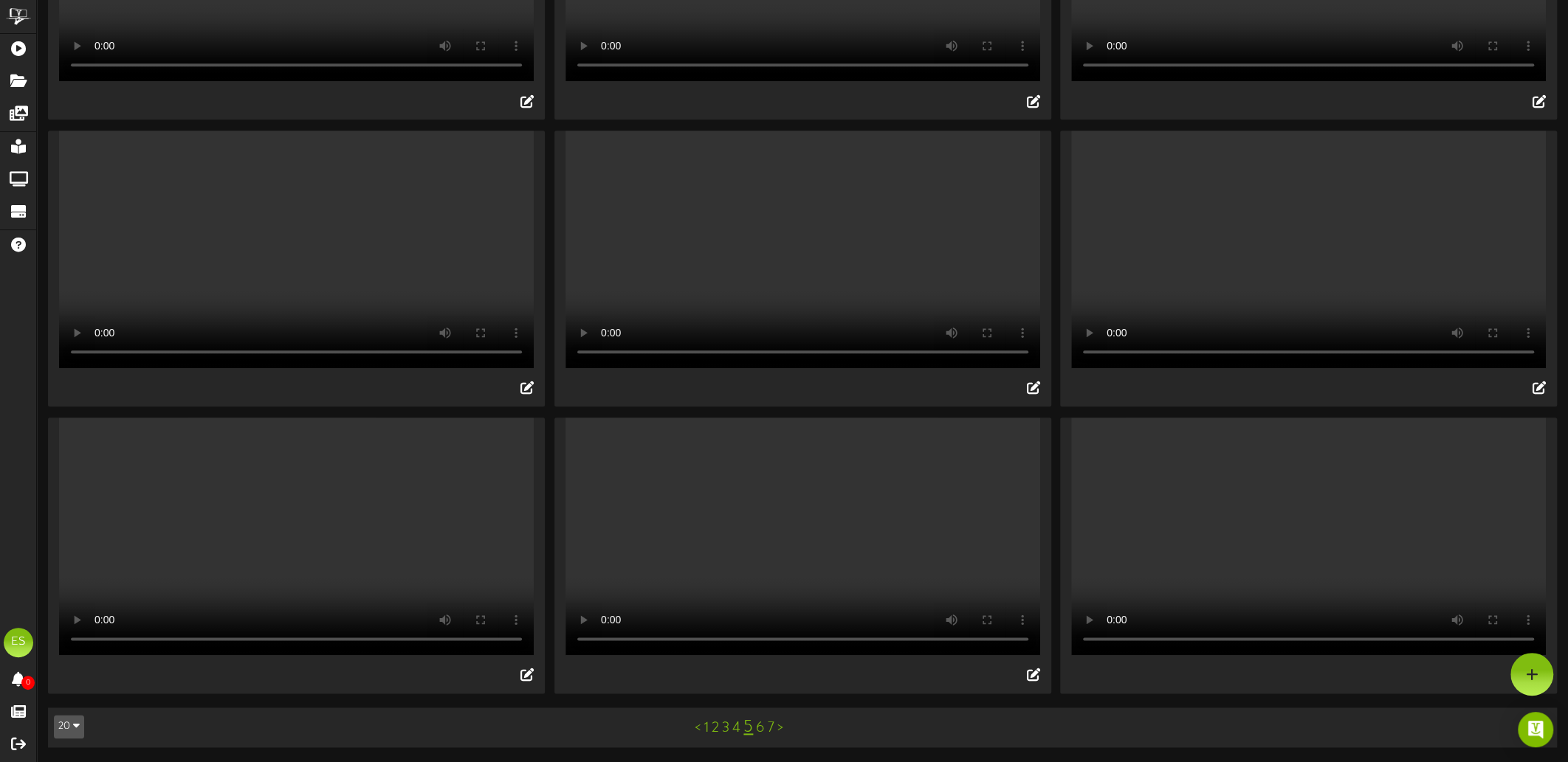
click at [791, 359] on video "Your browser does not support HTML5 video." at bounding box center [803, 249] width 475 height 238
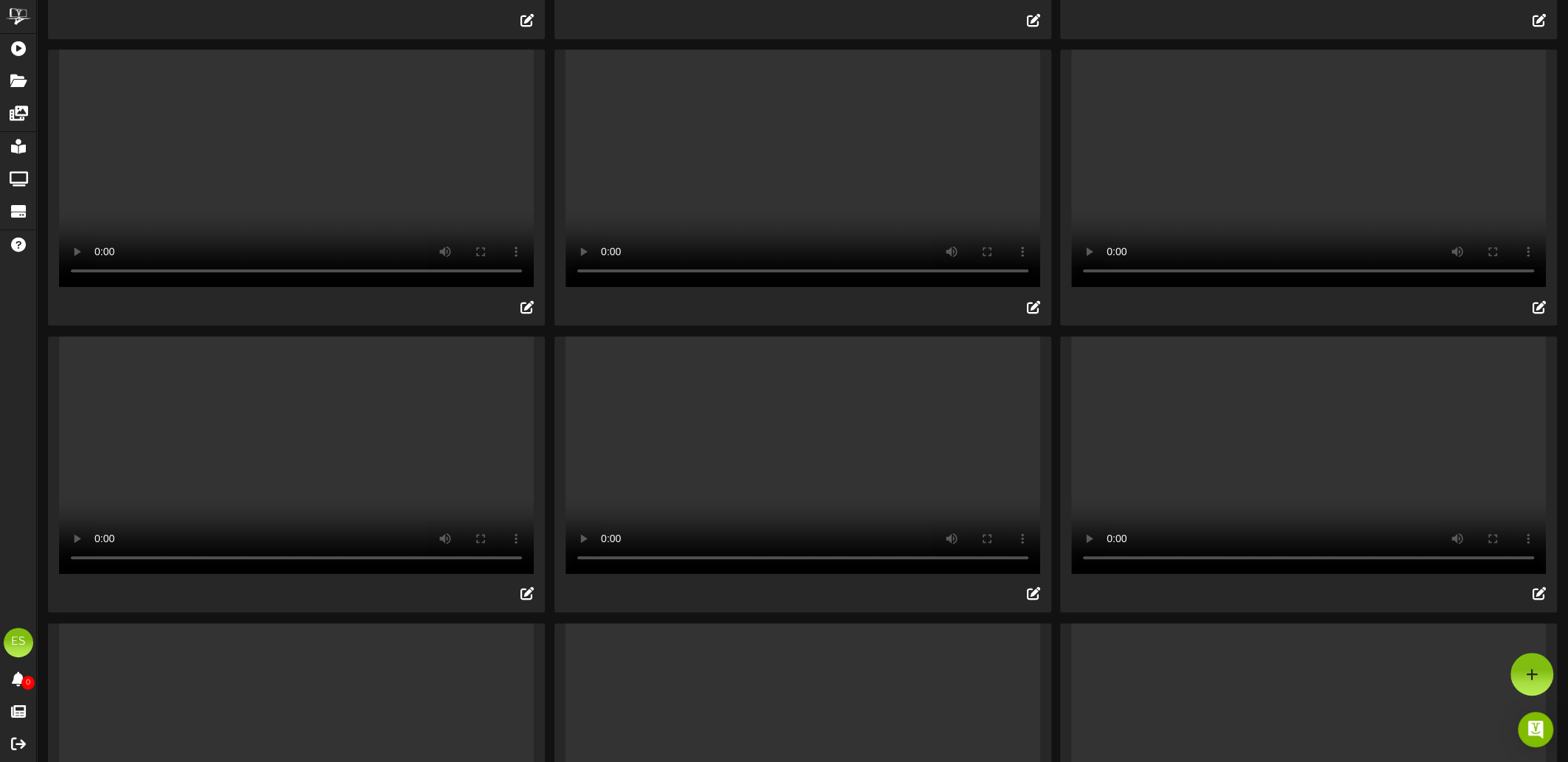
scroll to position [1166, 0]
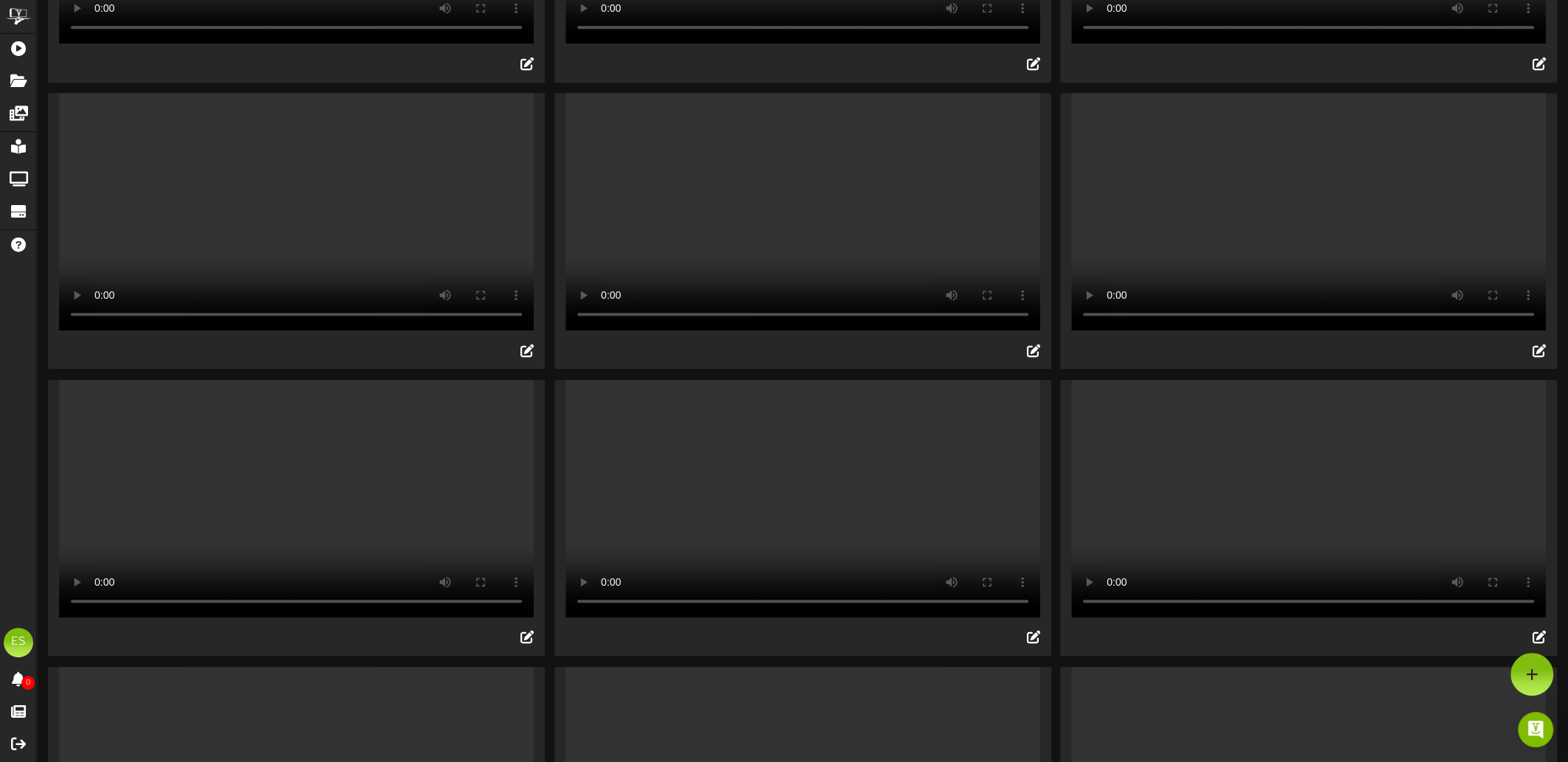
click at [1300, 314] on video "Your browser does not support HTML5 video." at bounding box center [1308, 211] width 475 height 238
click at [1295, 618] on video "Your browser does not support HTML5 video." at bounding box center [1308, 498] width 475 height 238
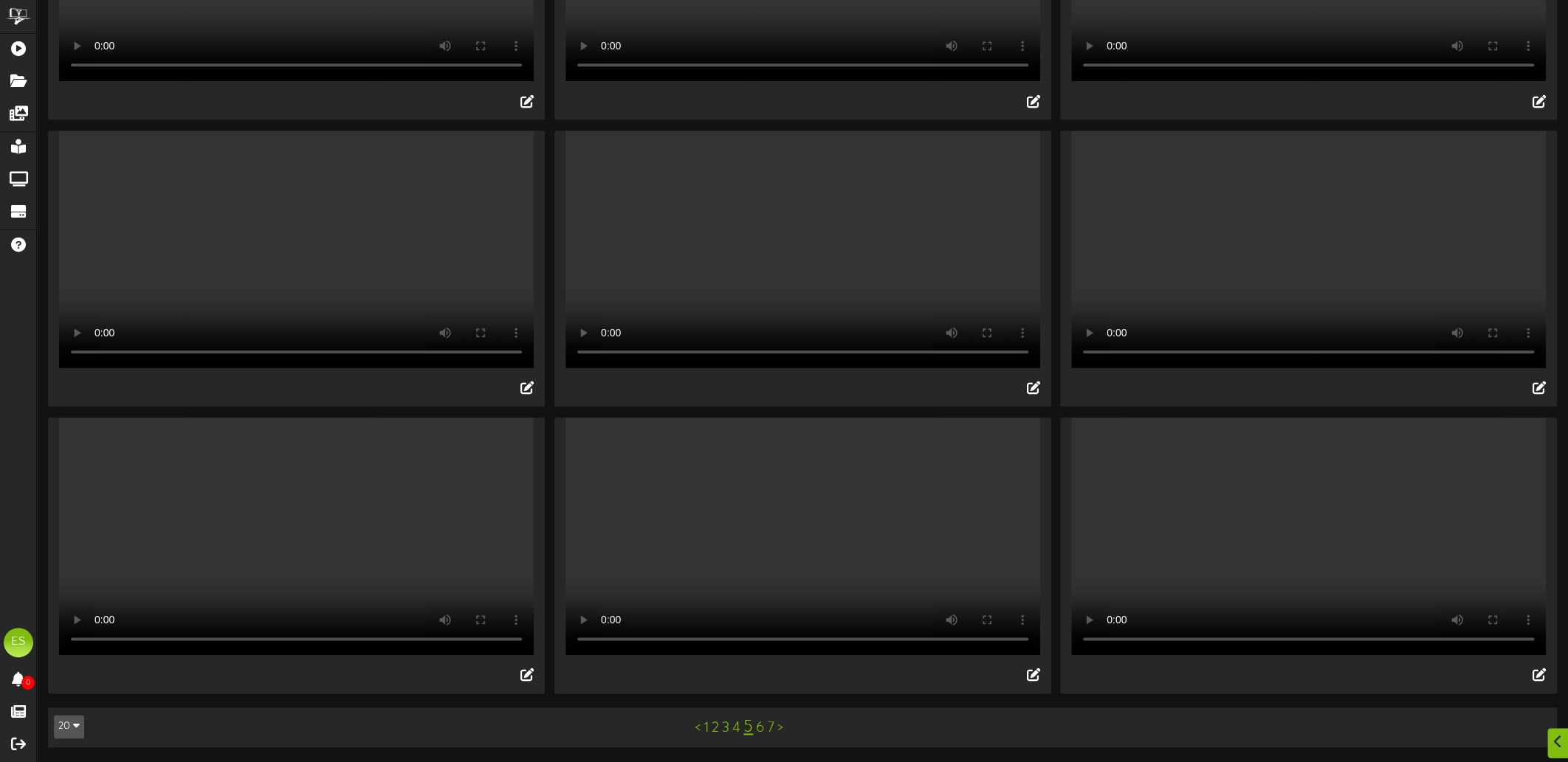
scroll to position [1535, 0]
click at [917, 634] on video "Your browser does not support HTML5 video." at bounding box center [803, 536] width 475 height 238
click at [782, 604] on video "Your browser does not support HTML5 video." at bounding box center [803, 536] width 475 height 238
click at [759, 733] on link "6" at bounding box center [761, 728] width 9 height 16
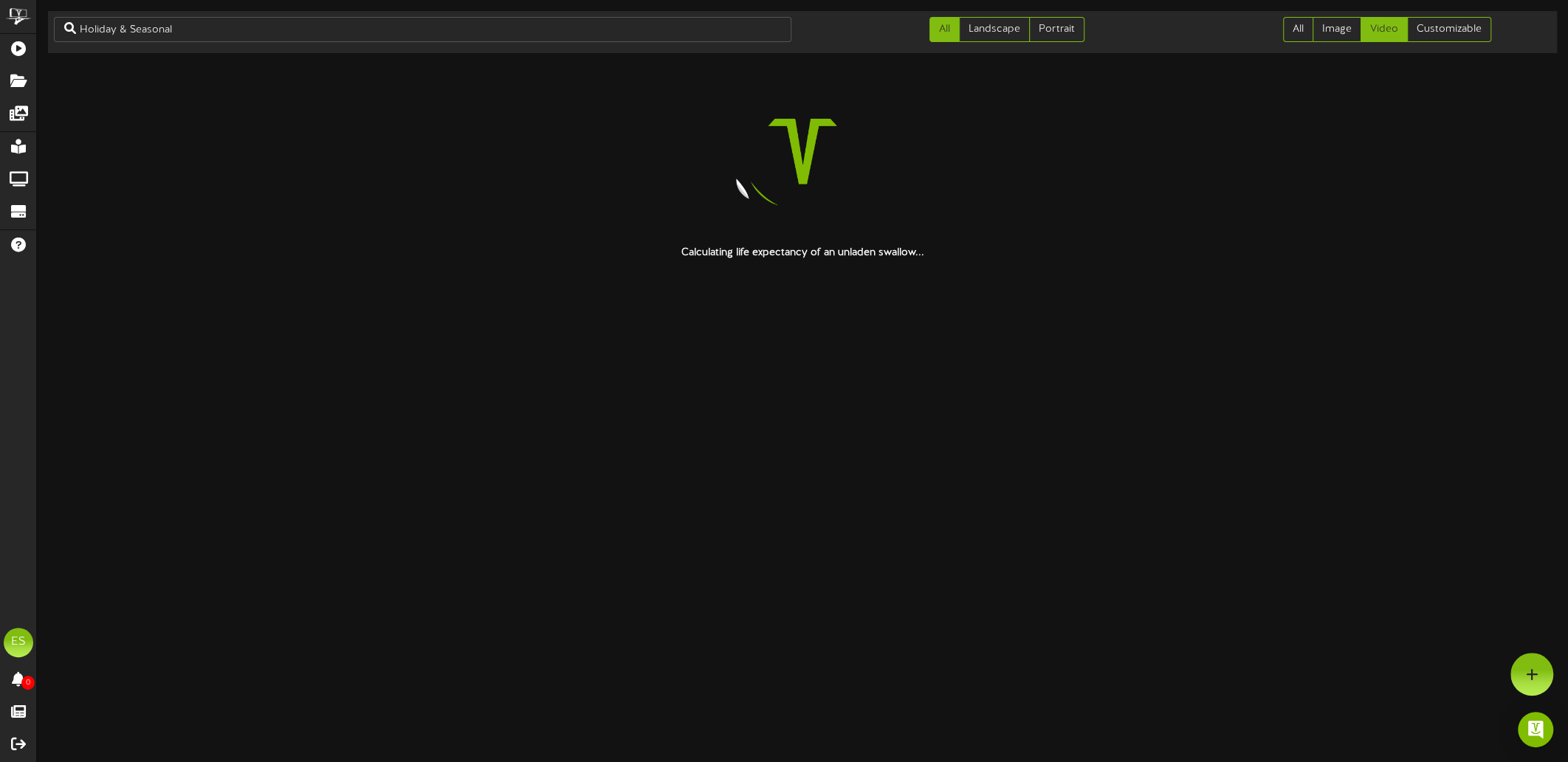
scroll to position [0, 0]
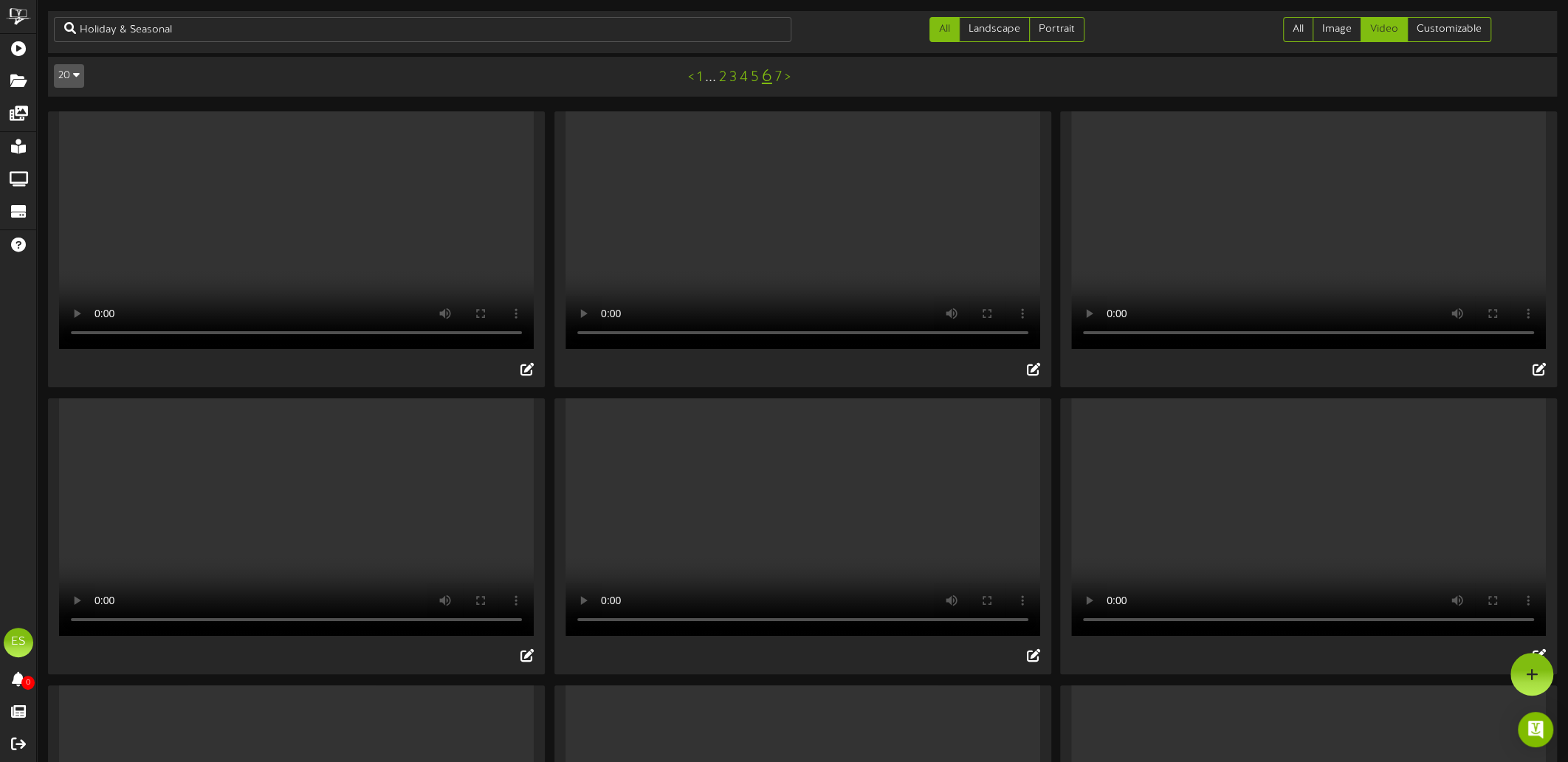
click at [233, 495] on video "Your browser does not support HTML5 video." at bounding box center [296, 517] width 475 height 238
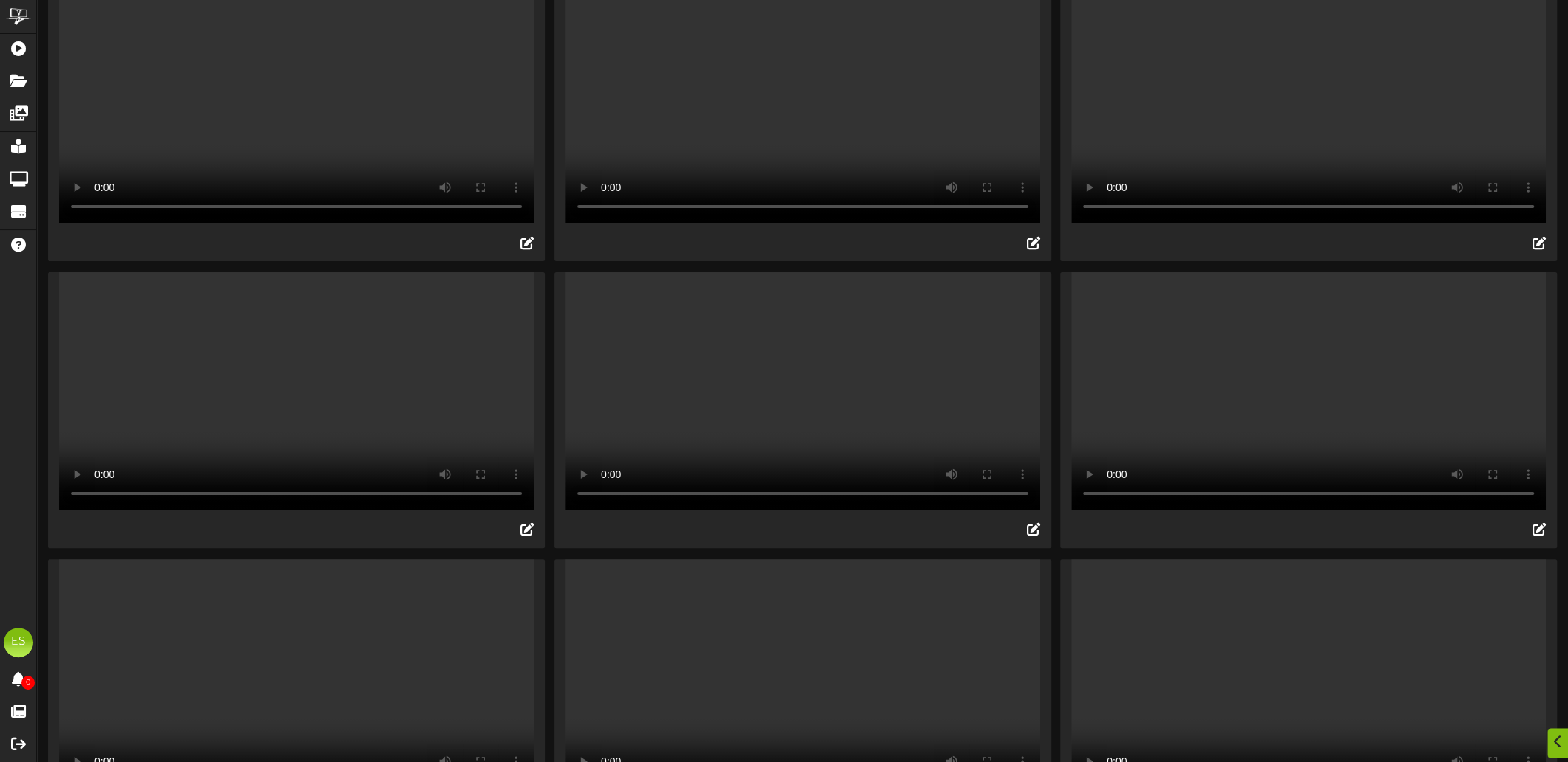
scroll to position [147, 0]
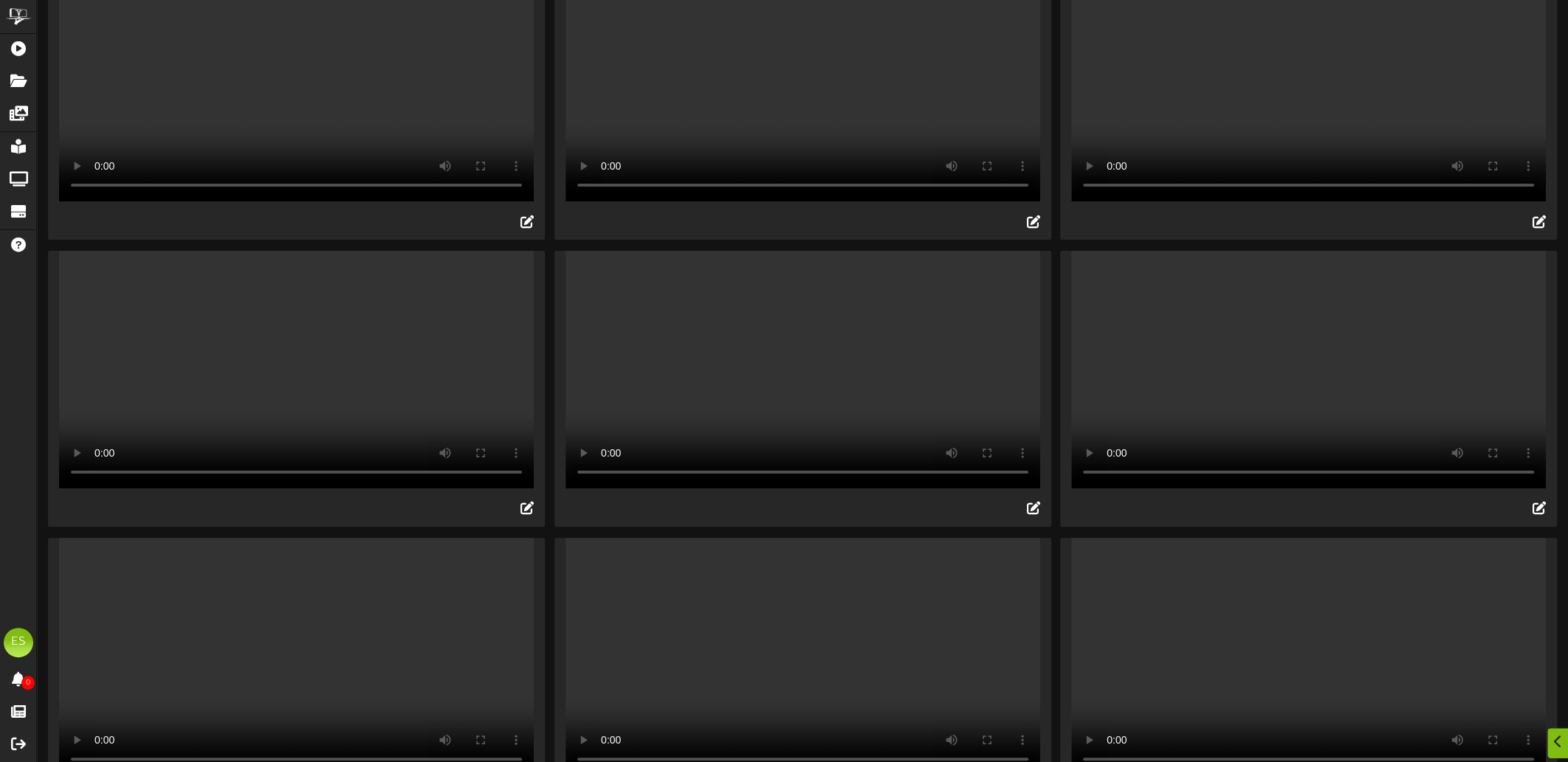
click at [275, 413] on video "Your browser does not support HTML5 video." at bounding box center [296, 369] width 475 height 238
click at [790, 394] on video "Your browser does not support HTML5 video." at bounding box center [803, 369] width 475 height 238
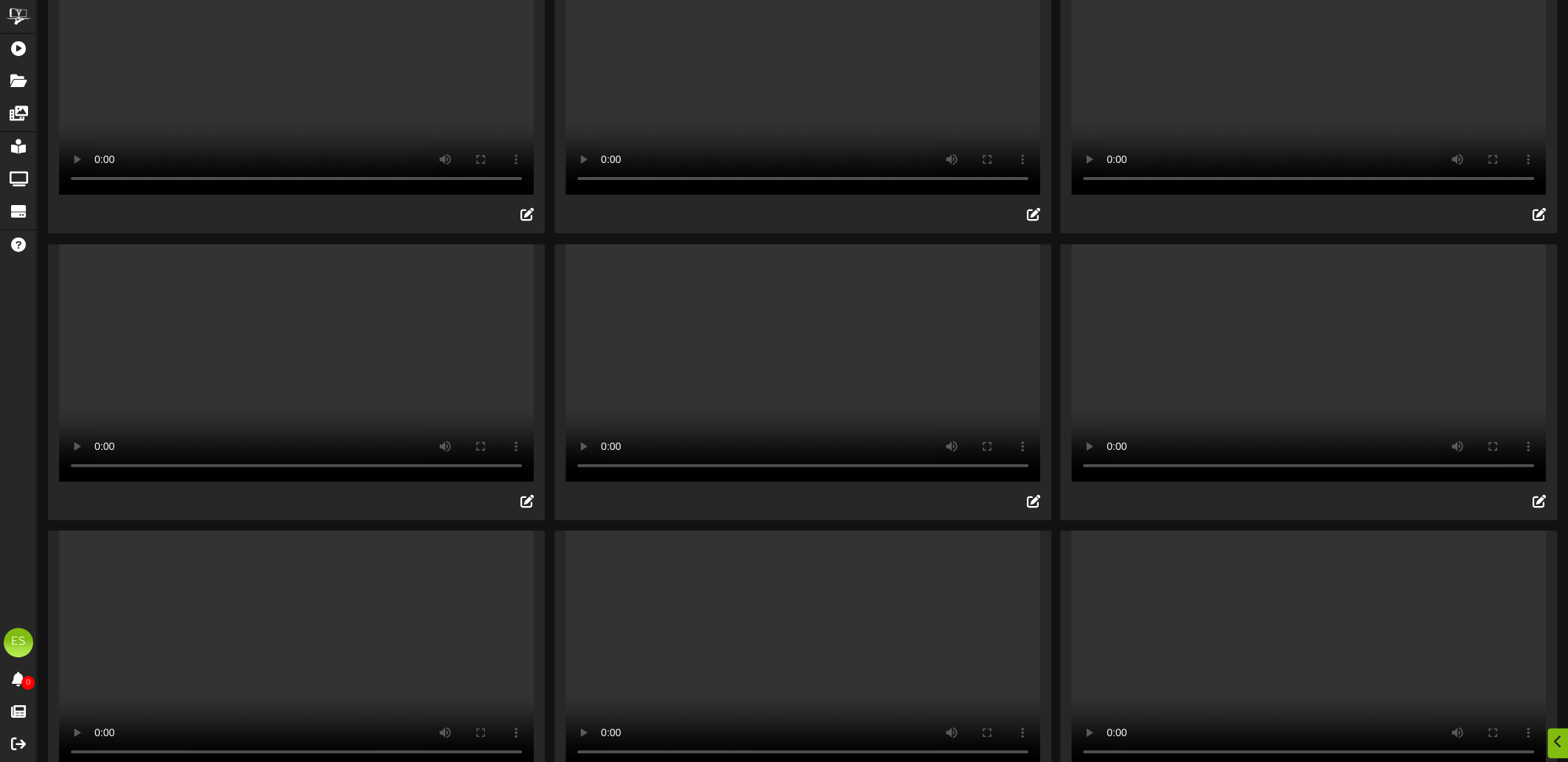
scroll to position [443, 0]
click at [296, 443] on video "Your browser does not support HTML5 video." at bounding box center [296, 362] width 475 height 238
click at [980, 410] on video "Your browser does not support HTML5 video." at bounding box center [803, 362] width 475 height 238
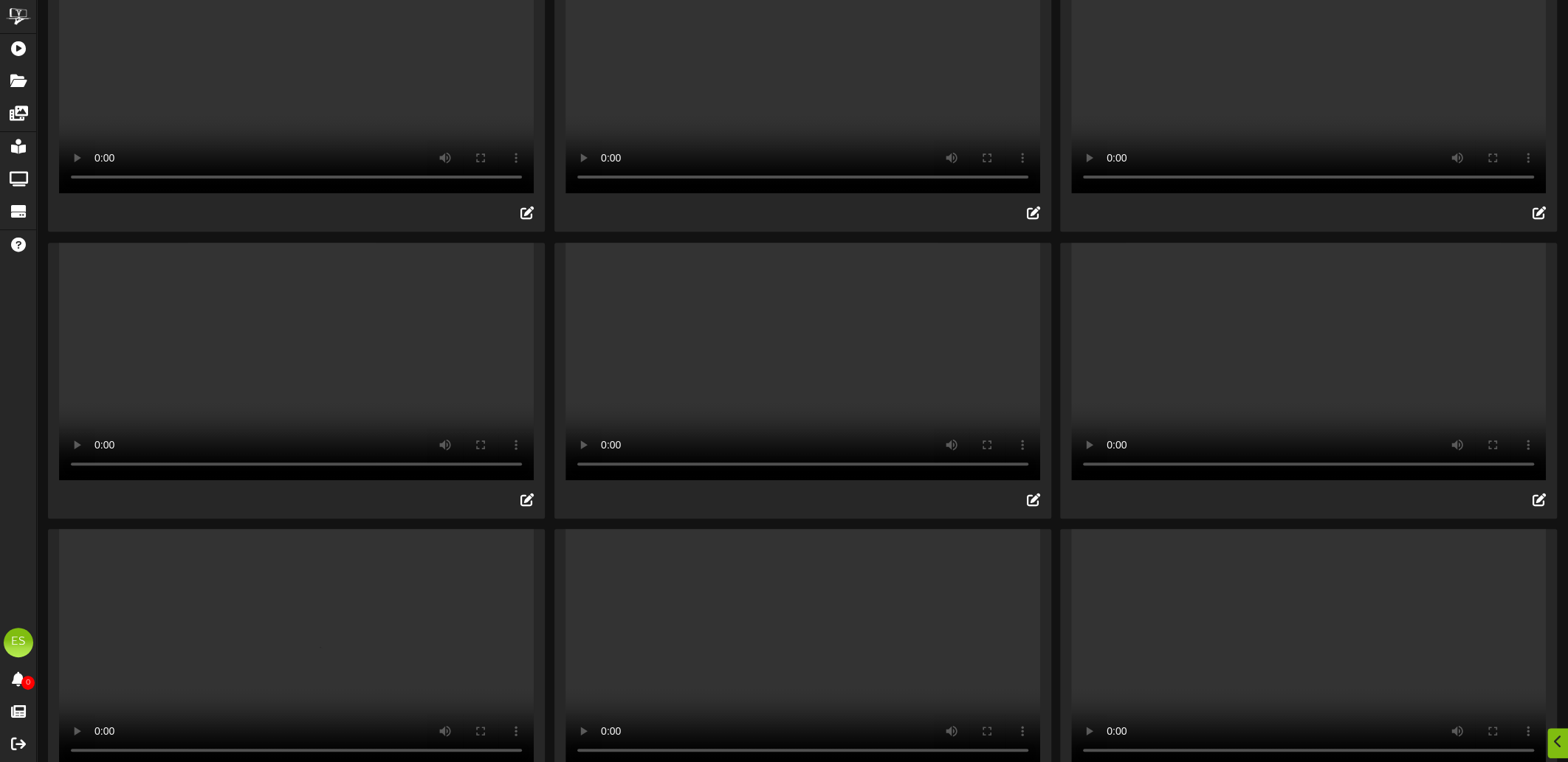
click at [1311, 425] on video "Your browser does not support HTML5 video." at bounding box center [1308, 362] width 475 height 238
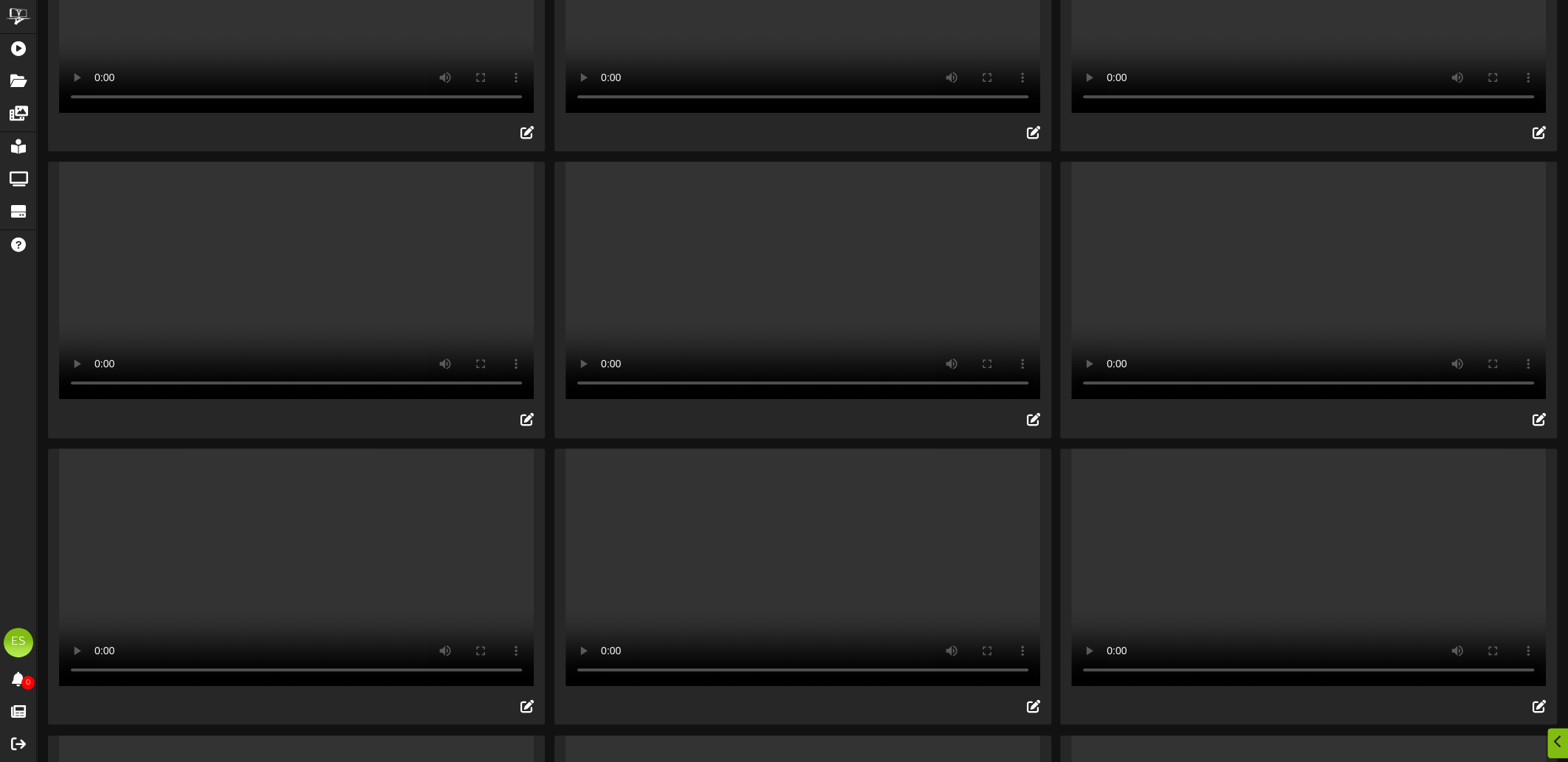
scroll to position [812, 0]
click at [275, 398] on video "Your browser does not support HTML5 video." at bounding box center [296, 279] width 475 height 238
click at [875, 346] on video "Your browser does not support HTML5 video." at bounding box center [803, 279] width 475 height 238
click at [821, 363] on video "Your browser does not support HTML5 video." at bounding box center [803, 279] width 475 height 238
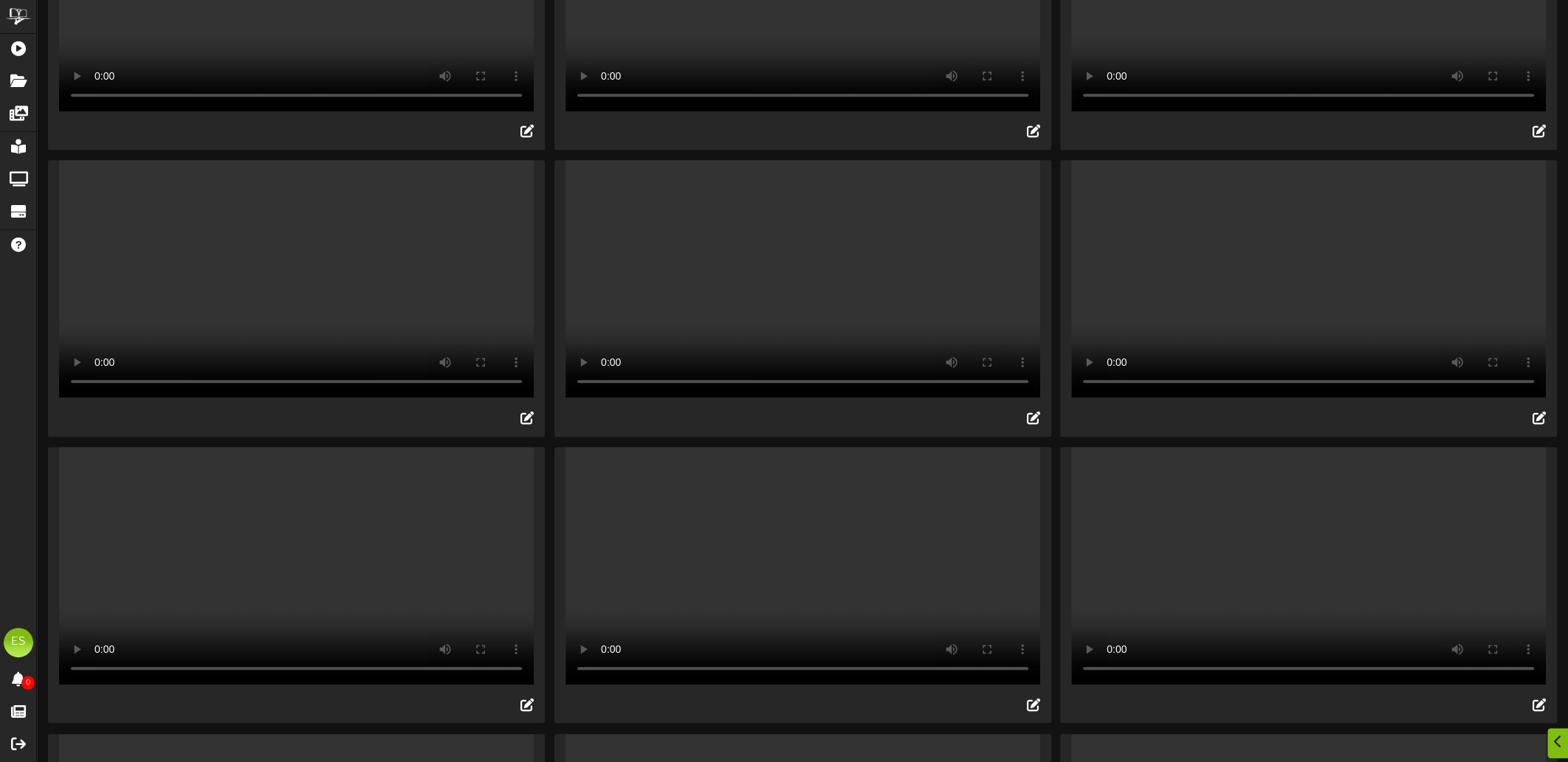
click at [1212, 358] on video "Your browser does not support HTML5 video." at bounding box center [1308, 279] width 475 height 238
click at [1338, 367] on video "Your browser does not support HTML5 video." at bounding box center [1308, 279] width 475 height 238
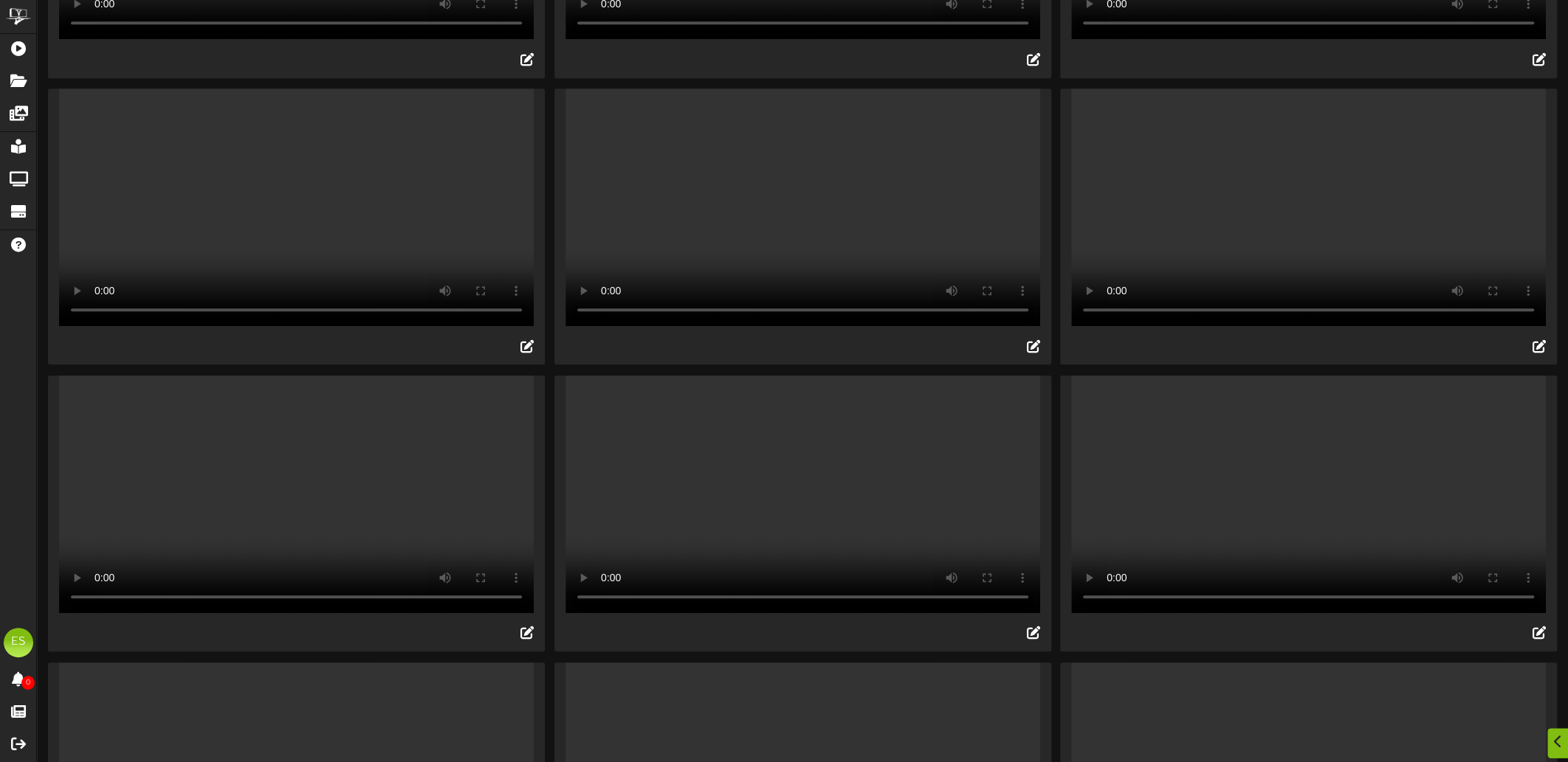
scroll to position [1181, 0]
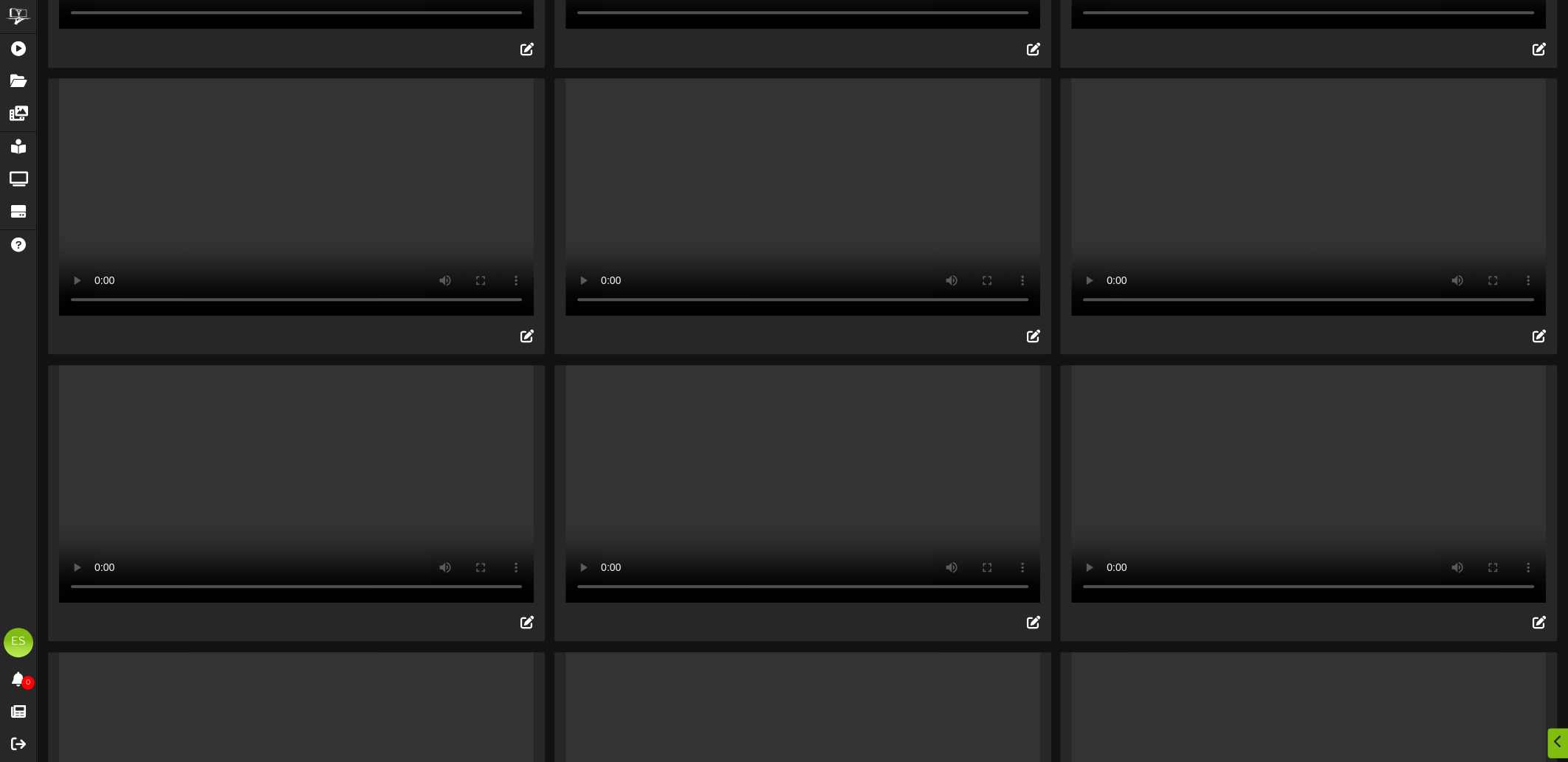
click at [202, 288] on video "Your browser does not support HTML5 video." at bounding box center [296, 197] width 475 height 238
click at [224, 309] on video "Your browser does not support HTML5 video." at bounding box center [296, 197] width 475 height 238
click at [862, 308] on video "Your browser does not support HTML5 video." at bounding box center [803, 197] width 475 height 238
click at [1320, 316] on video "Your browser does not support HTML5 video." at bounding box center [1308, 197] width 475 height 238
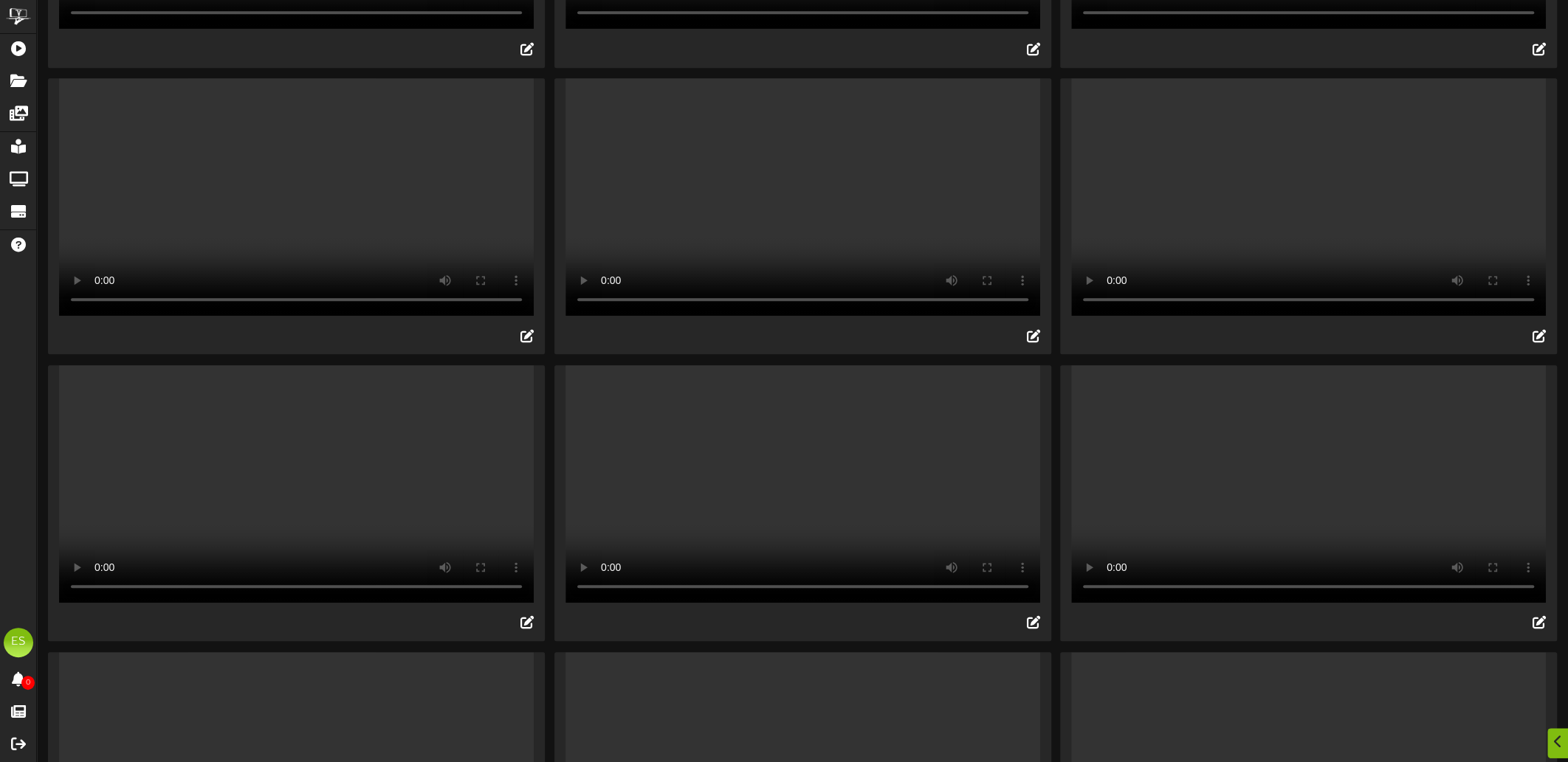
click at [1320, 316] on video "Your browser does not support HTML5 video." at bounding box center [1308, 197] width 475 height 238
click at [1335, 603] on video "Your browser does not support HTML5 video." at bounding box center [1308, 484] width 475 height 238
click at [809, 603] on video "Your browser does not support HTML5 video." at bounding box center [803, 484] width 475 height 238
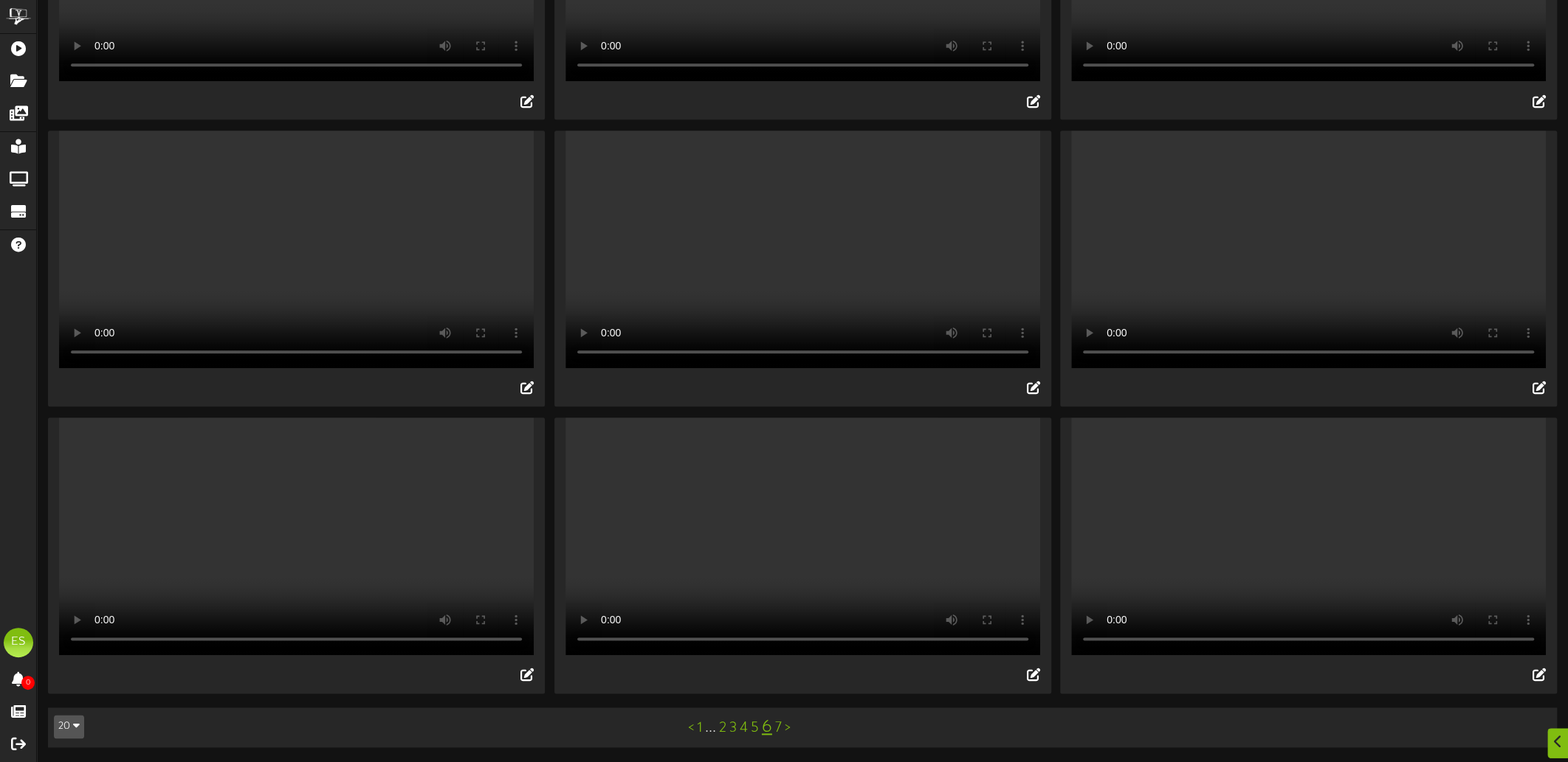
scroll to position [1476, 0]
click at [721, 356] on video "Your browser does not support HTML5 video." at bounding box center [803, 249] width 475 height 238
click at [226, 296] on video "Your browser does not support HTML5 video." at bounding box center [296, 249] width 475 height 238
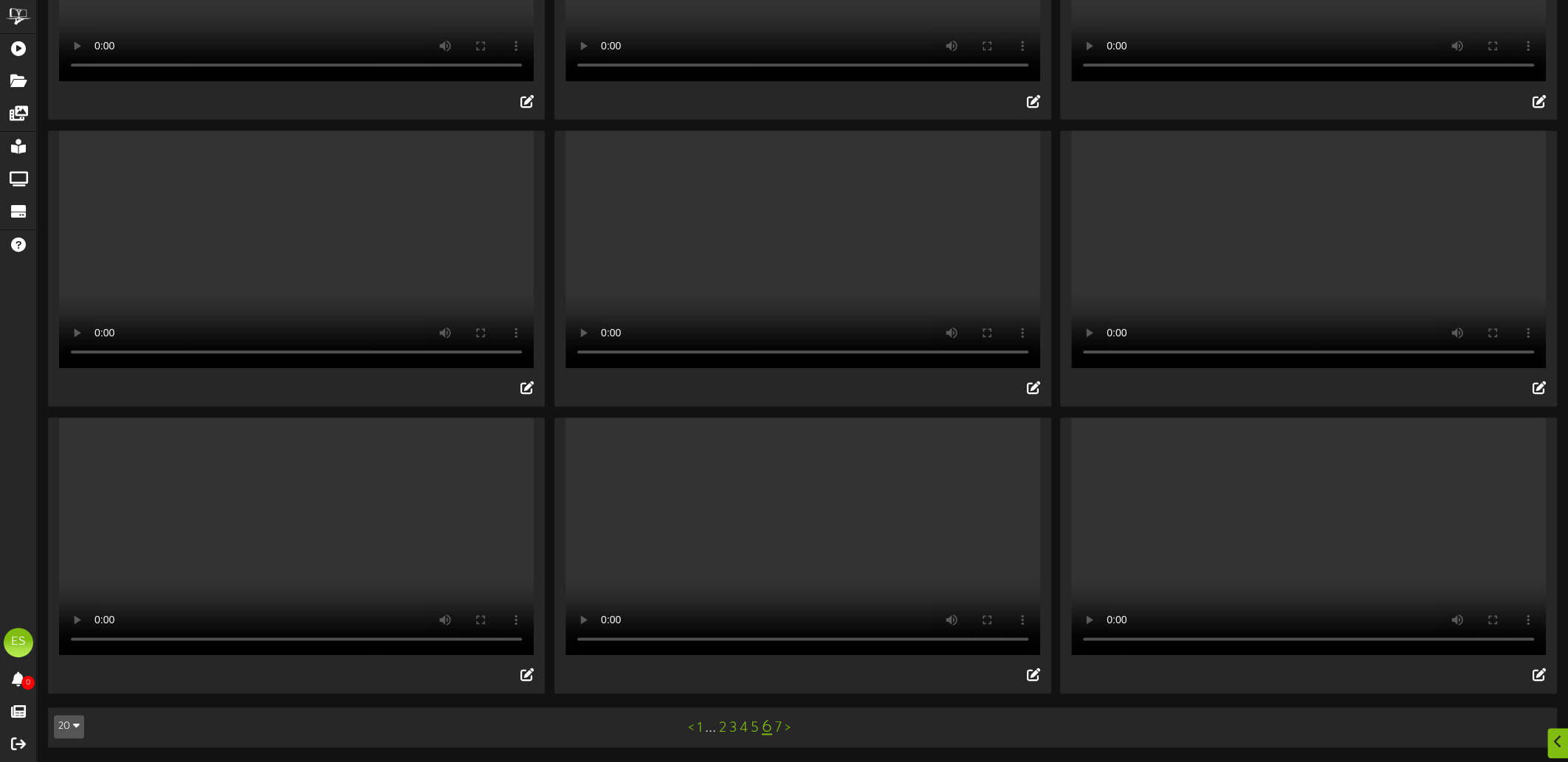
click at [271, 479] on video "Your browser does not support HTML5 video." at bounding box center [296, 536] width 475 height 238
click at [1294, 491] on video "Your browser does not support HTML5 video." at bounding box center [1308, 536] width 475 height 238
click at [777, 731] on link "7" at bounding box center [778, 728] width 7 height 16
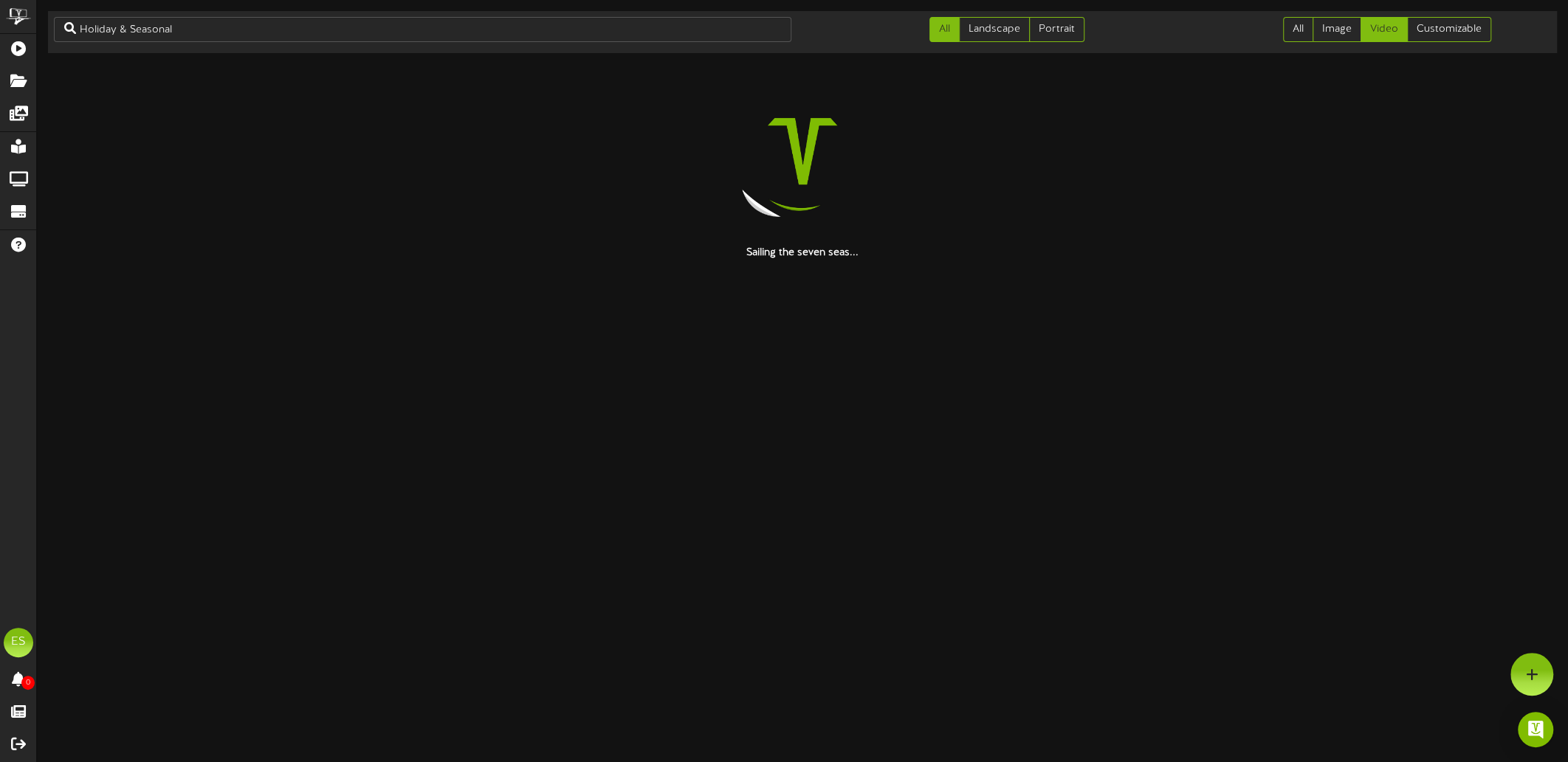
scroll to position [0, 0]
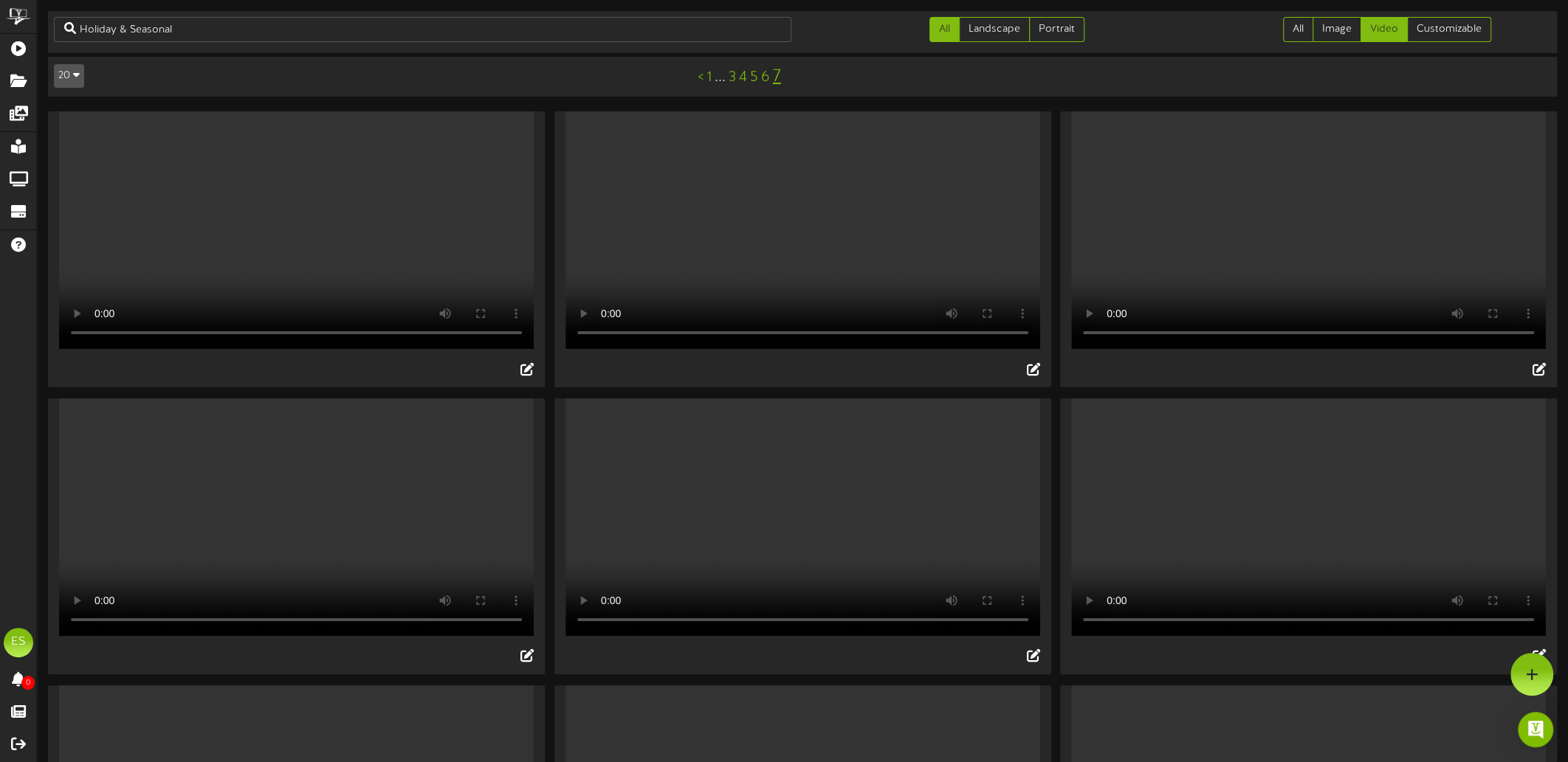
click at [829, 264] on video "Your browser does not support HTML5 video." at bounding box center [803, 230] width 475 height 238
click at [1298, 280] on video "Your browser does not support HTML5 video." at bounding box center [1308, 230] width 475 height 238
click at [1266, 514] on video "Your browser does not support HTML5 video." at bounding box center [1308, 517] width 475 height 238
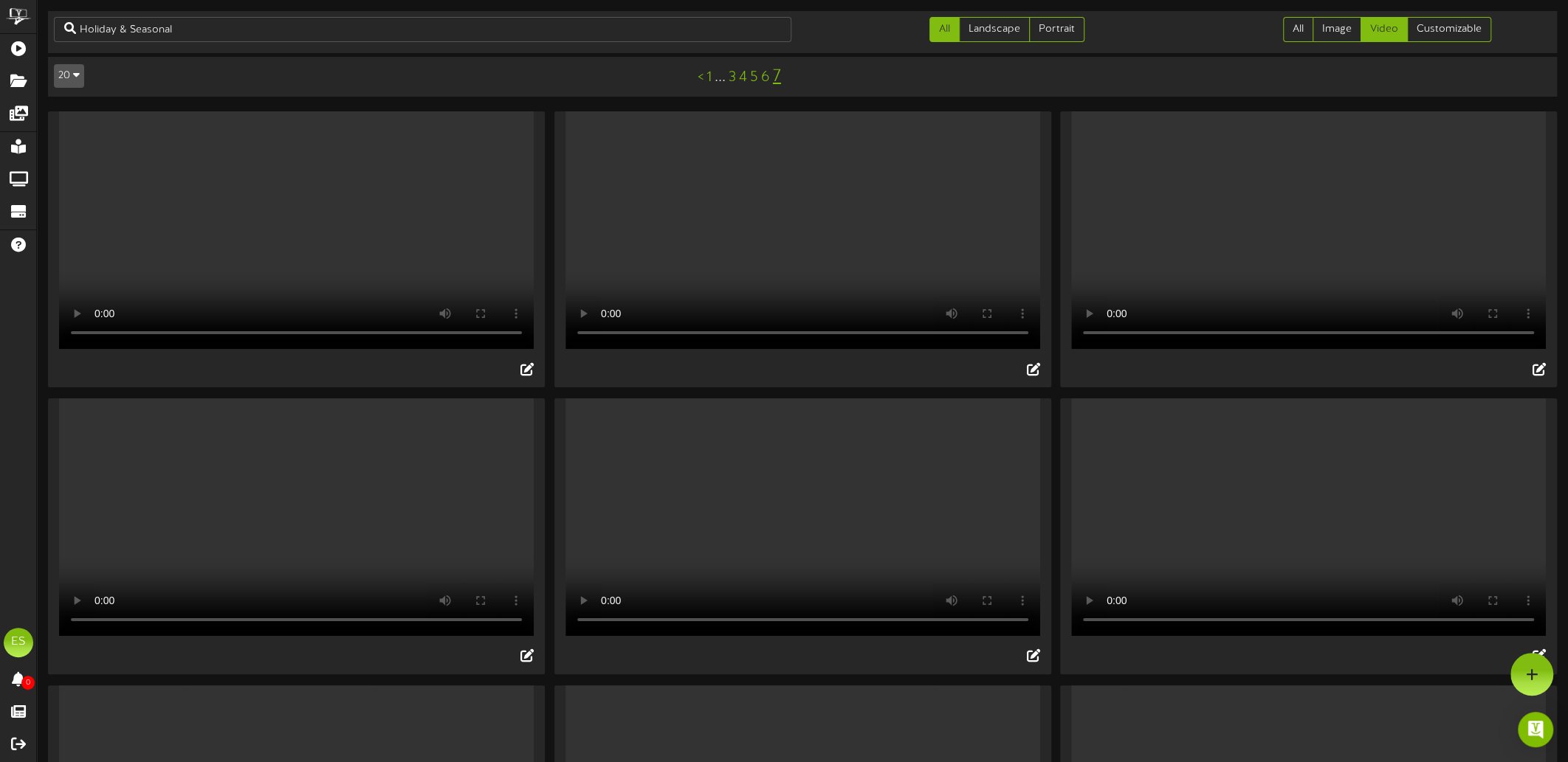
click at [1266, 514] on video "Your browser does not support HTML5 video." at bounding box center [1308, 517] width 475 height 238
click at [727, 511] on video "Your browser does not support HTML5 video." at bounding box center [803, 517] width 475 height 238
click at [270, 540] on video "Your browser does not support HTML5 video." at bounding box center [296, 517] width 475 height 238
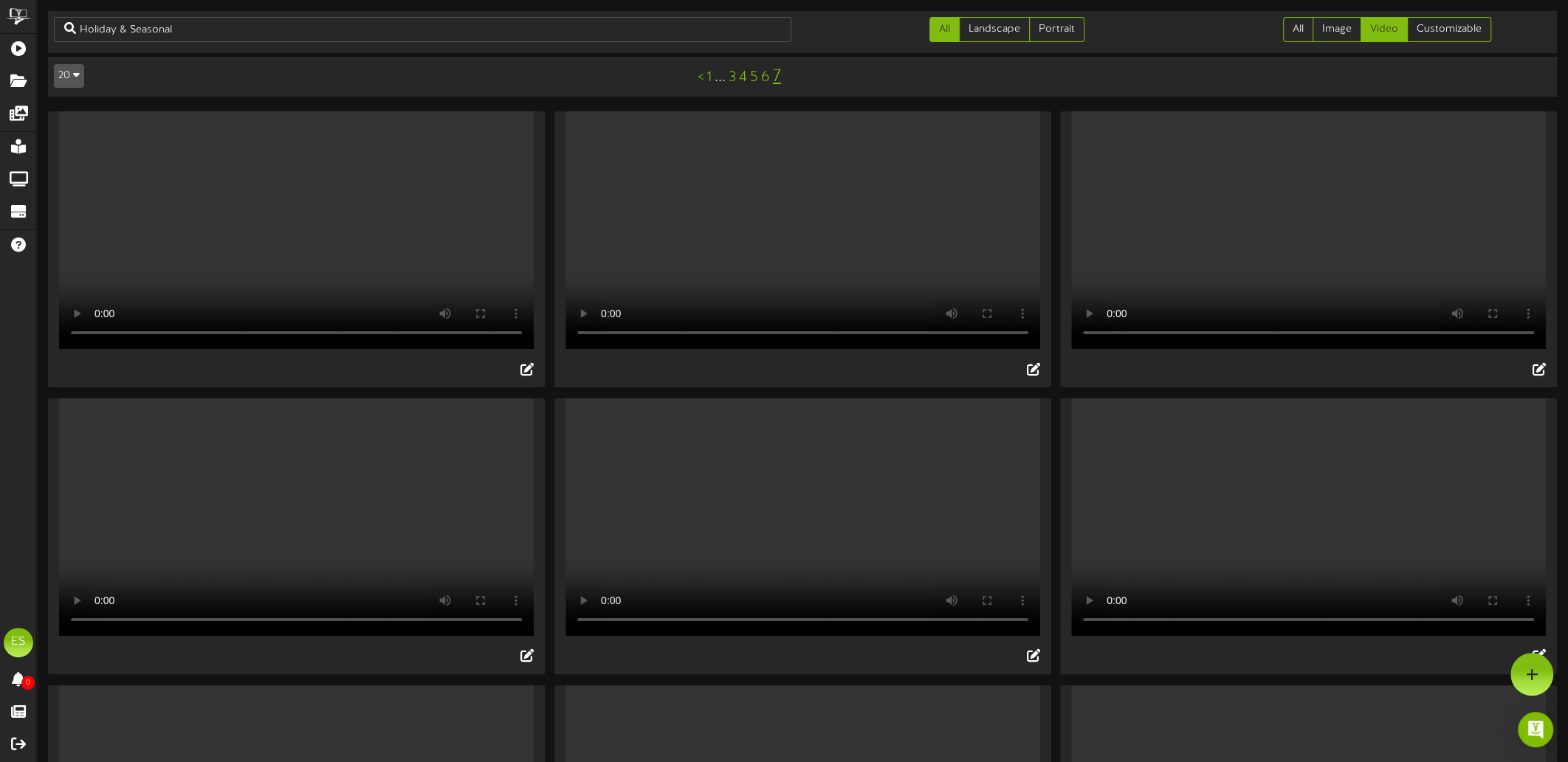
click at [270, 540] on video "Your browser does not support HTML5 video." at bounding box center [296, 517] width 475 height 238
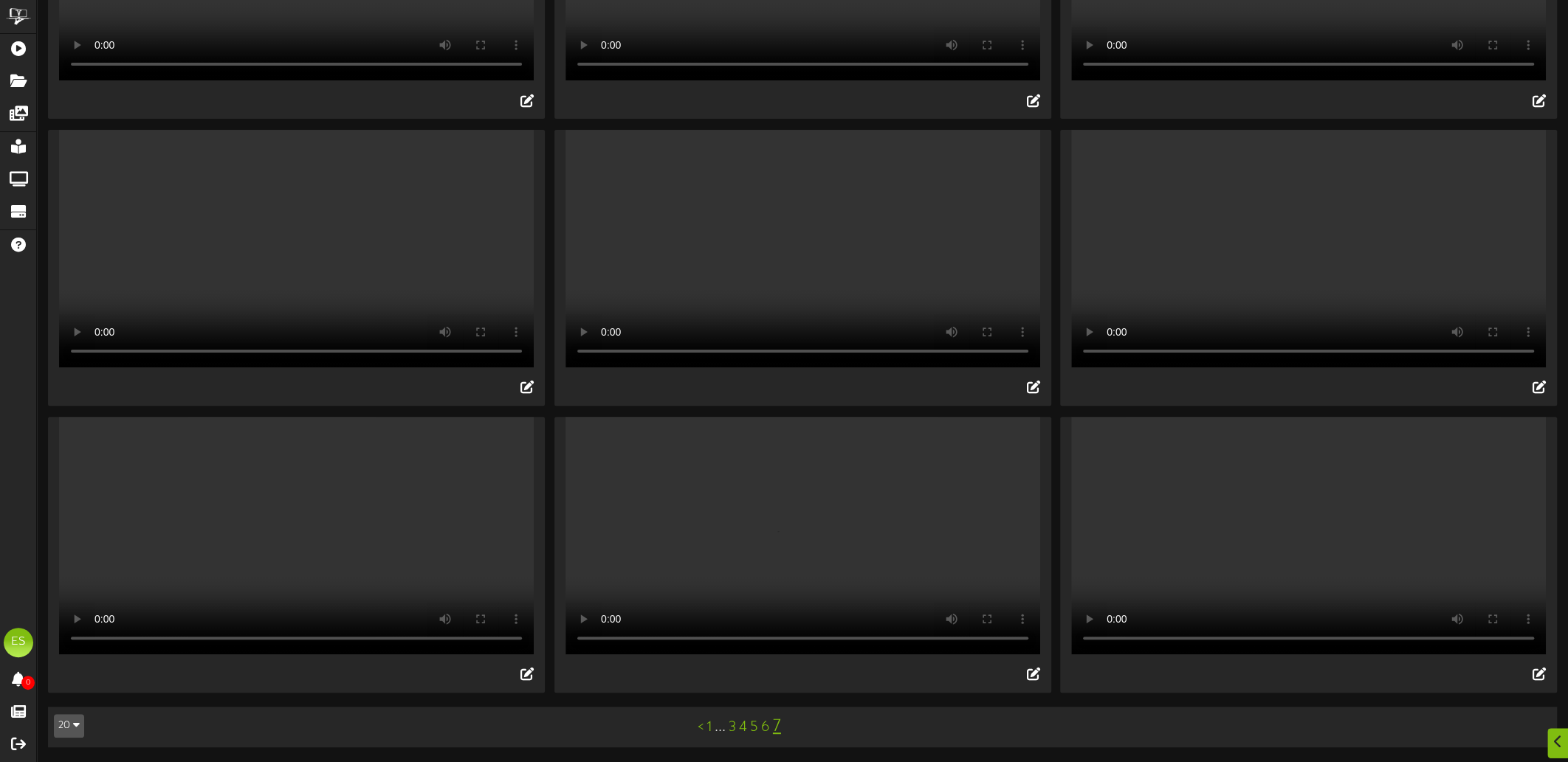
scroll to position [349, 0]
click at [270, 540] on video "Your browser does not support HTML5 video." at bounding box center [296, 536] width 475 height 238
click at [737, 540] on video "Your browser does not support HTML5 video." at bounding box center [803, 536] width 475 height 238
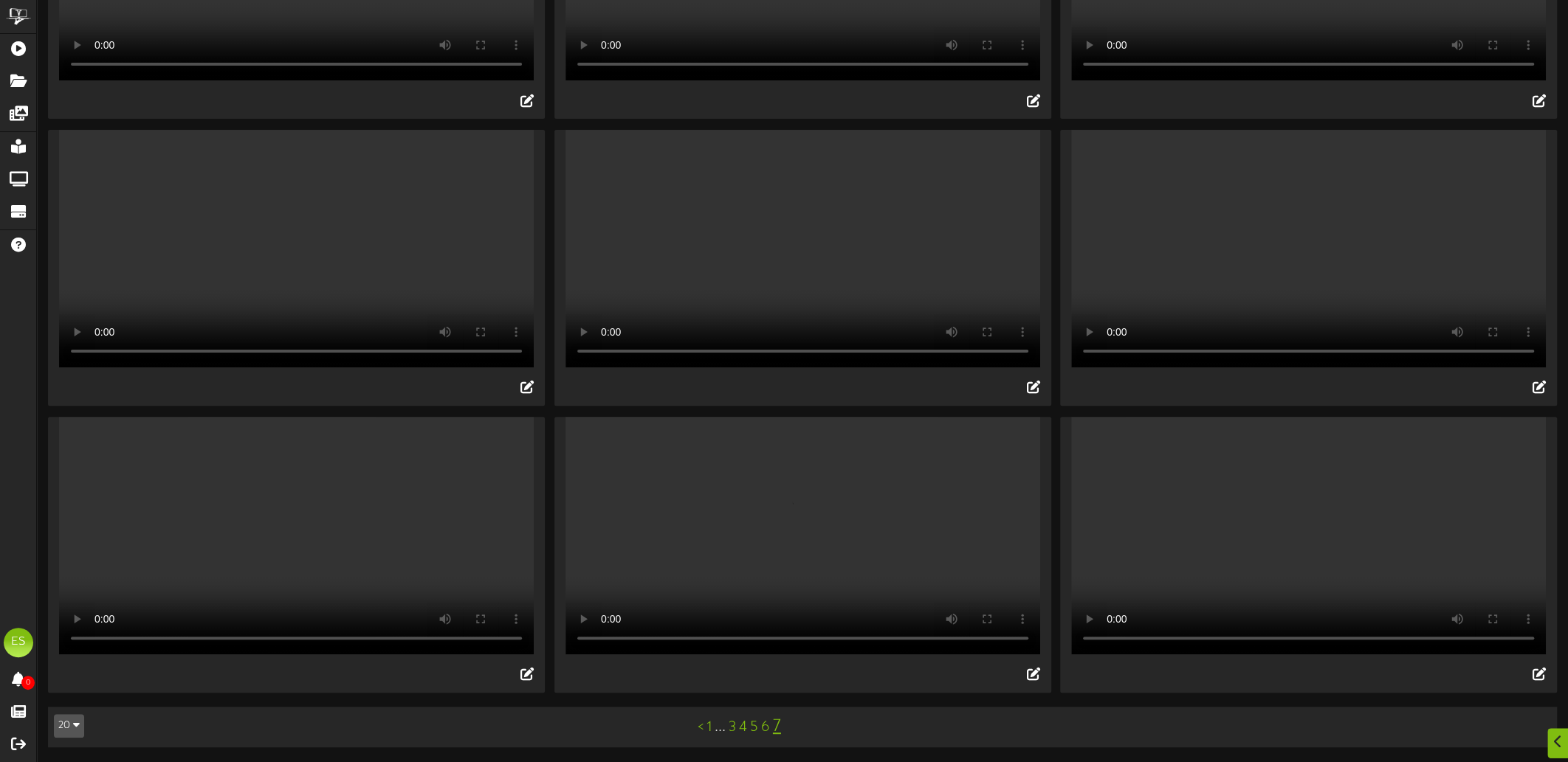
click at [1246, 542] on video "Your browser does not support HTML5 video." at bounding box center [1308, 536] width 475 height 238
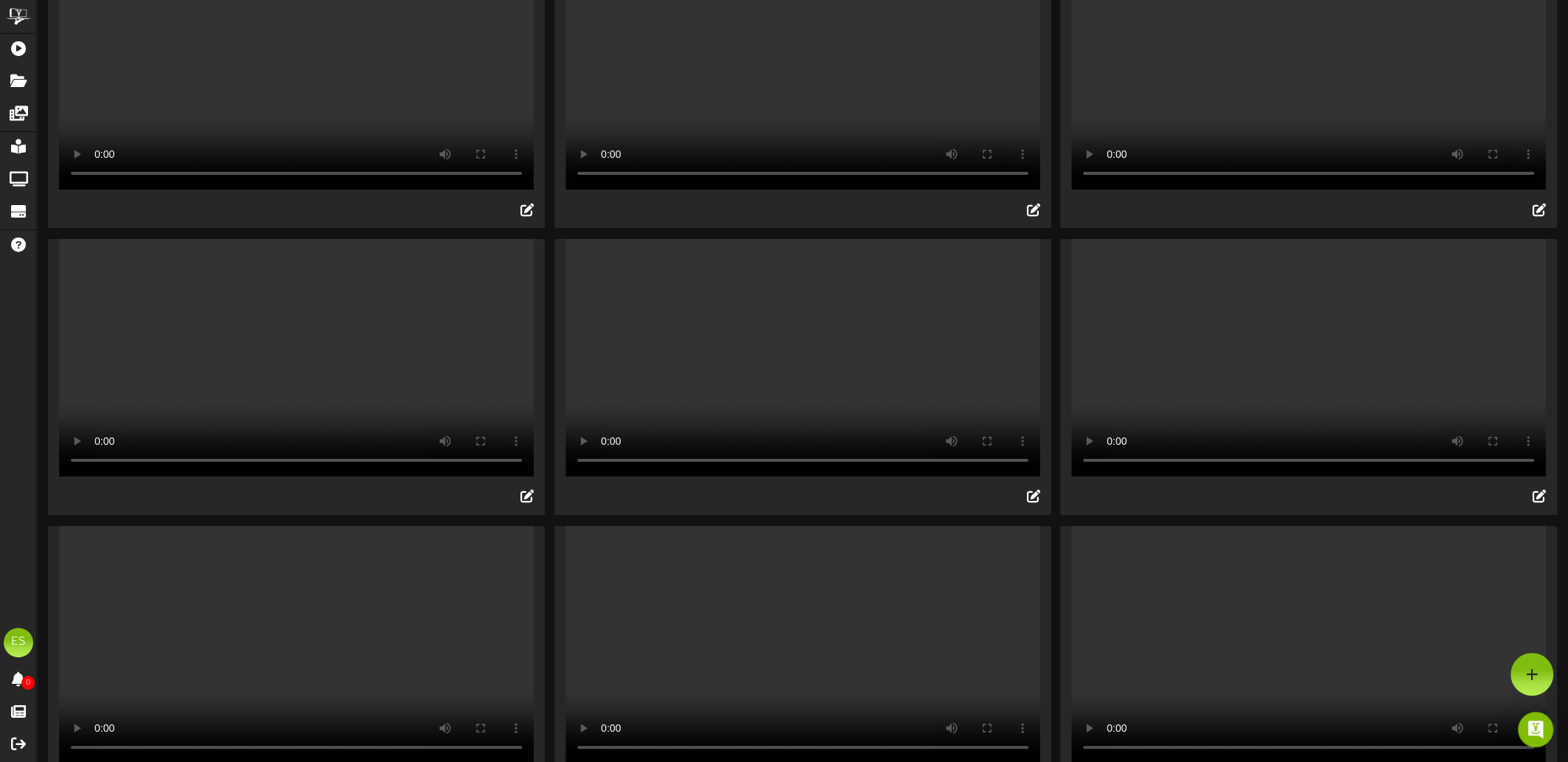
scroll to position [0, 0]
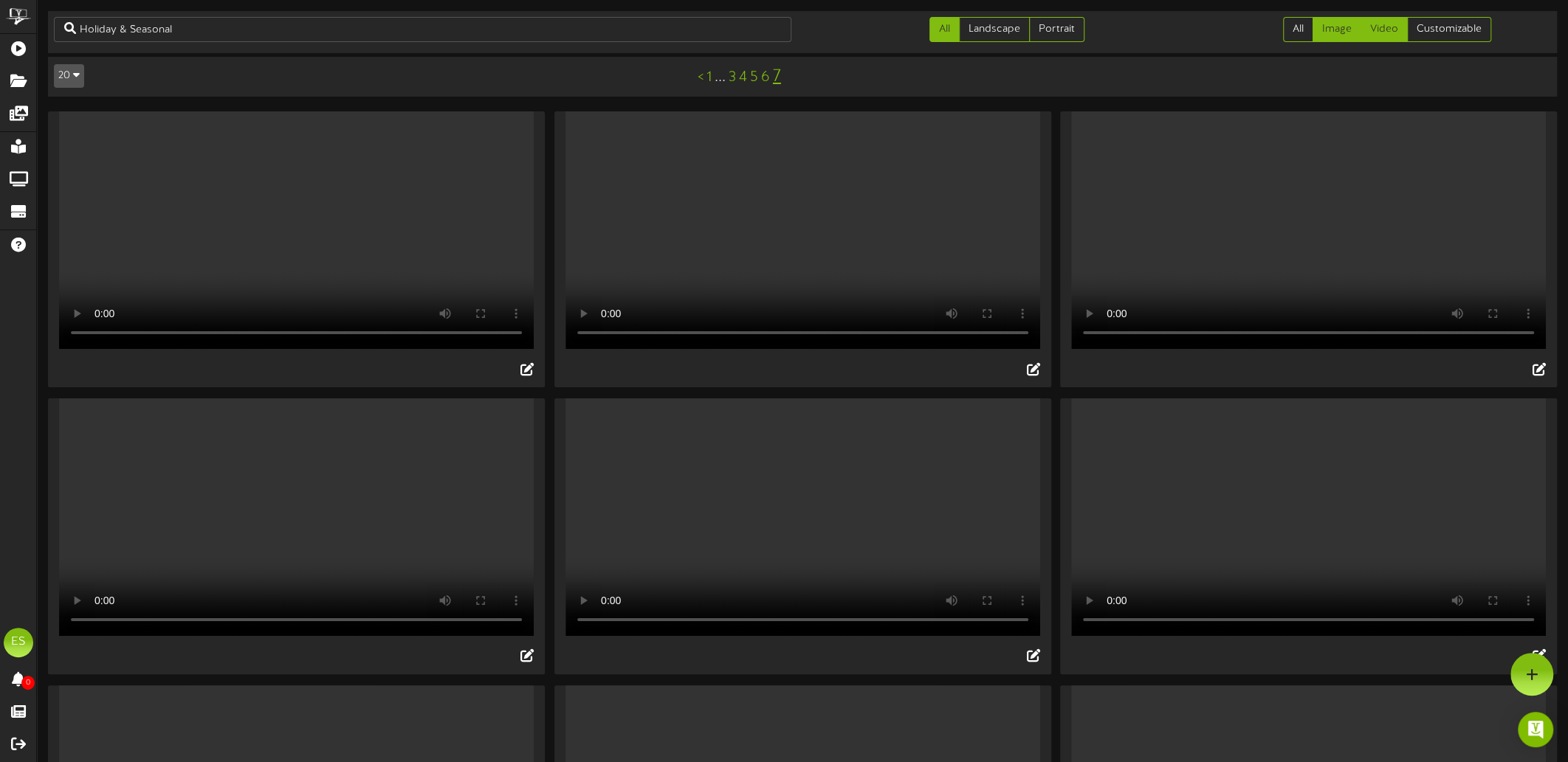
click at [1345, 36] on link "Image" at bounding box center [1337, 29] width 49 height 25
